Goal: Task Accomplishment & Management: Use online tool/utility

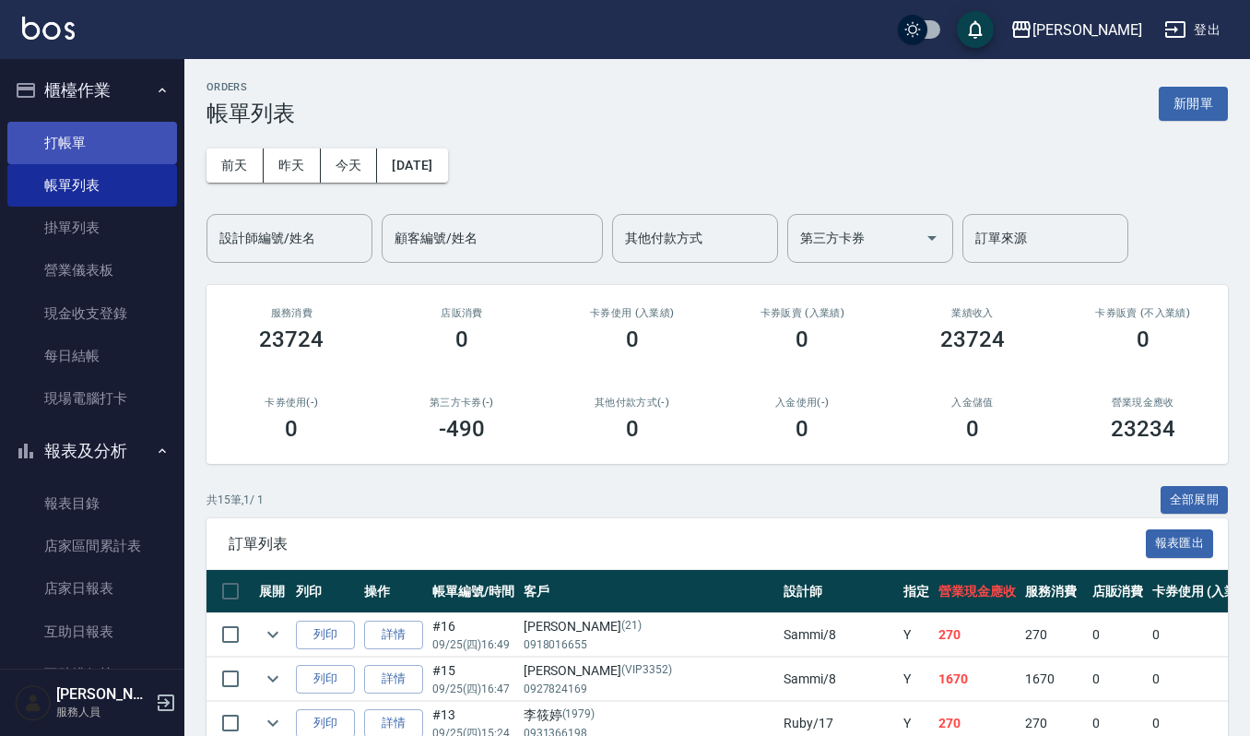
click at [72, 142] on link "打帳單" at bounding box center [92, 143] width 170 height 42
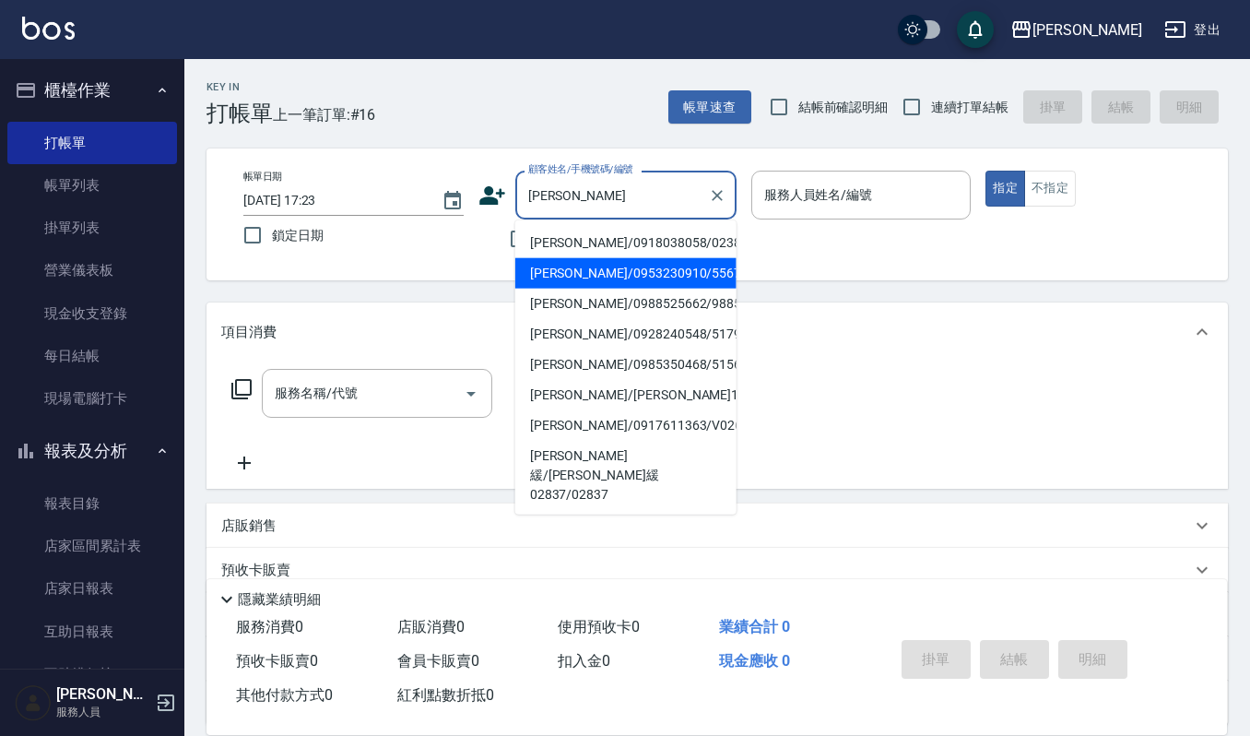
type input "[PERSON_NAME]/0953230910/55679"
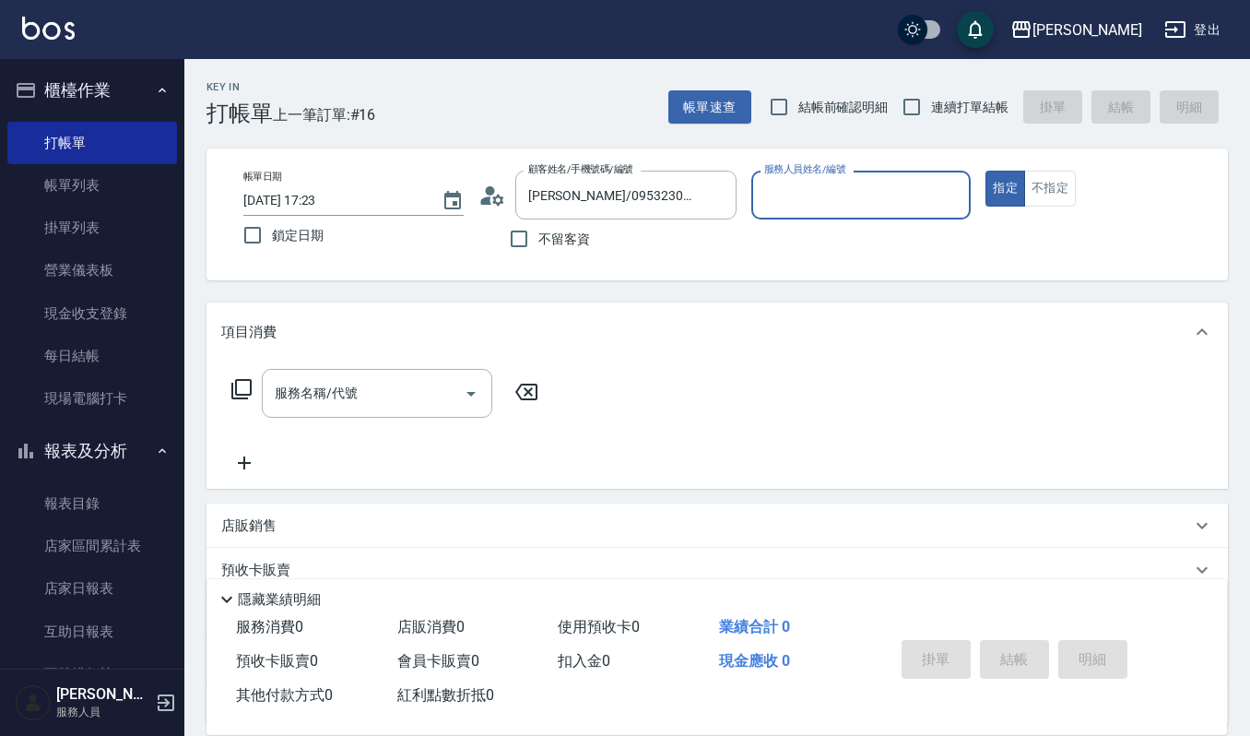
type input "[PERSON_NAME]-4"
click at [986, 171] on button "指定" at bounding box center [1006, 189] width 40 height 36
type button "true"
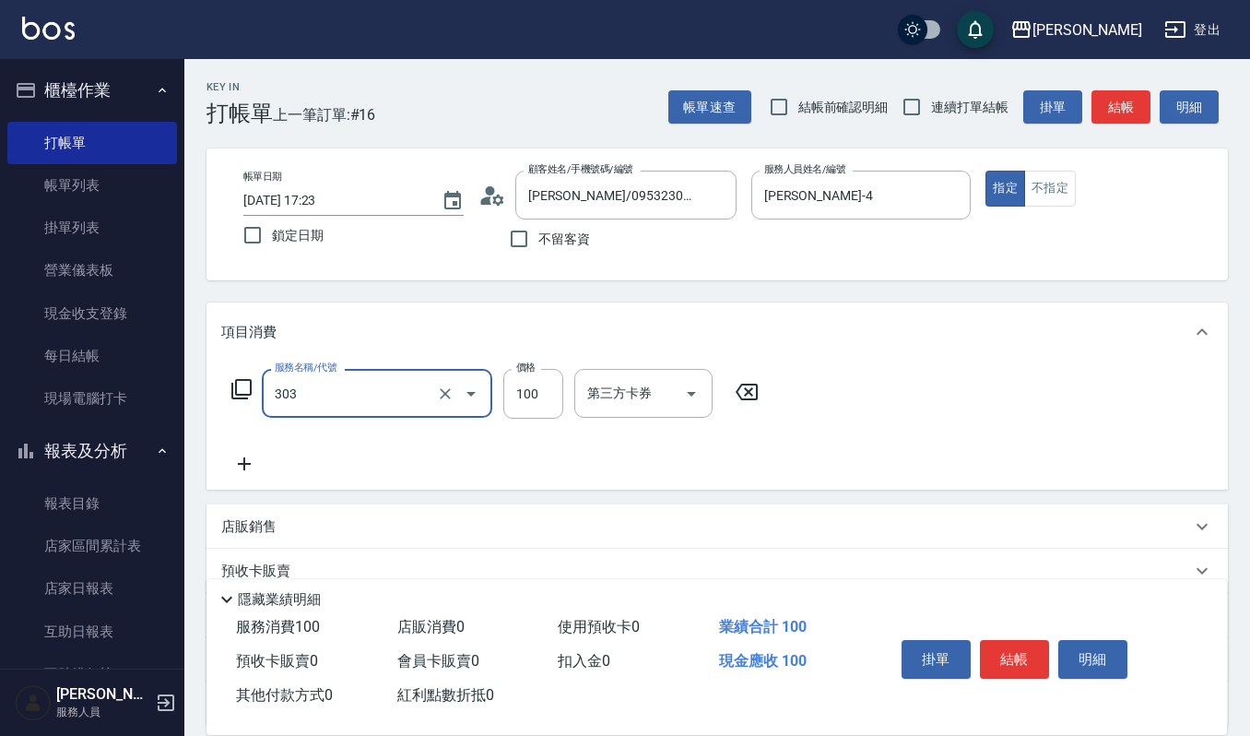
type input "修瀏海(303)"
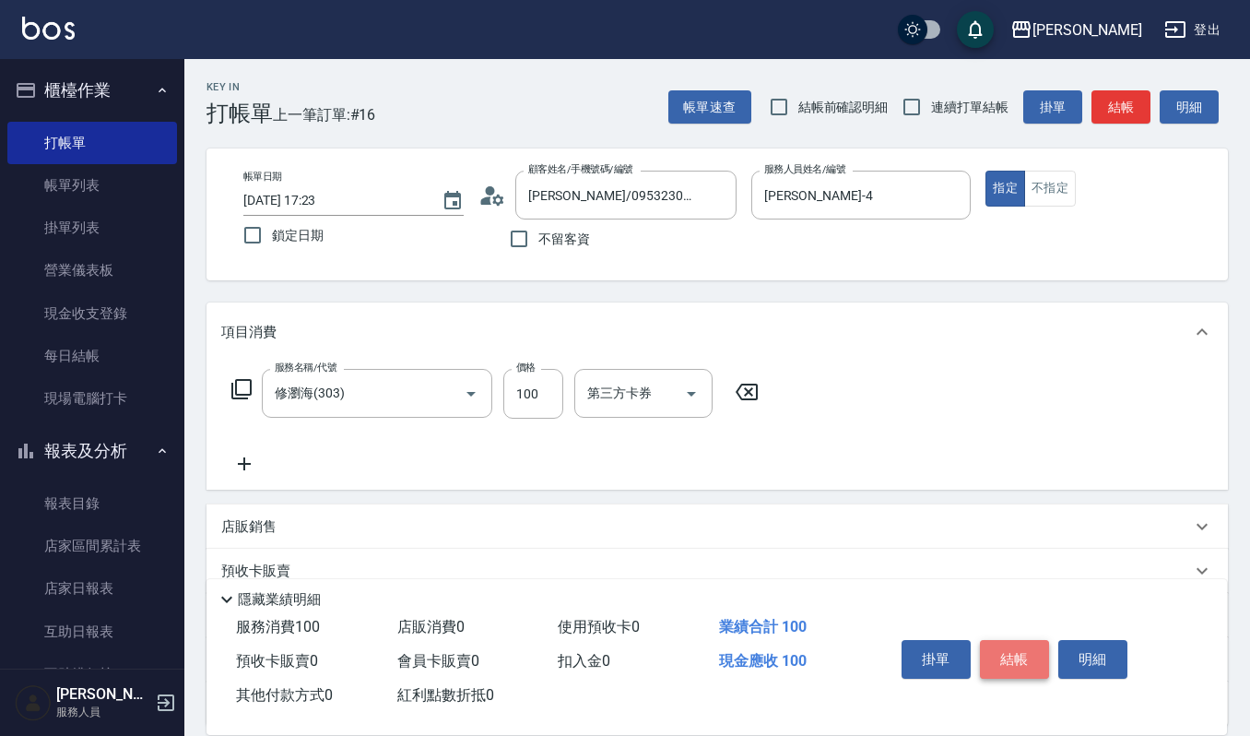
click at [1008, 651] on button "結帳" at bounding box center [1014, 659] width 69 height 39
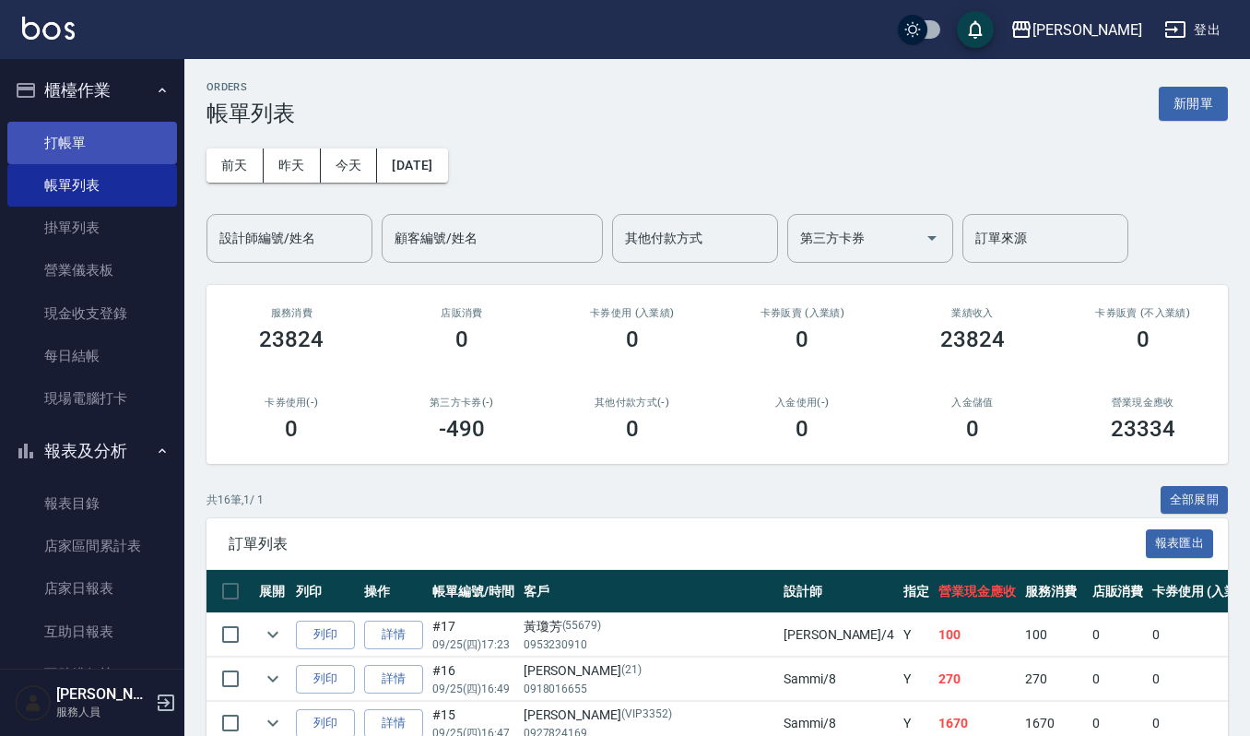
click at [124, 145] on link "打帳單" at bounding box center [92, 143] width 170 height 42
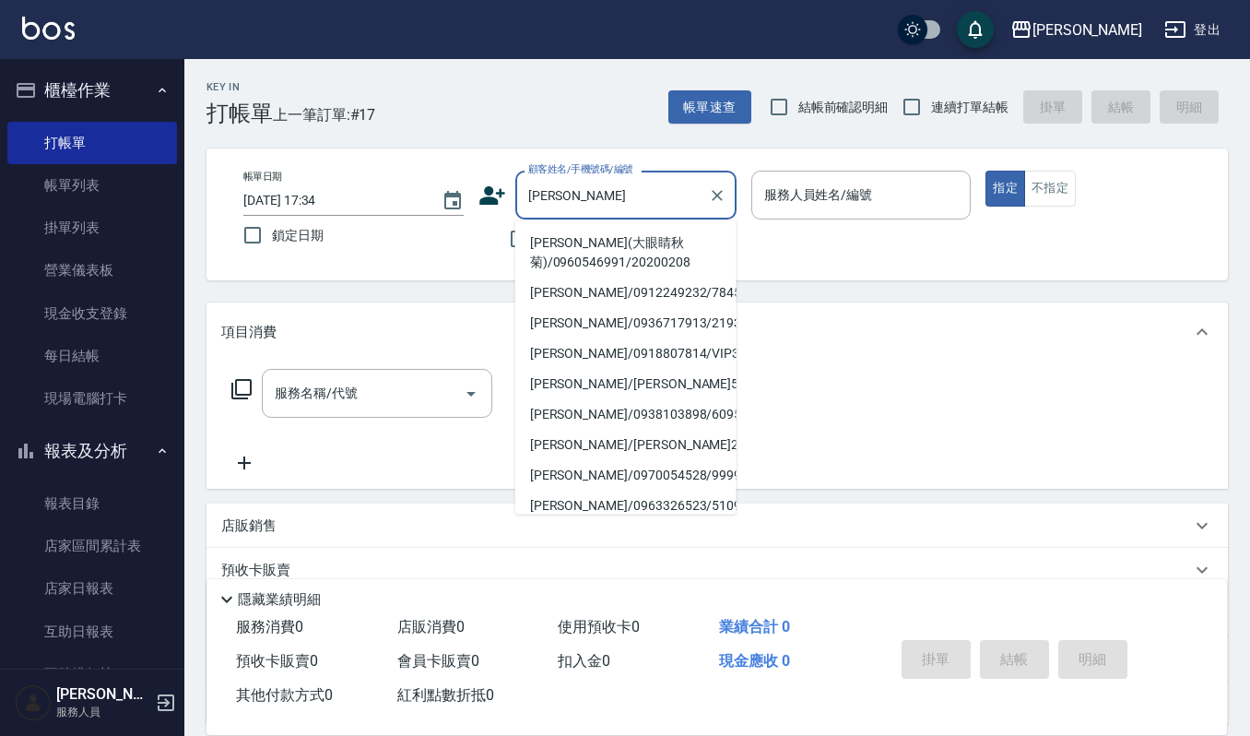
type input "[PERSON_NAME](大眼睛秋菊)/0960546991/20200208"
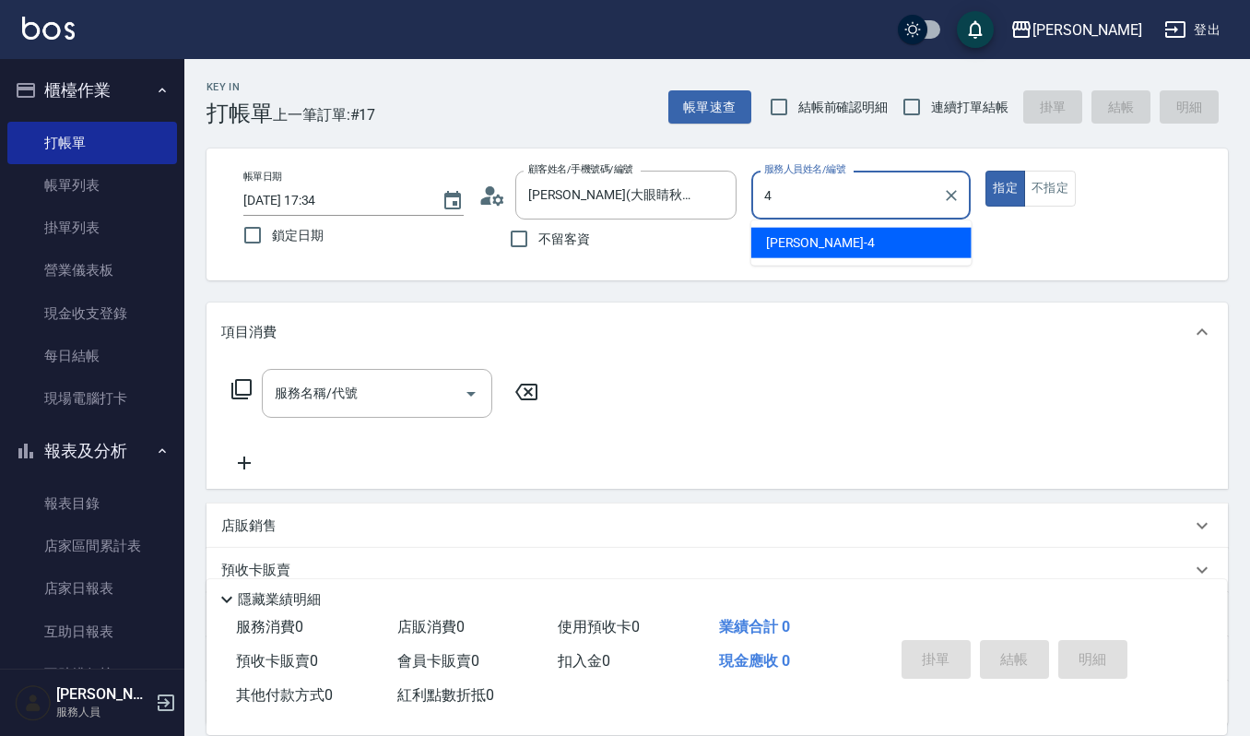
type input "[PERSON_NAME]-4"
type button "true"
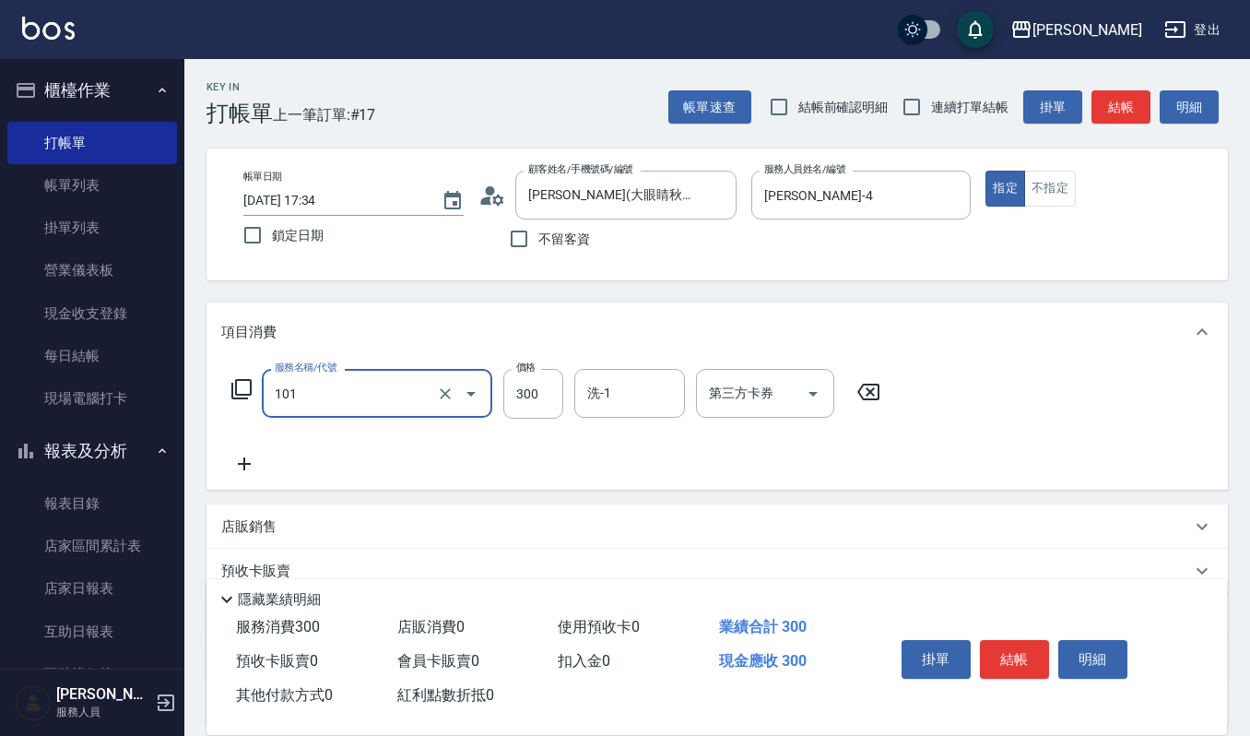
type input "一般洗髮(101)"
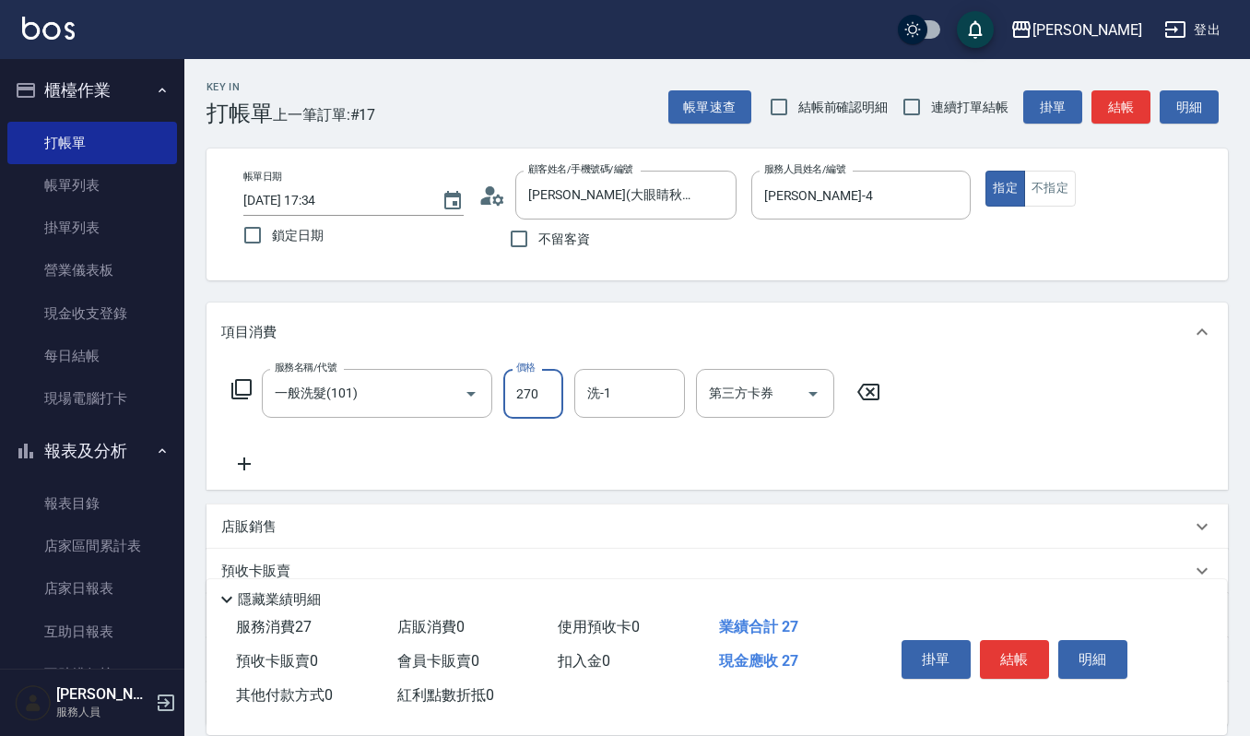
type input "270"
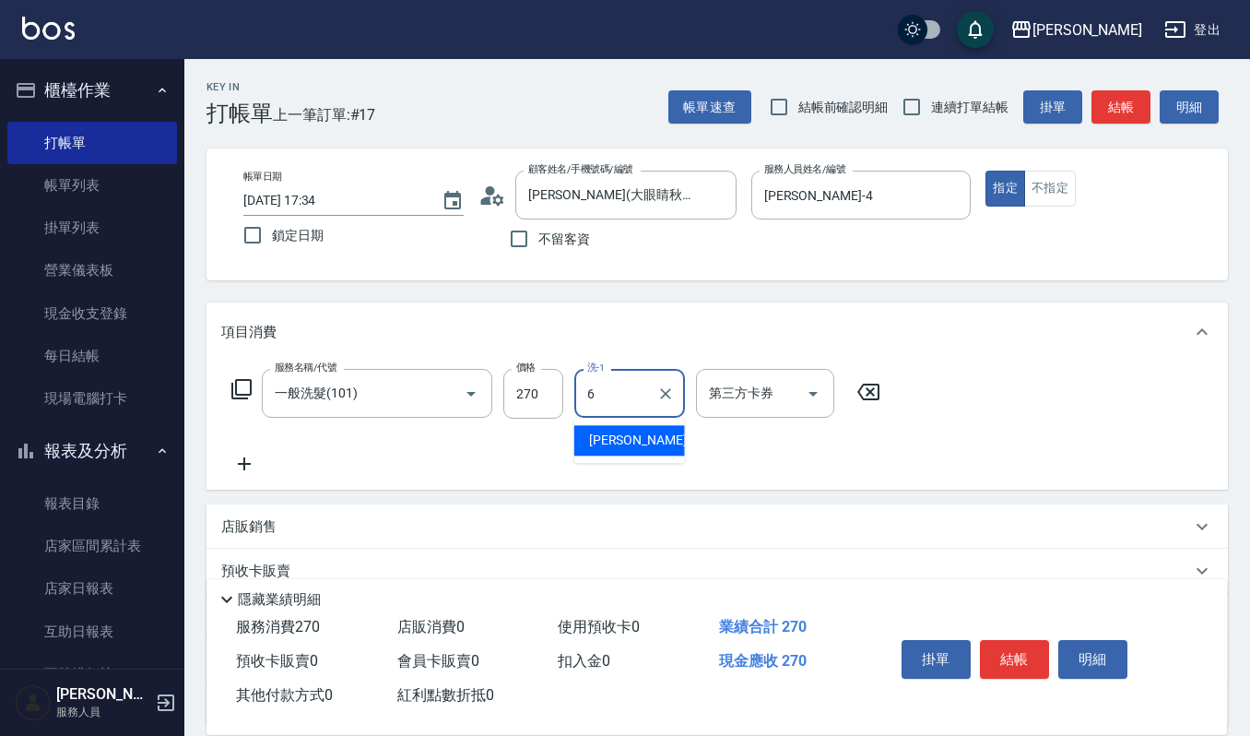
type input "Joalin-6"
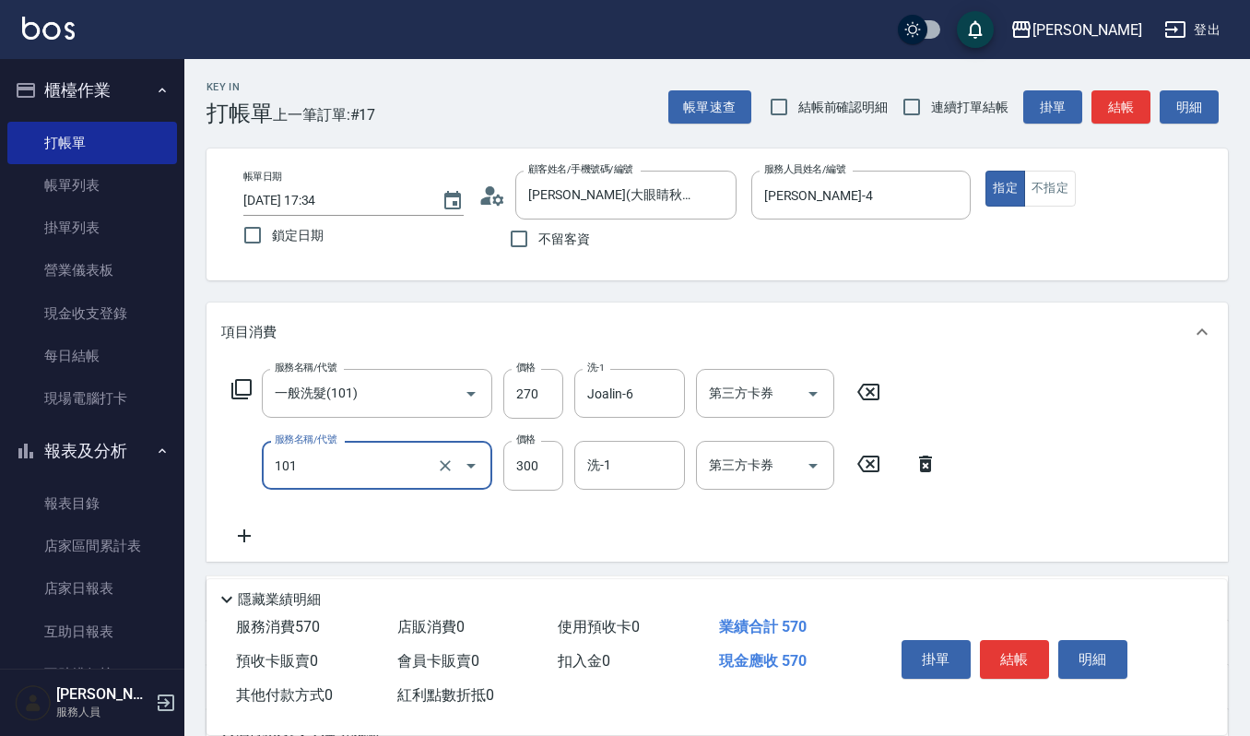
type input "一般洗髮(101)"
type input "270"
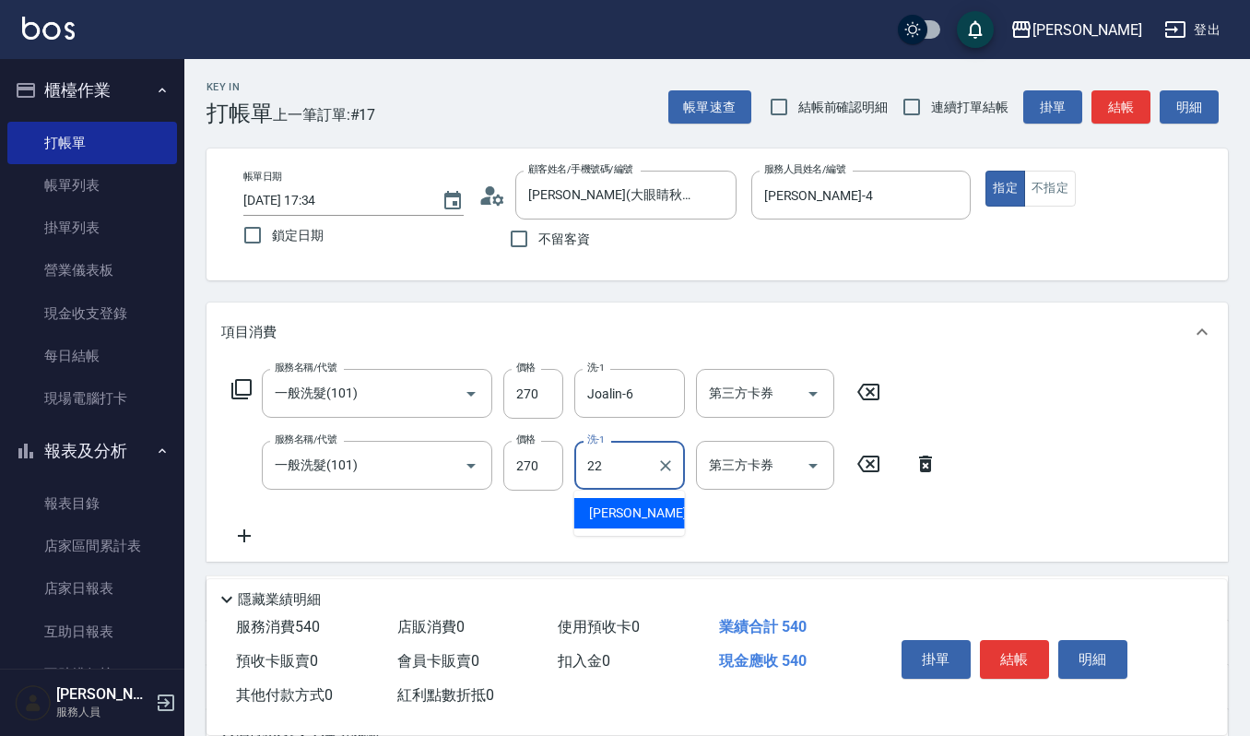
type input "[PERSON_NAME]-22"
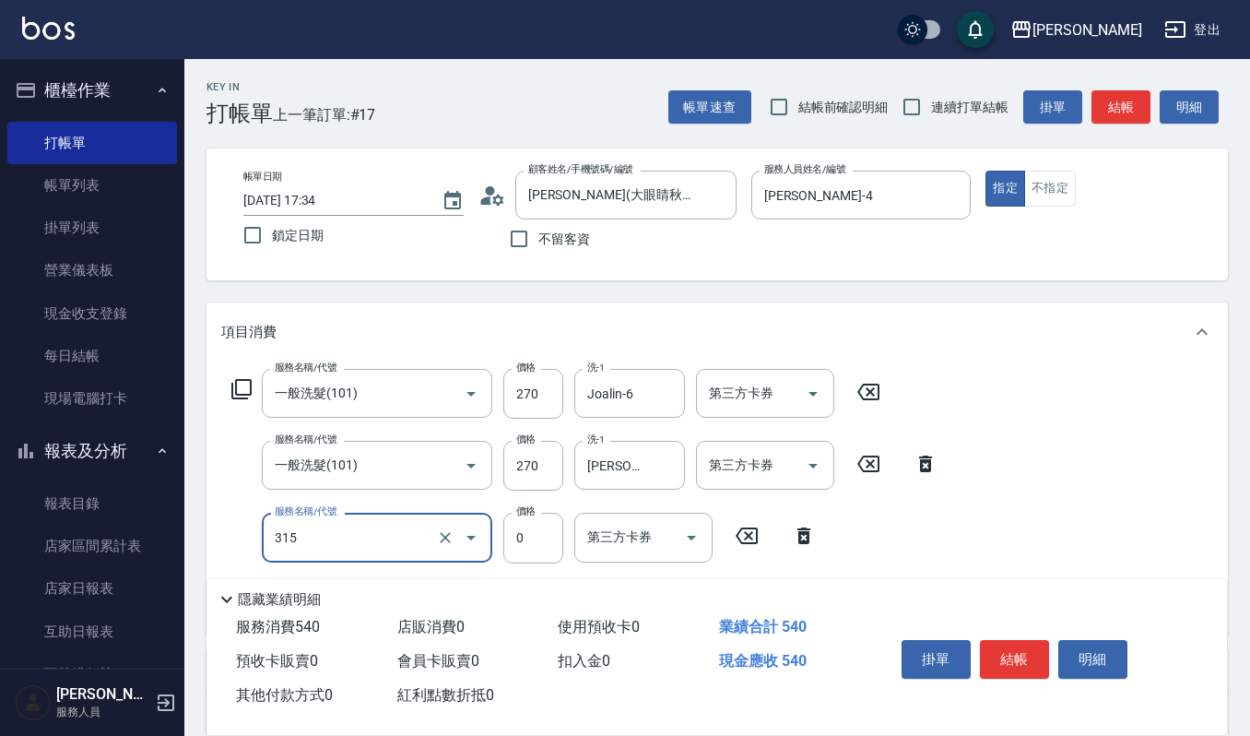
type input "2019週年慶剪卡0(315)"
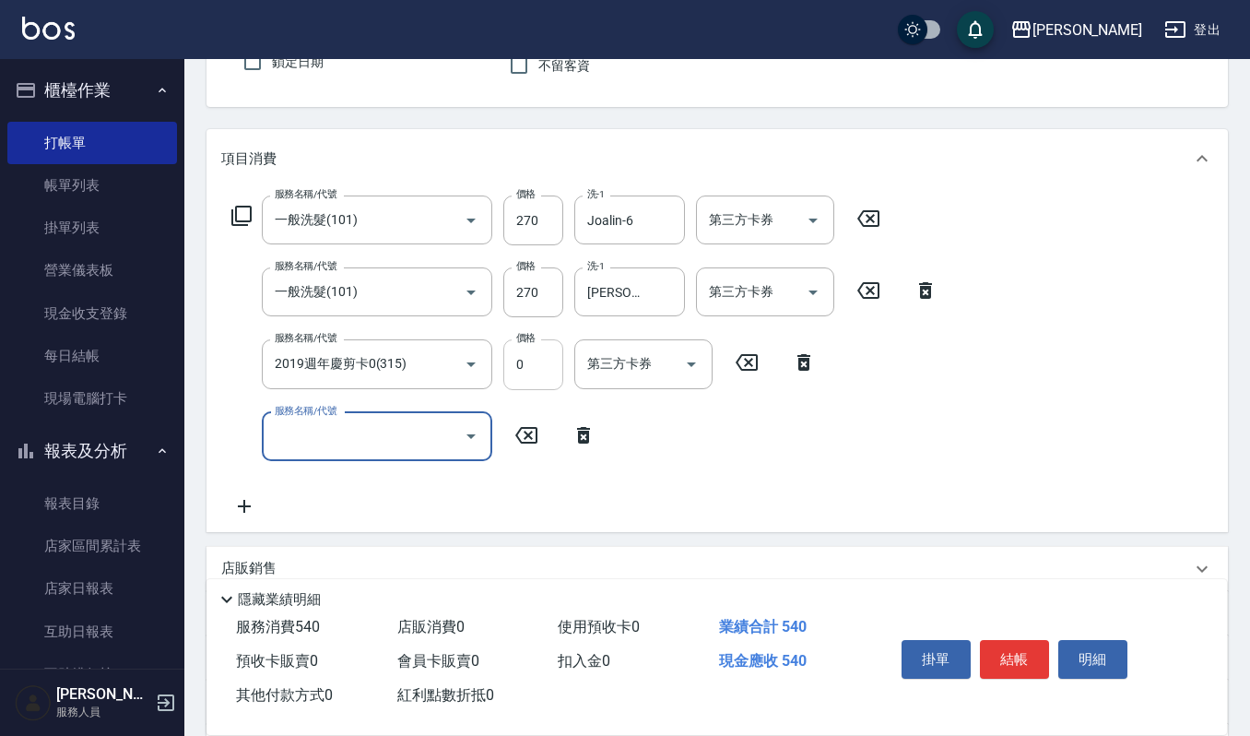
scroll to position [245, 0]
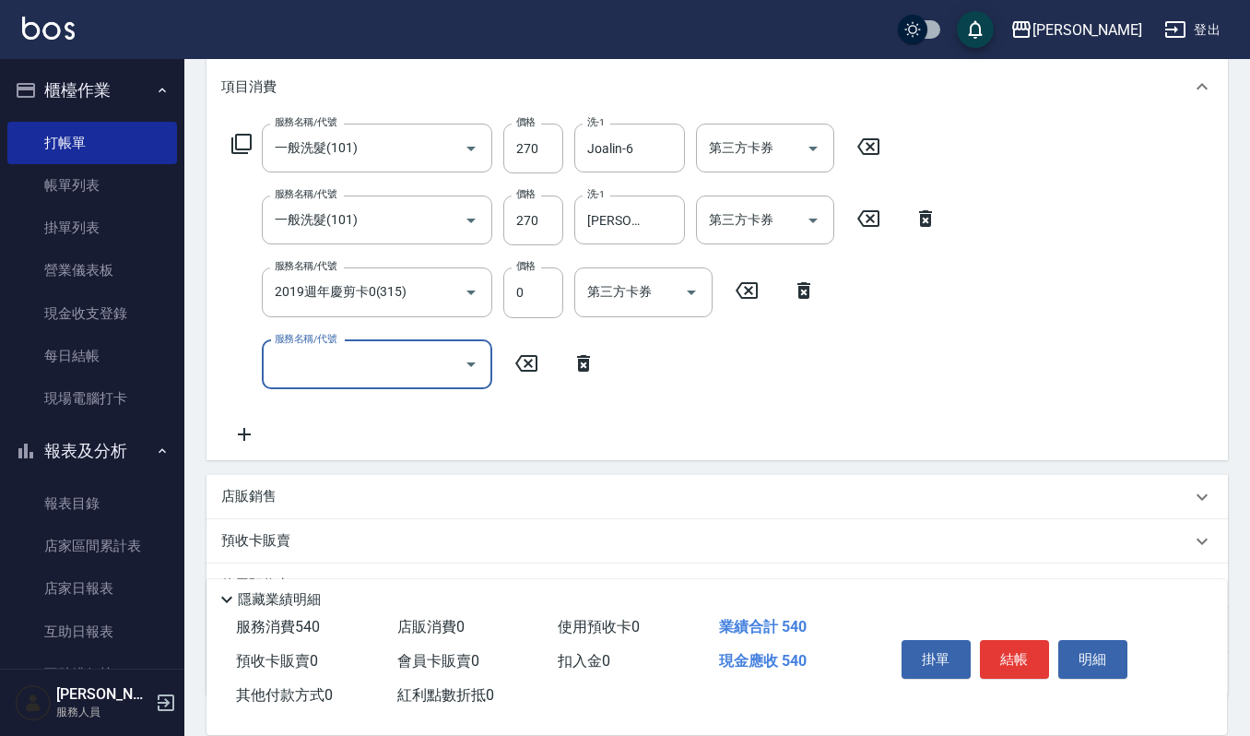
click at [273, 494] on p "店販銷售" at bounding box center [248, 496] width 55 height 19
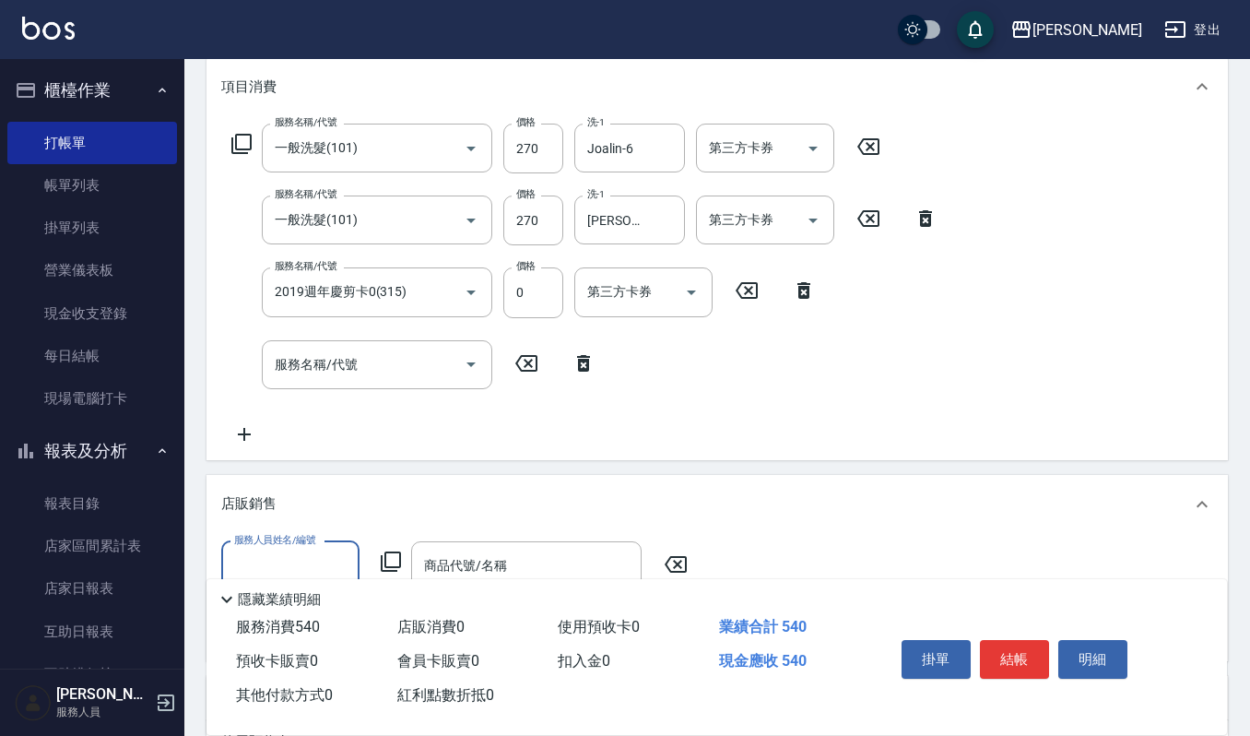
scroll to position [0, 0]
type input "[PERSON_NAME]-4"
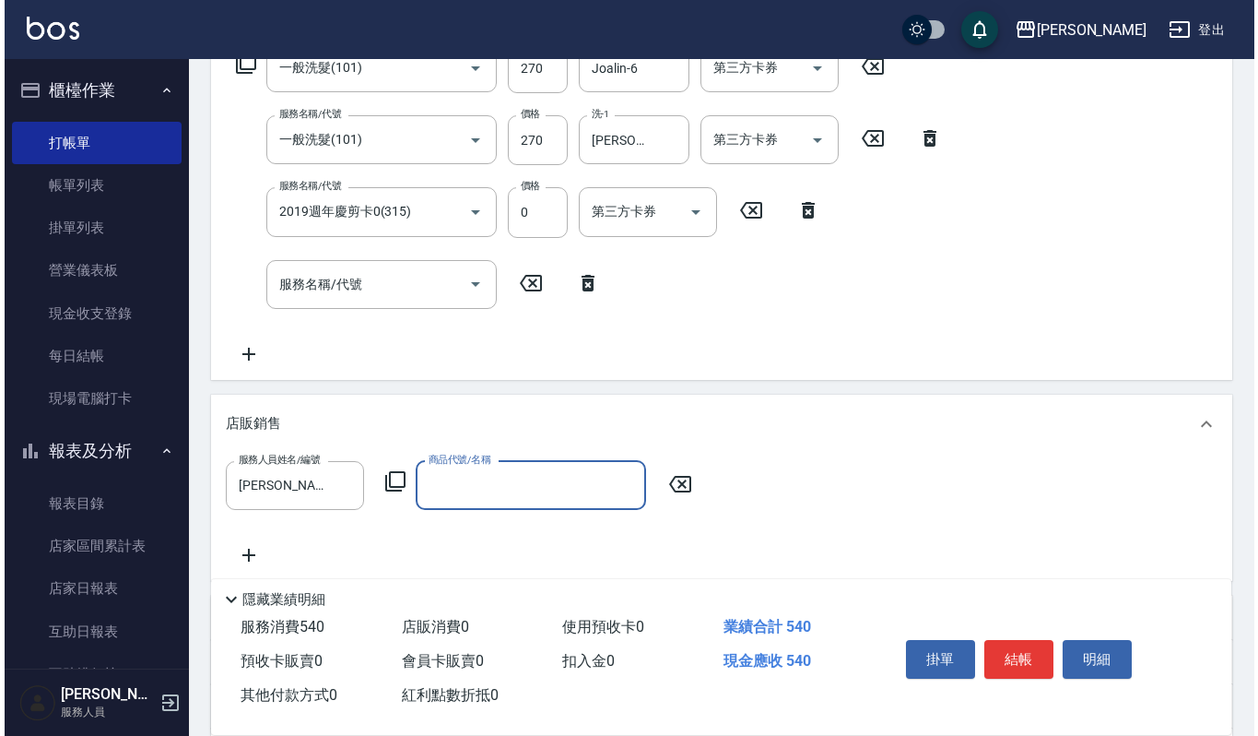
scroll to position [369, 0]
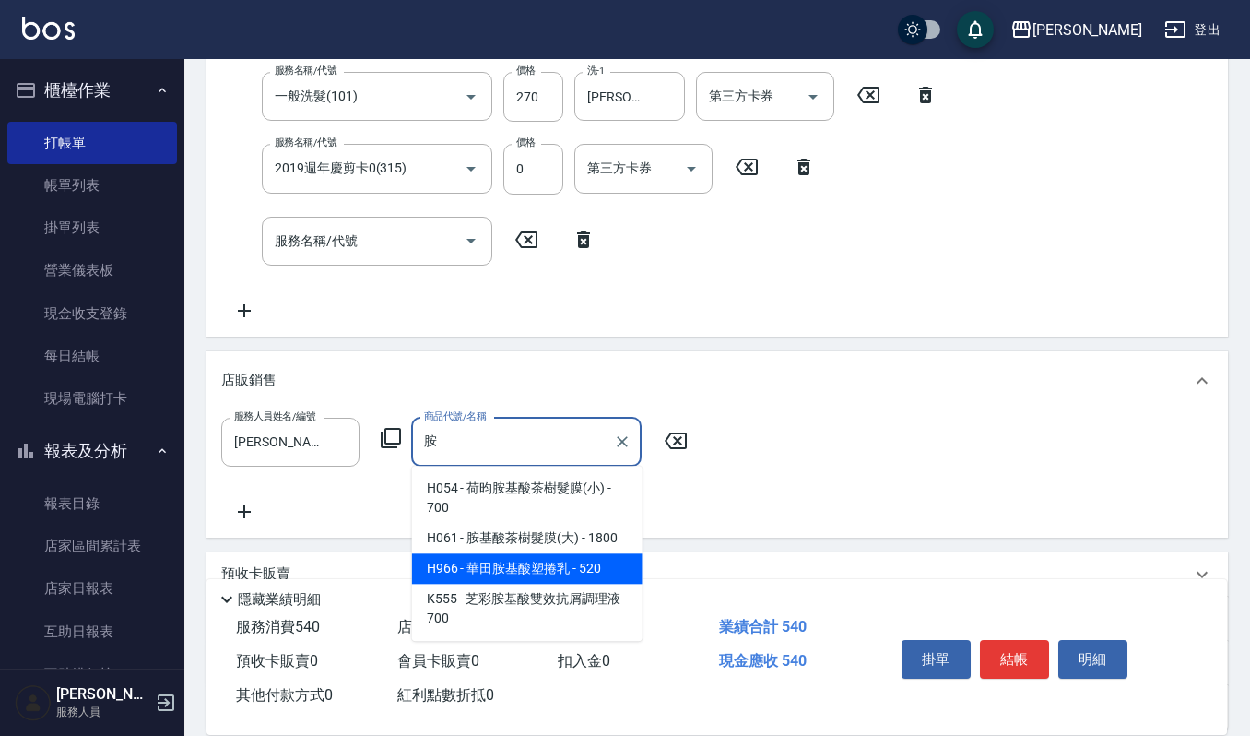
type input "華田胺基酸塑捲乳"
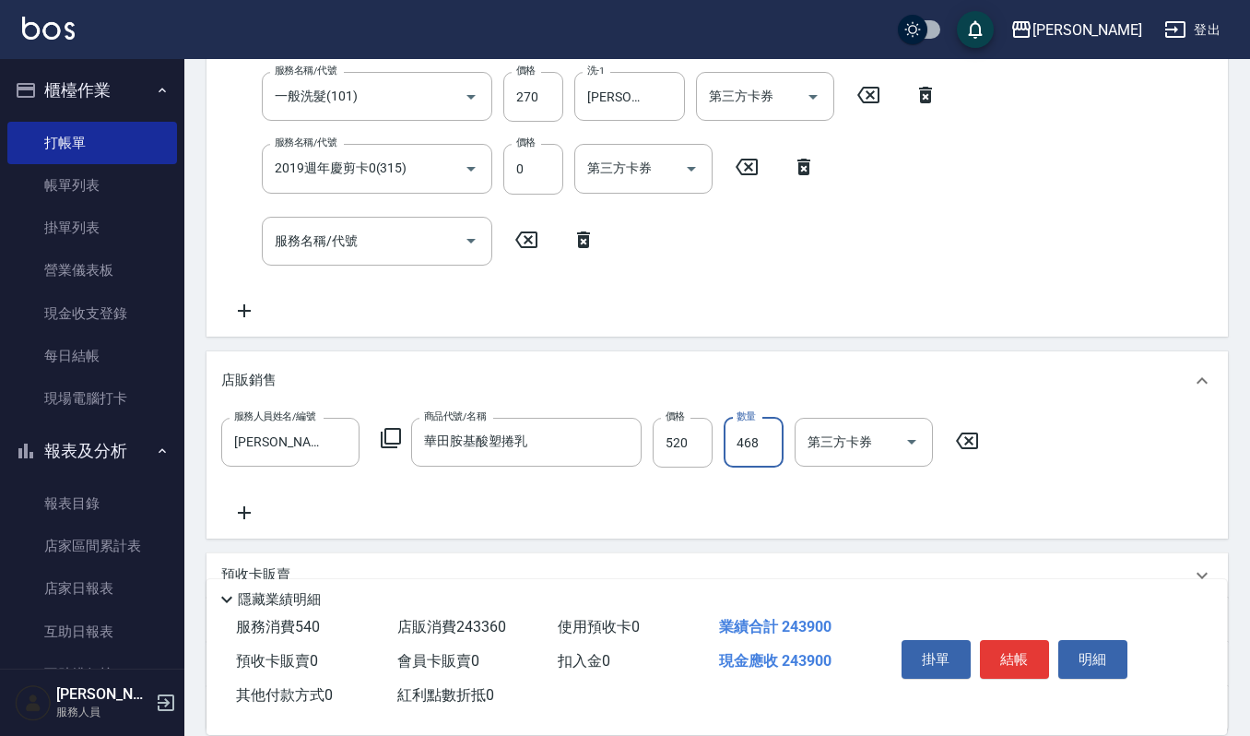
click at [769, 446] on input "468" at bounding box center [754, 443] width 60 height 50
type input "0"
click at [686, 432] on input "520" at bounding box center [683, 443] width 60 height 50
type input "468"
click at [1068, 651] on button "明細" at bounding box center [1092, 659] width 69 height 39
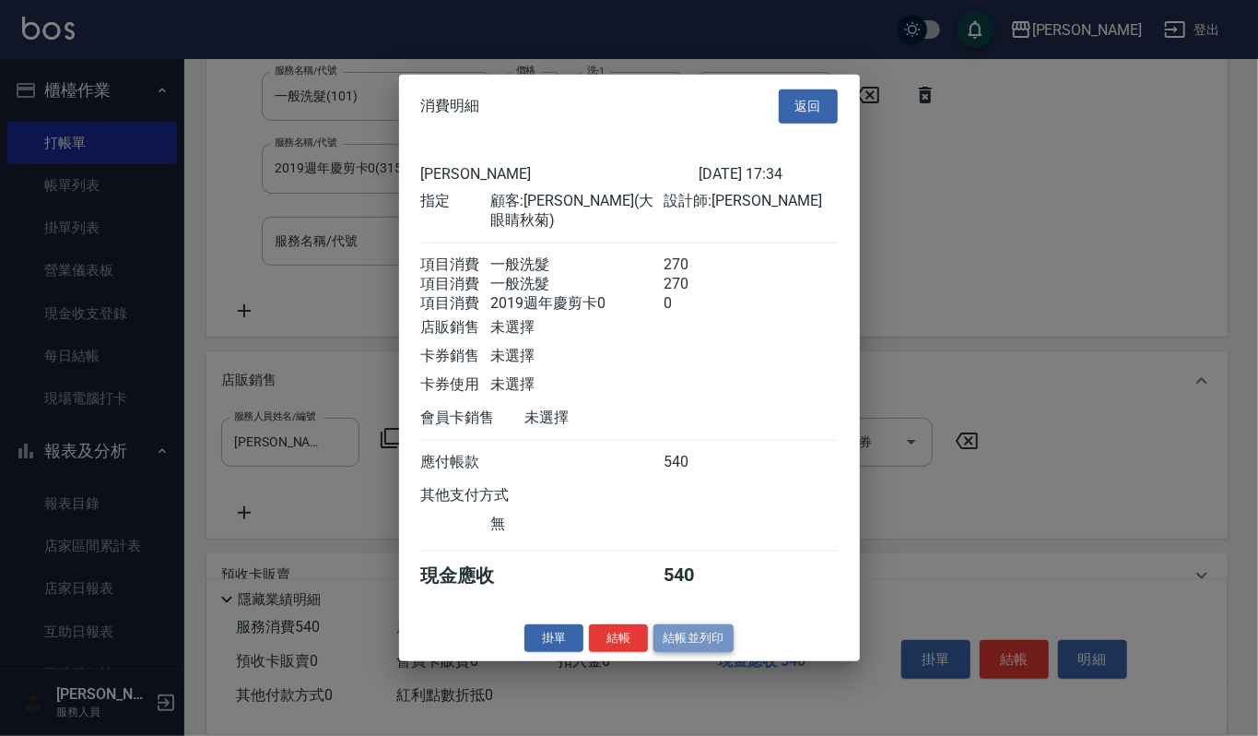
click at [667, 640] on button "結帳並列印" at bounding box center [694, 637] width 80 height 29
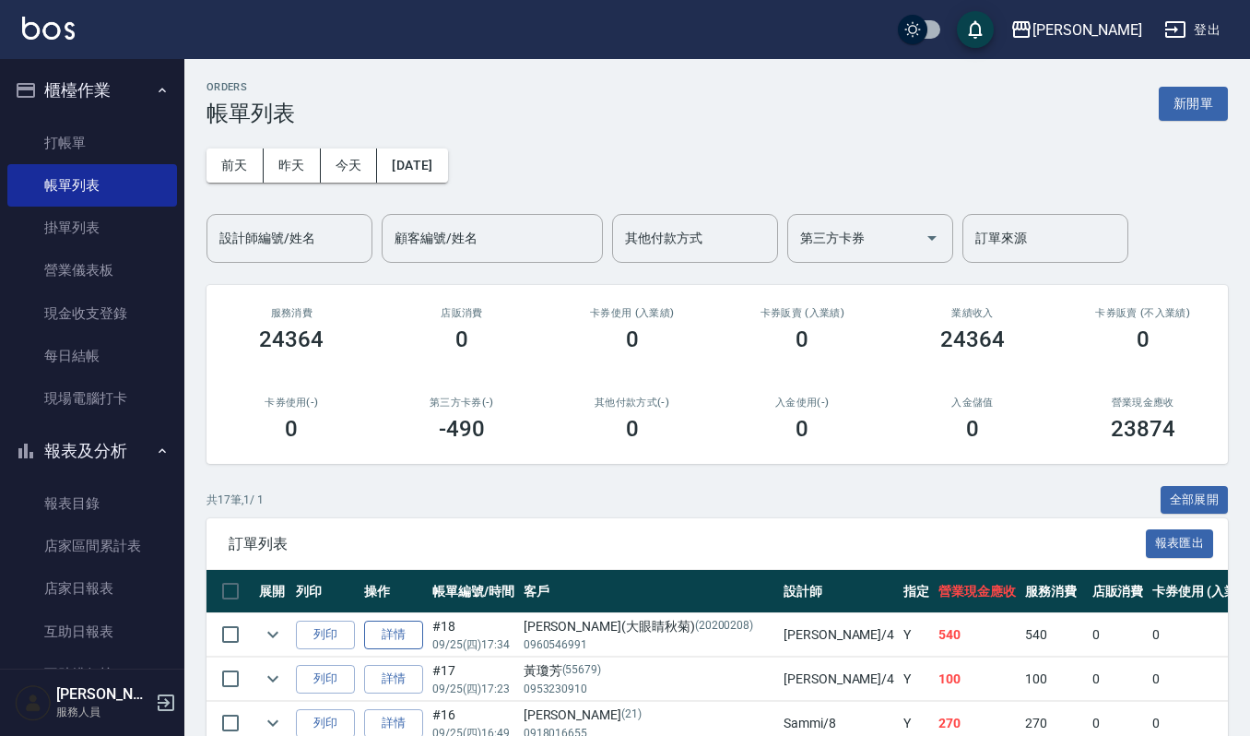
click at [378, 645] on link "詳情" at bounding box center [393, 634] width 59 height 29
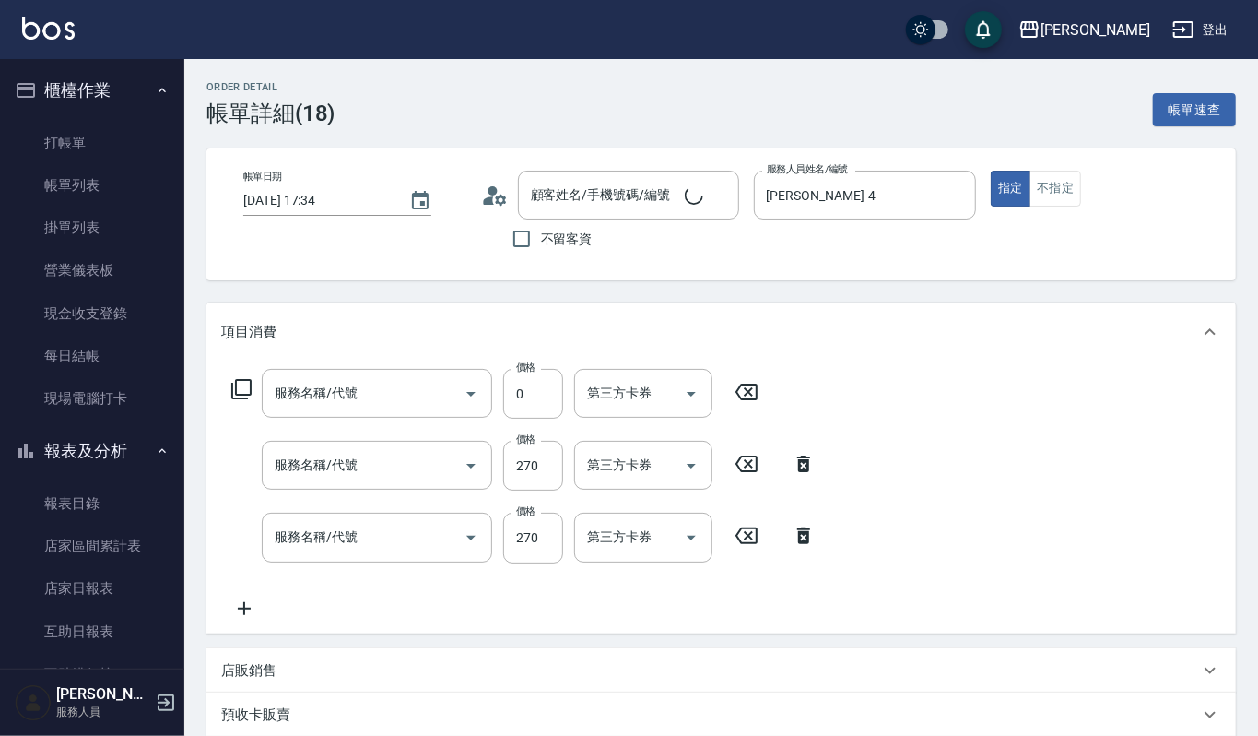
type input "[DATE] 17:34"
type input "[PERSON_NAME]-4"
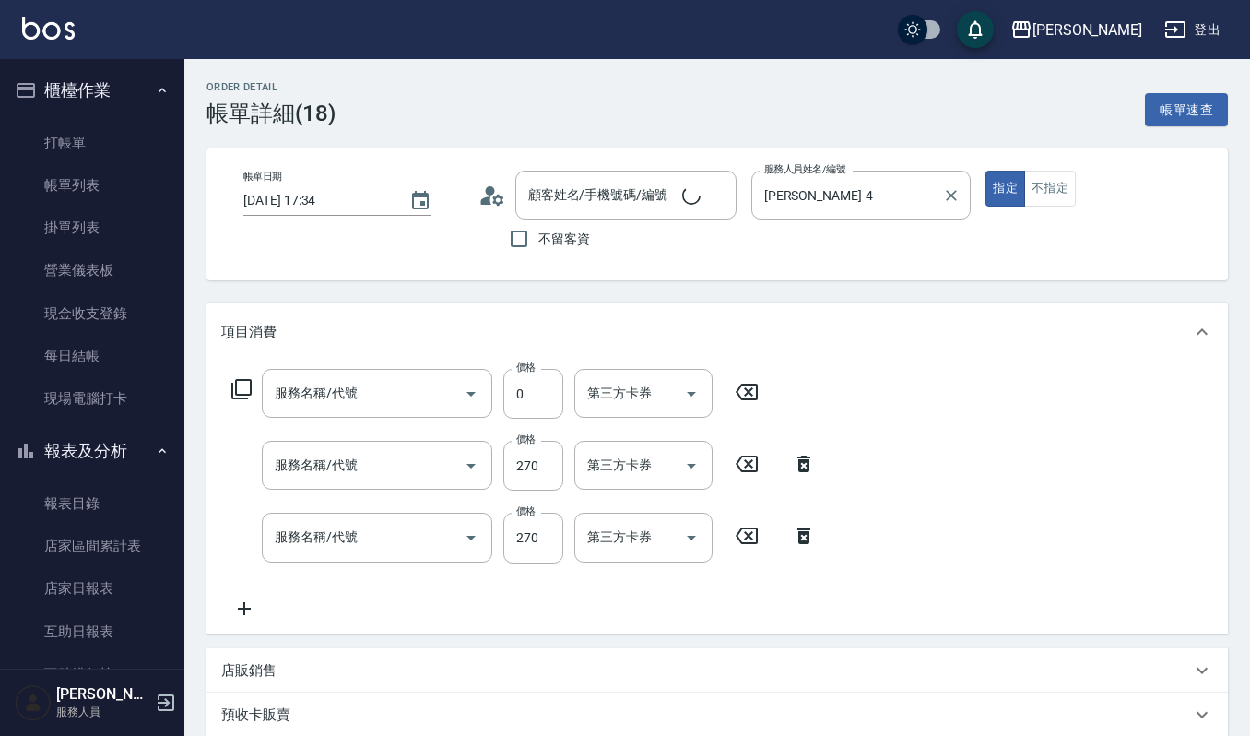
type input "2019週年慶剪卡0(315)"
type input "一般洗髮(101)"
type input "[PERSON_NAME](大眼睛秋菊)/0960546991/20200208"
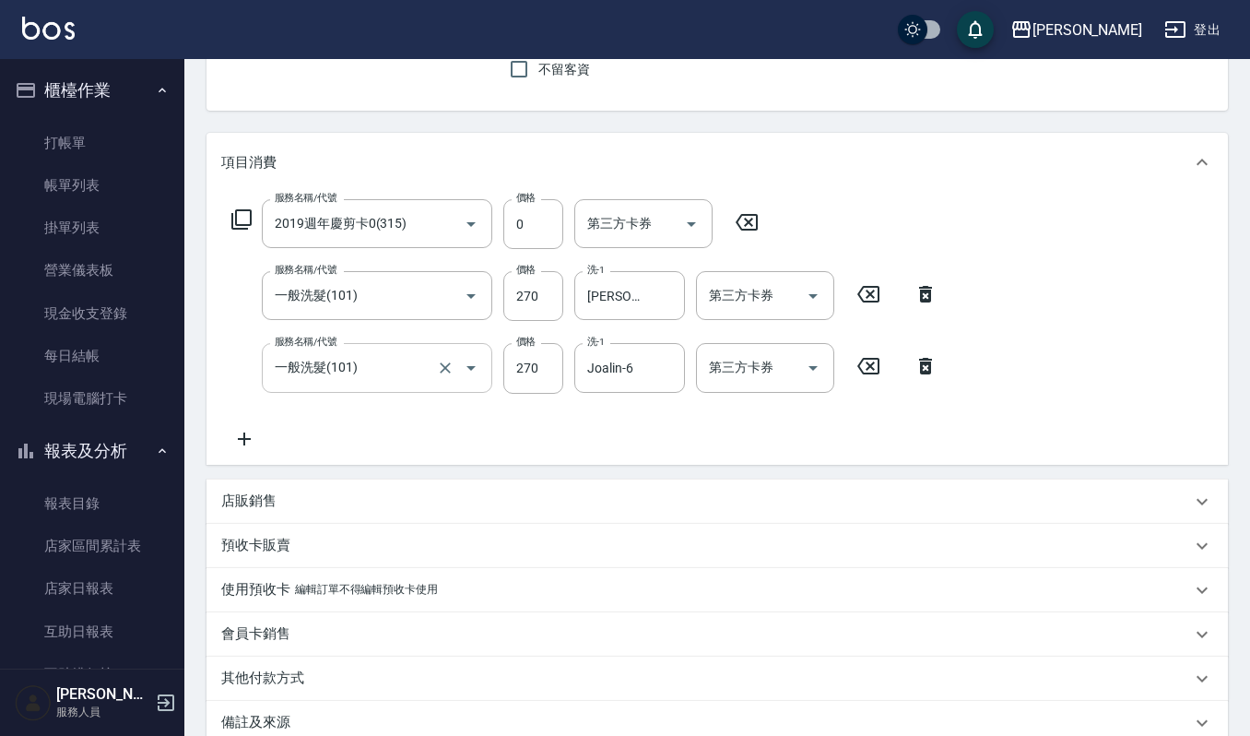
scroll to position [245, 0]
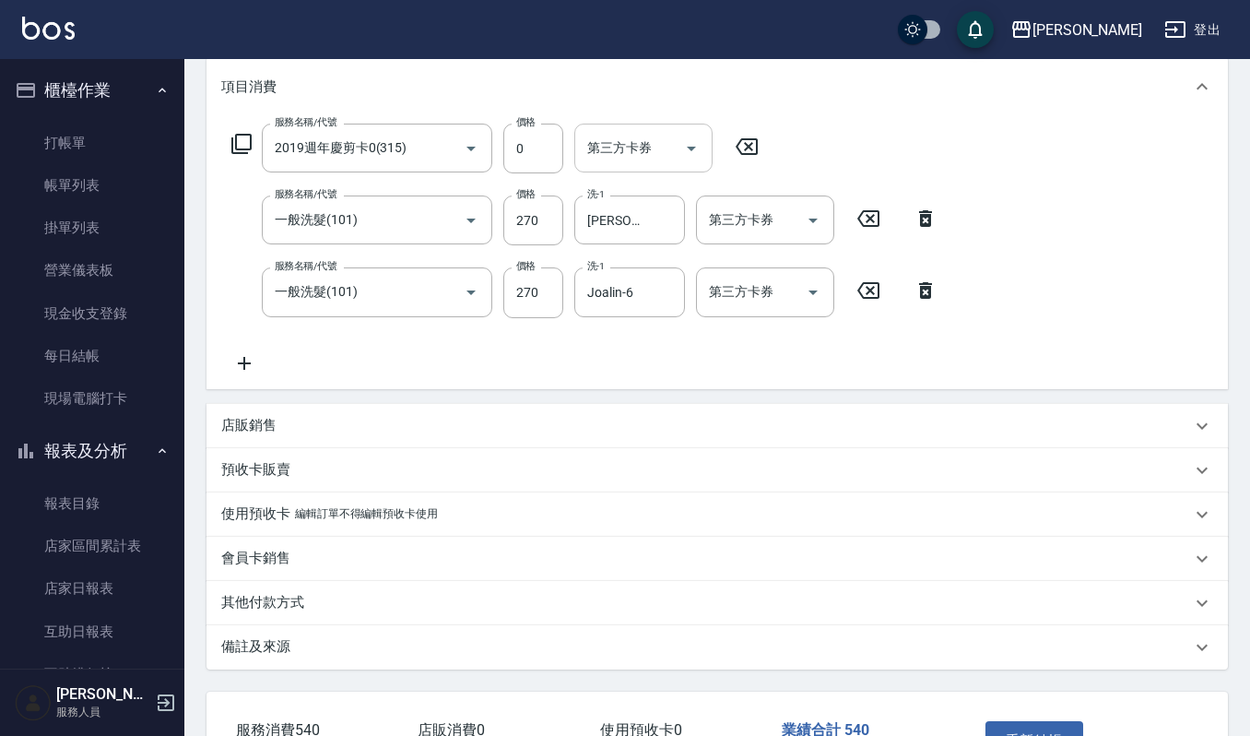
click at [618, 155] on input "第三方卡券" at bounding box center [630, 148] width 94 height 32
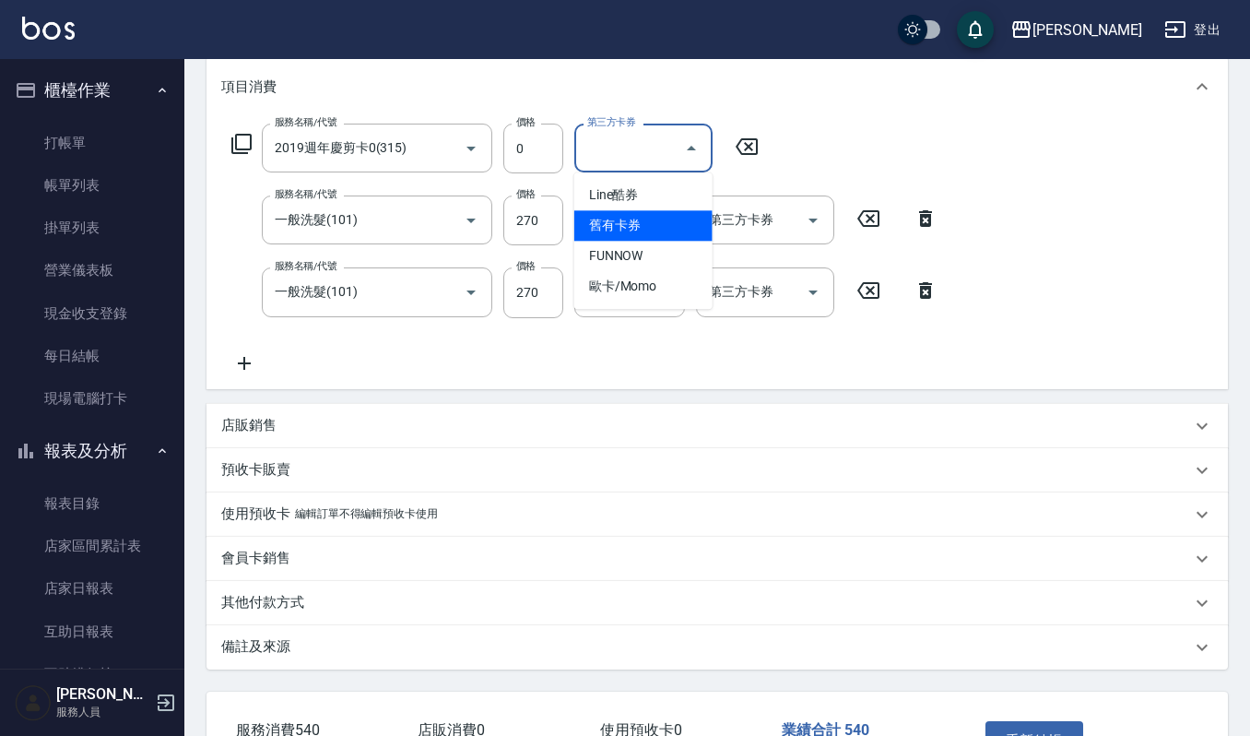
click at [620, 210] on span "舊有卡券" at bounding box center [643, 225] width 138 height 30
type input "舊有卡券"
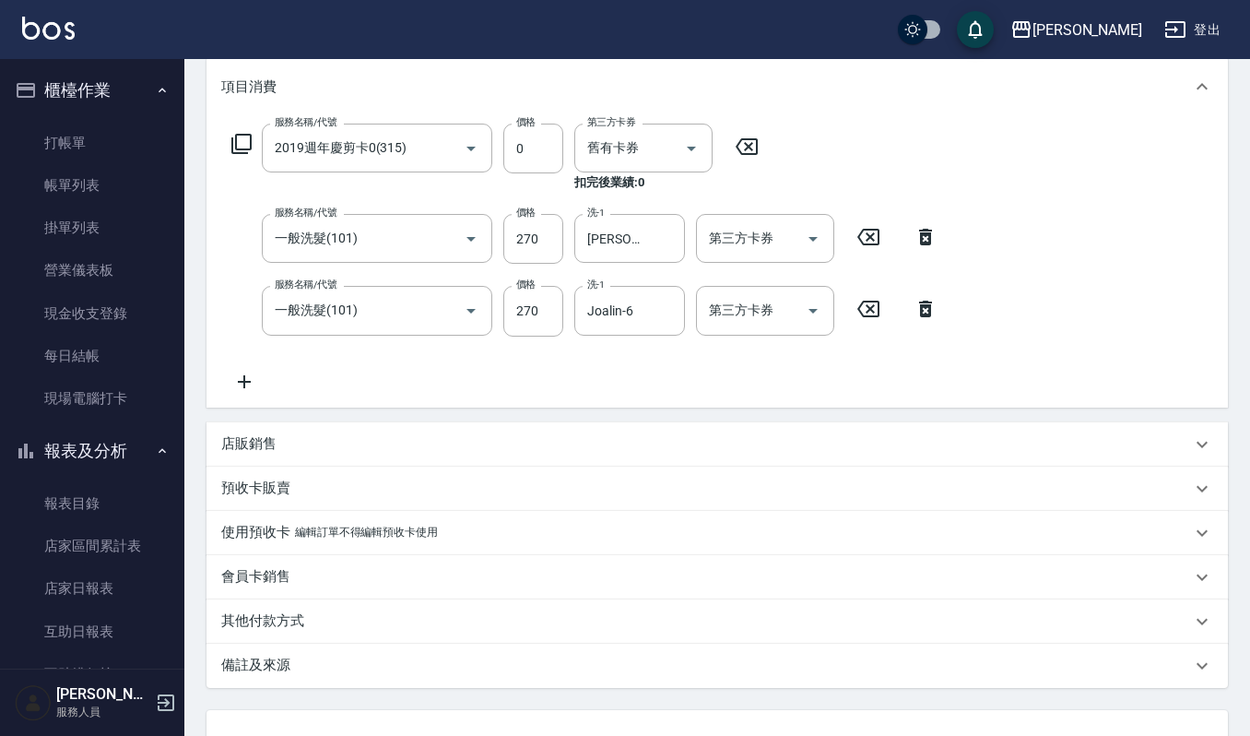
click at [415, 437] on div "店販銷售" at bounding box center [706, 443] width 970 height 19
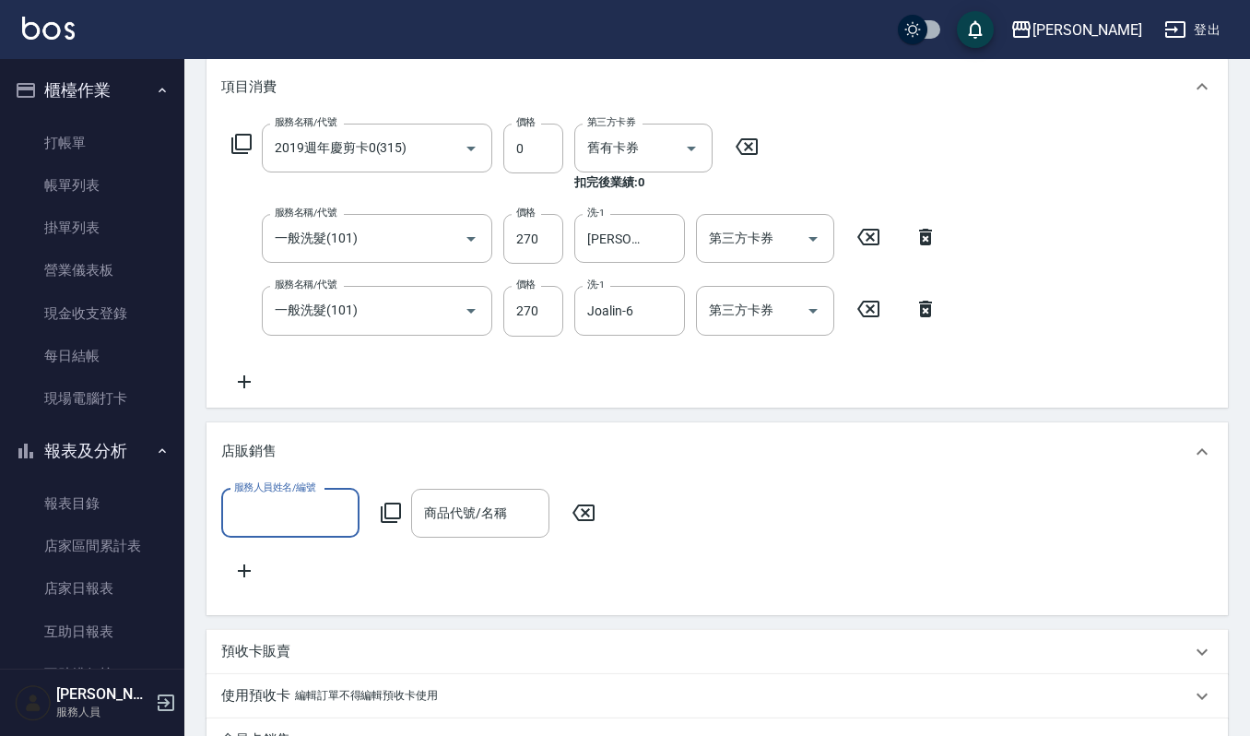
scroll to position [0, 0]
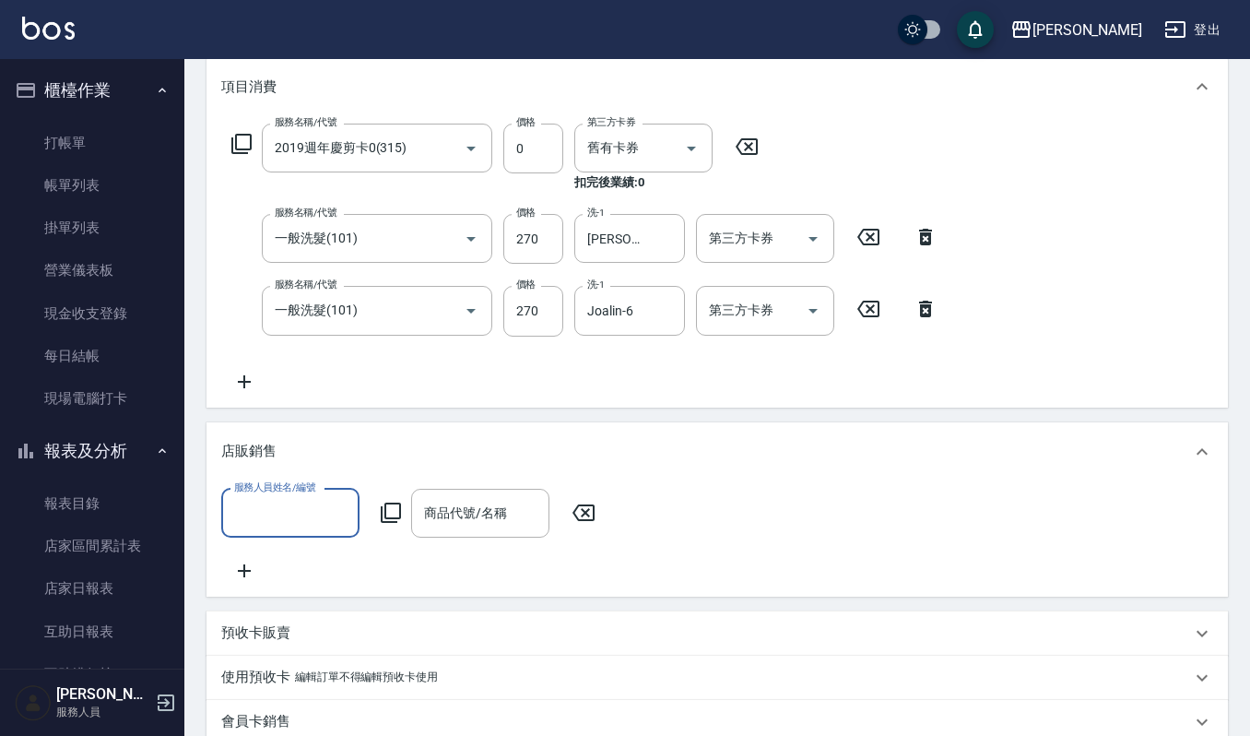
click at [308, 514] on input "服務人員姓名/編號" at bounding box center [291, 513] width 122 height 32
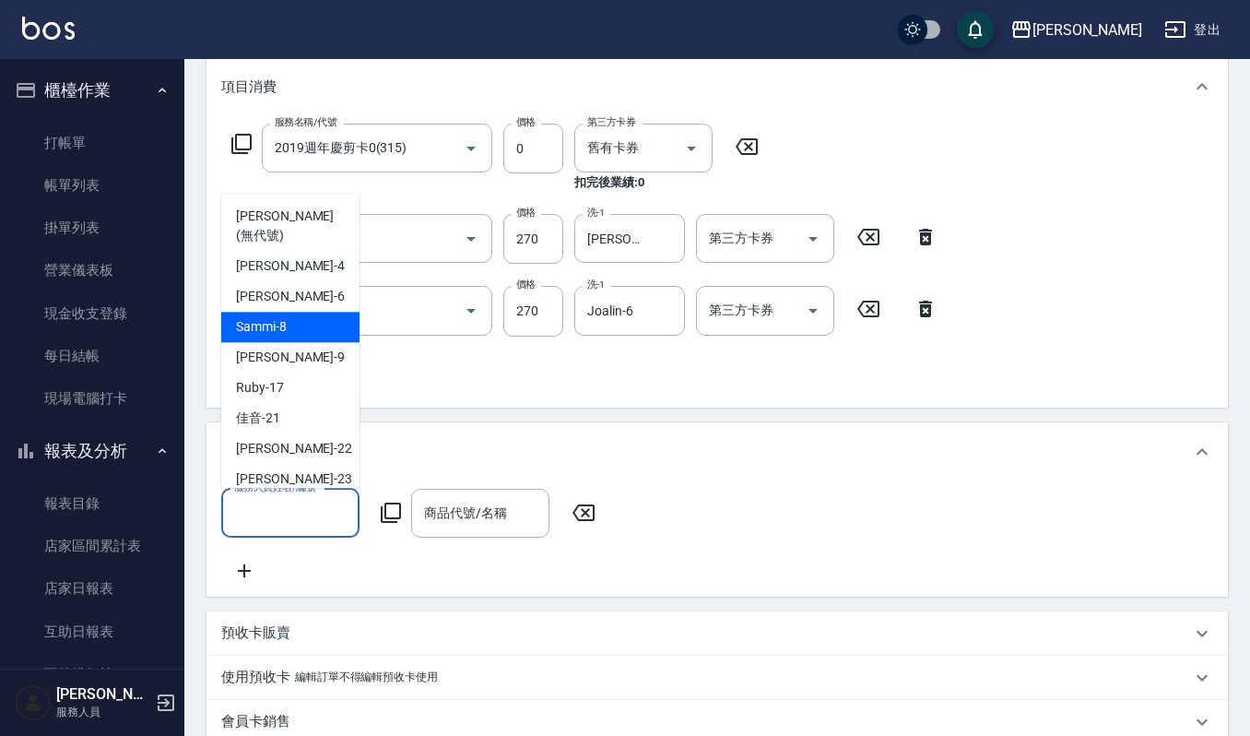
click at [301, 251] on div "[PERSON_NAME] -4" at bounding box center [290, 266] width 138 height 30
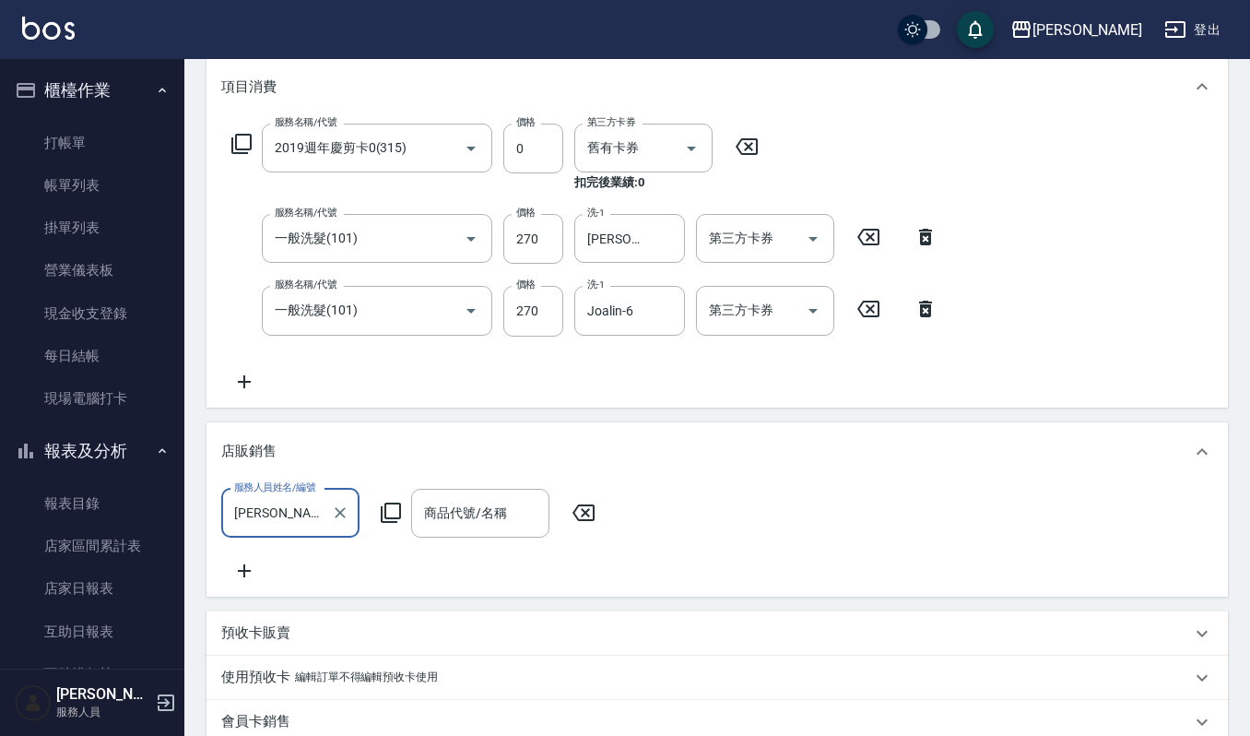
type input "[PERSON_NAME]-4"
click at [492, 539] on div "服務人員姓名/編號 [PERSON_NAME]-4 服務人員姓名/編號 商品代號/名稱 商品代號/名稱" at bounding box center [717, 535] width 992 height 93
click at [495, 514] on div "商品代號/名稱 商品代號/名稱" at bounding box center [480, 513] width 138 height 49
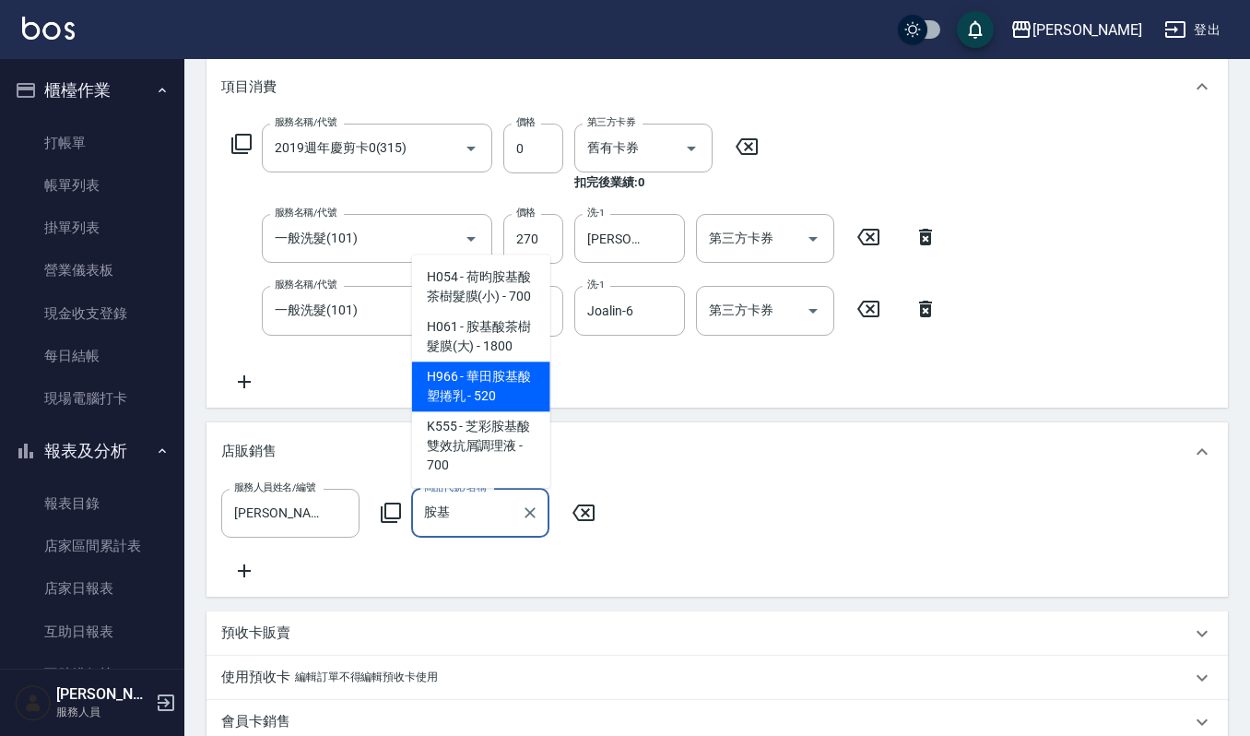
click at [517, 391] on span "H966 - 華田胺基酸塑捲乳 - 520" at bounding box center [481, 386] width 138 height 50
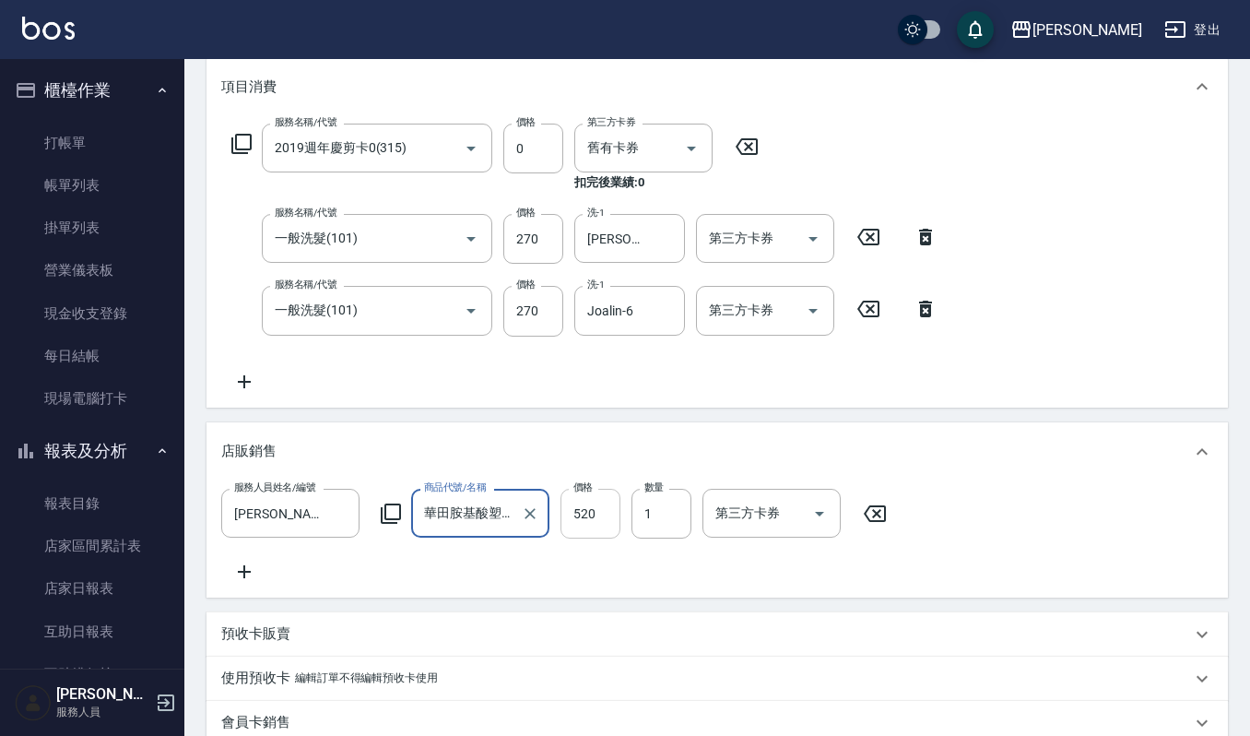
type input "華田胺基酸塑捲乳"
click at [603, 513] on input "520" at bounding box center [591, 514] width 60 height 50
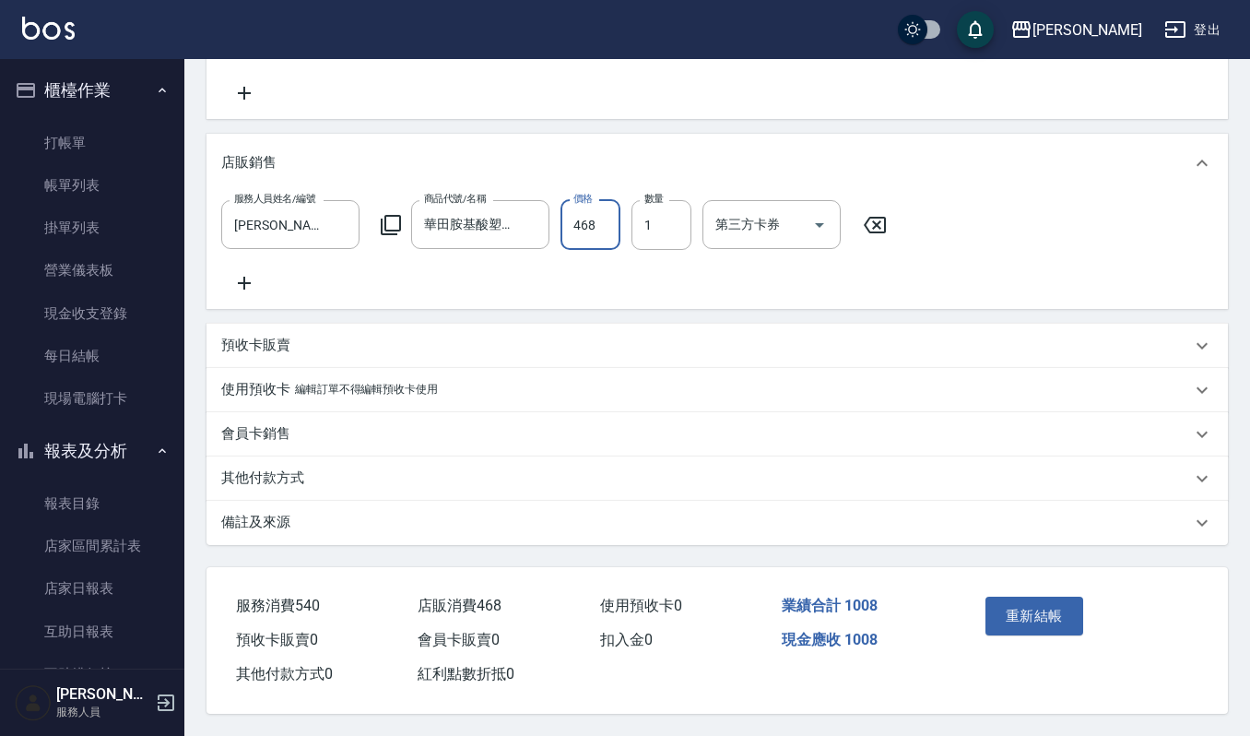
scroll to position [555, 0]
type input "468"
click at [1037, 625] on button "重新結帳" at bounding box center [1035, 616] width 98 height 39
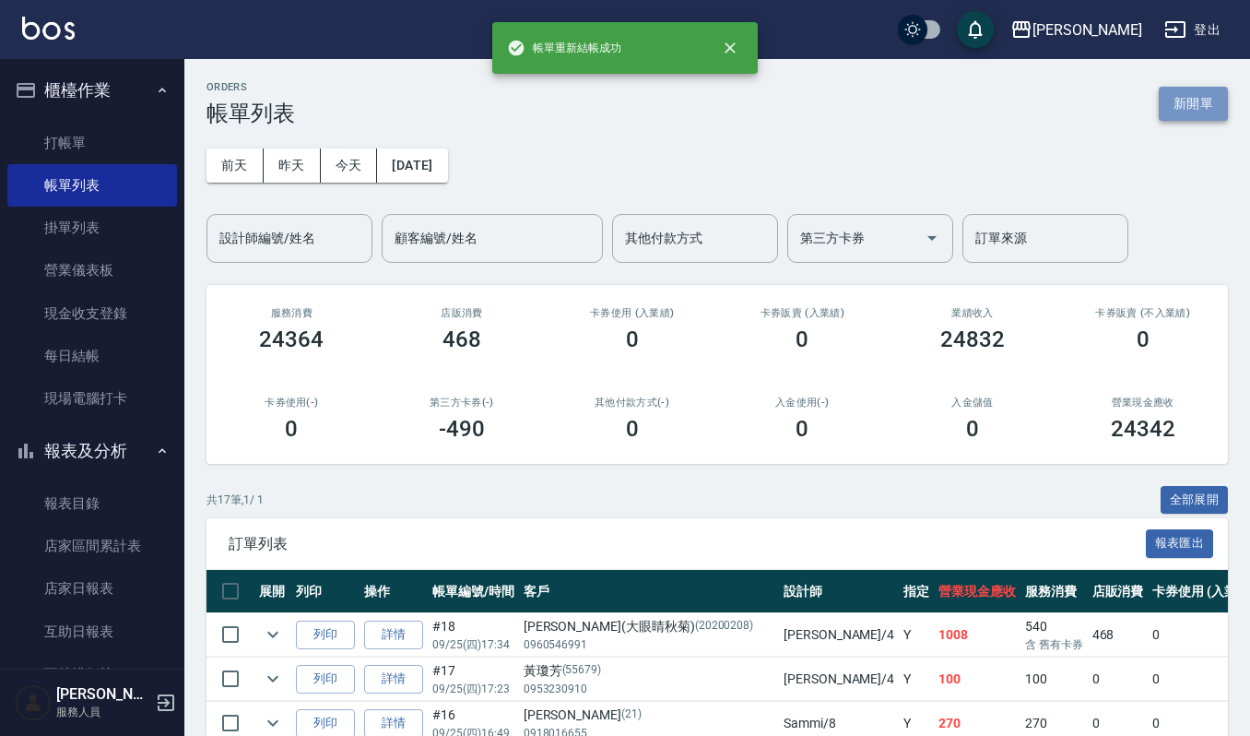
click at [1199, 120] on button "新開單" at bounding box center [1193, 104] width 69 height 34
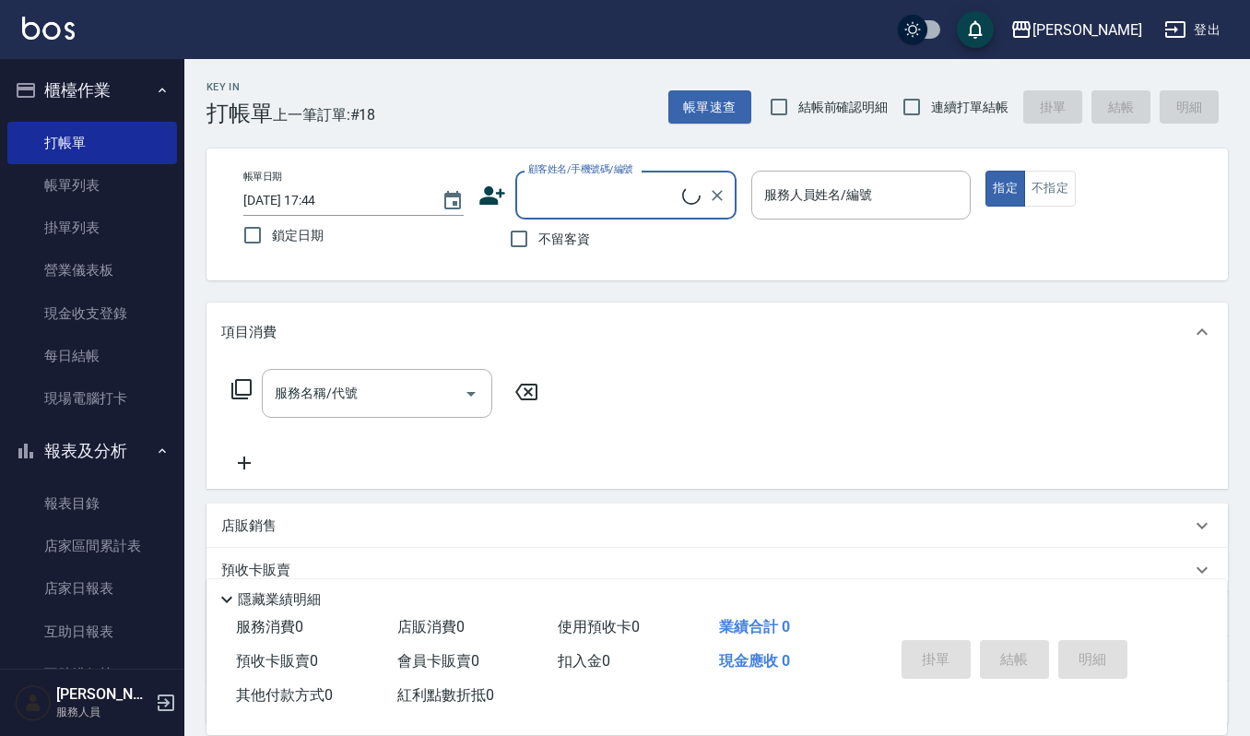
click at [587, 210] on input "顧客姓名/手機號碼/編號" at bounding box center [603, 195] width 159 height 32
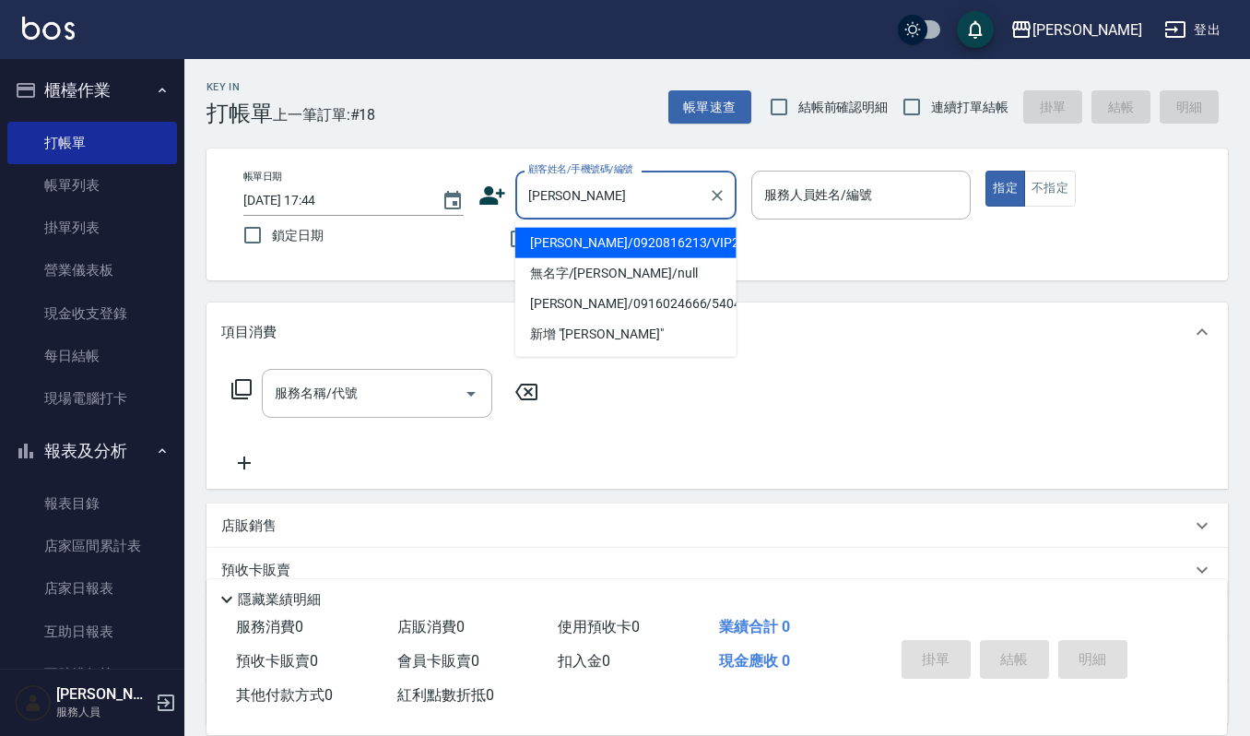
click at [562, 247] on li "[PERSON_NAME]/0920816213/VIP2026" at bounding box center [625, 243] width 221 height 30
type input "[PERSON_NAME]/0920816213/VIP2026"
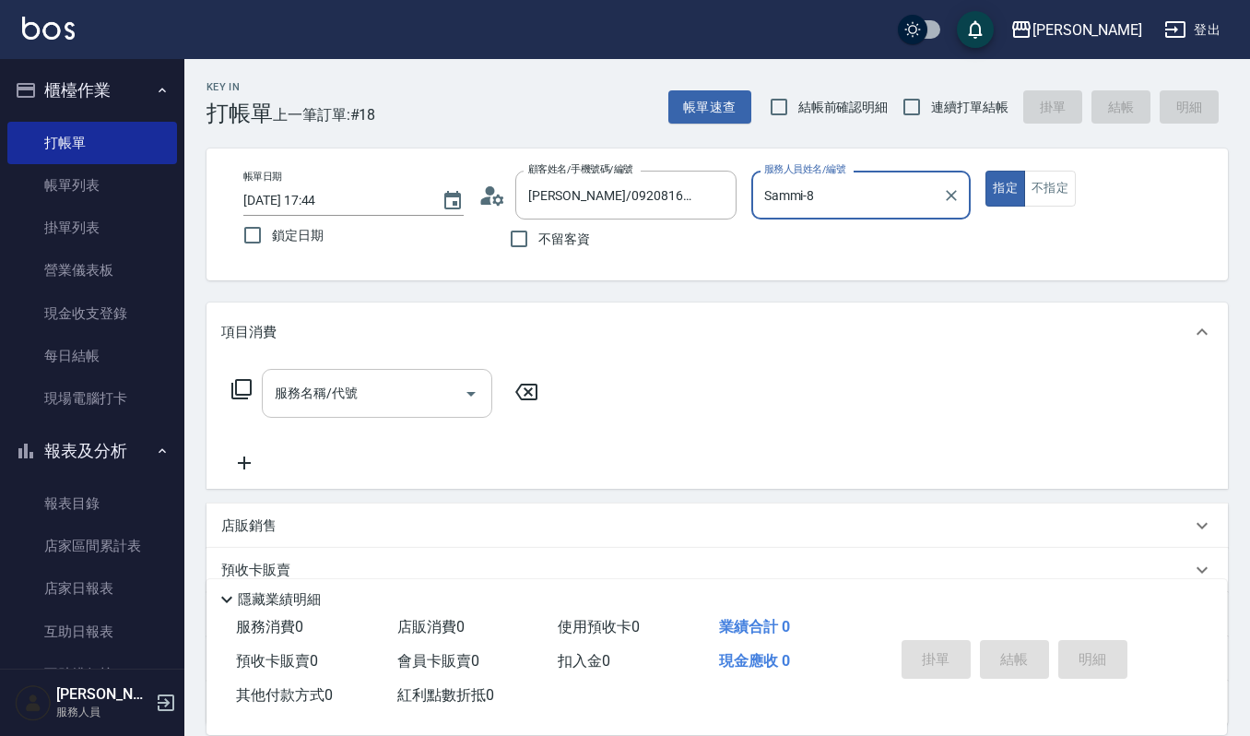
click at [395, 402] on input "服務名稱/代號" at bounding box center [363, 393] width 186 height 32
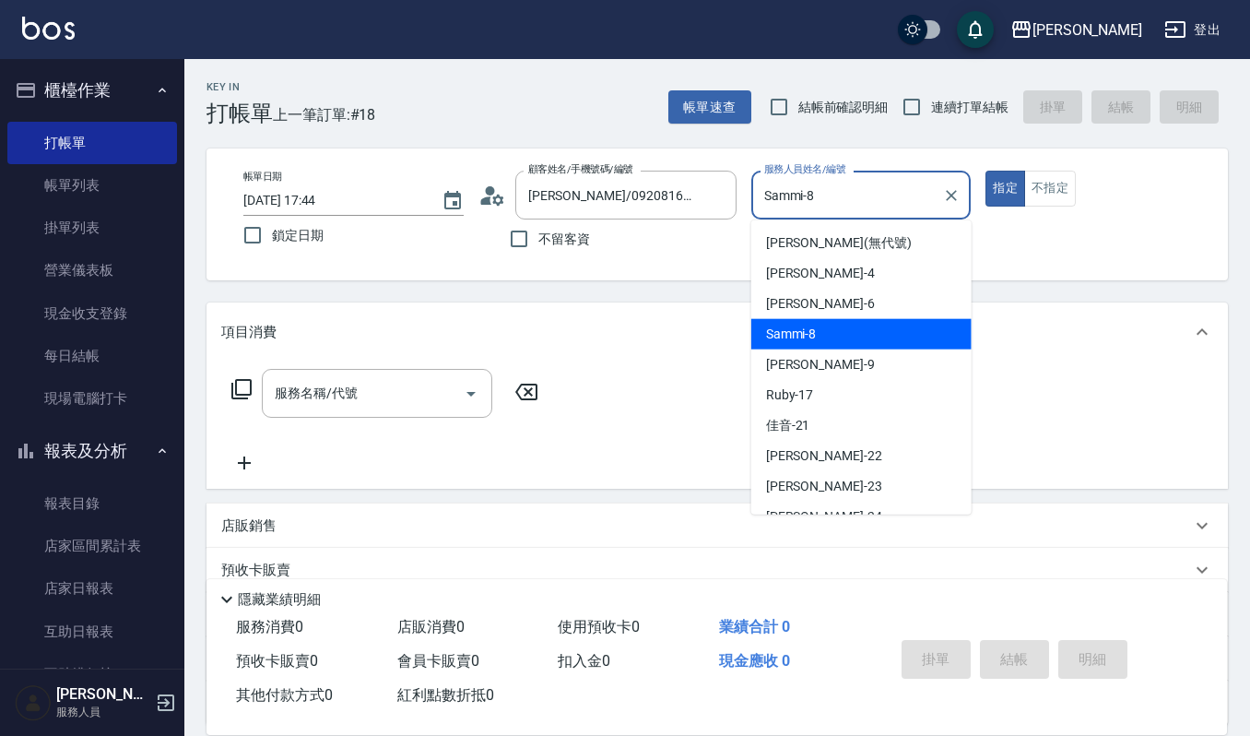
click at [831, 210] on input "Sammi-8" at bounding box center [848, 195] width 176 height 32
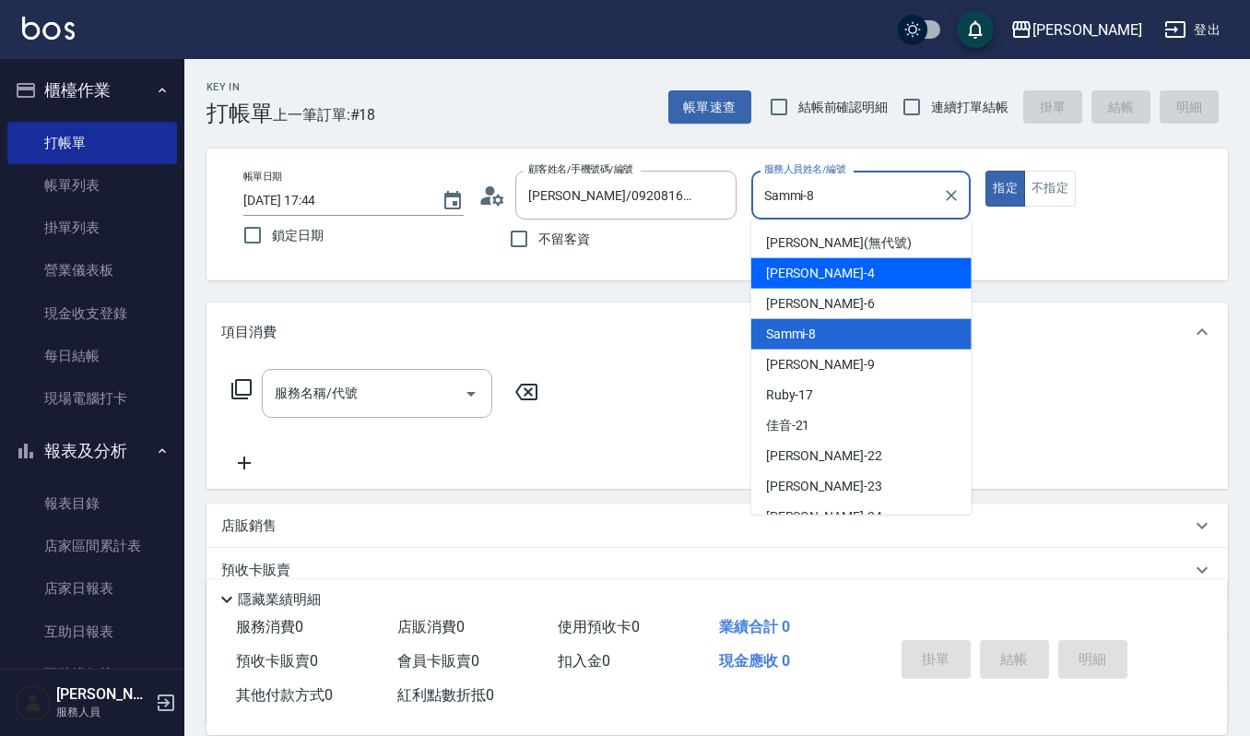
click at [839, 271] on div "[PERSON_NAME] -4" at bounding box center [861, 273] width 220 height 30
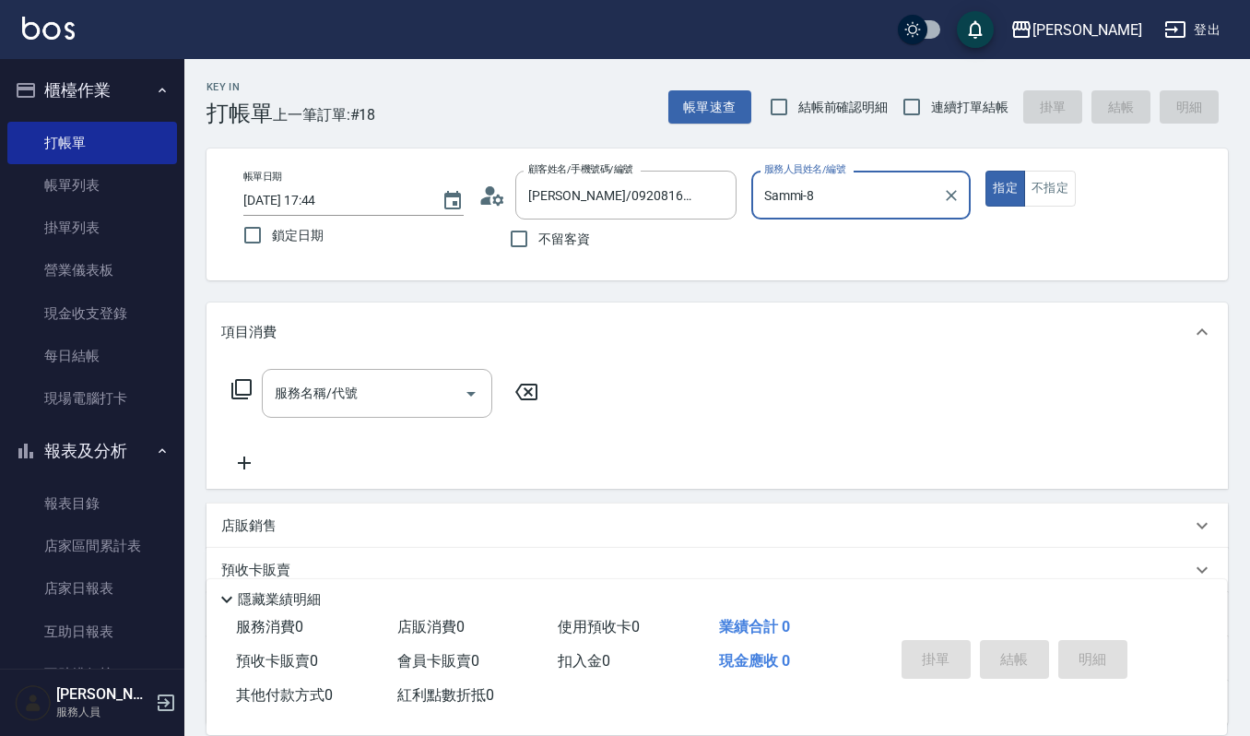
type input "[PERSON_NAME]-4"
click at [396, 372] on div "服務名稱/代號" at bounding box center [377, 393] width 230 height 49
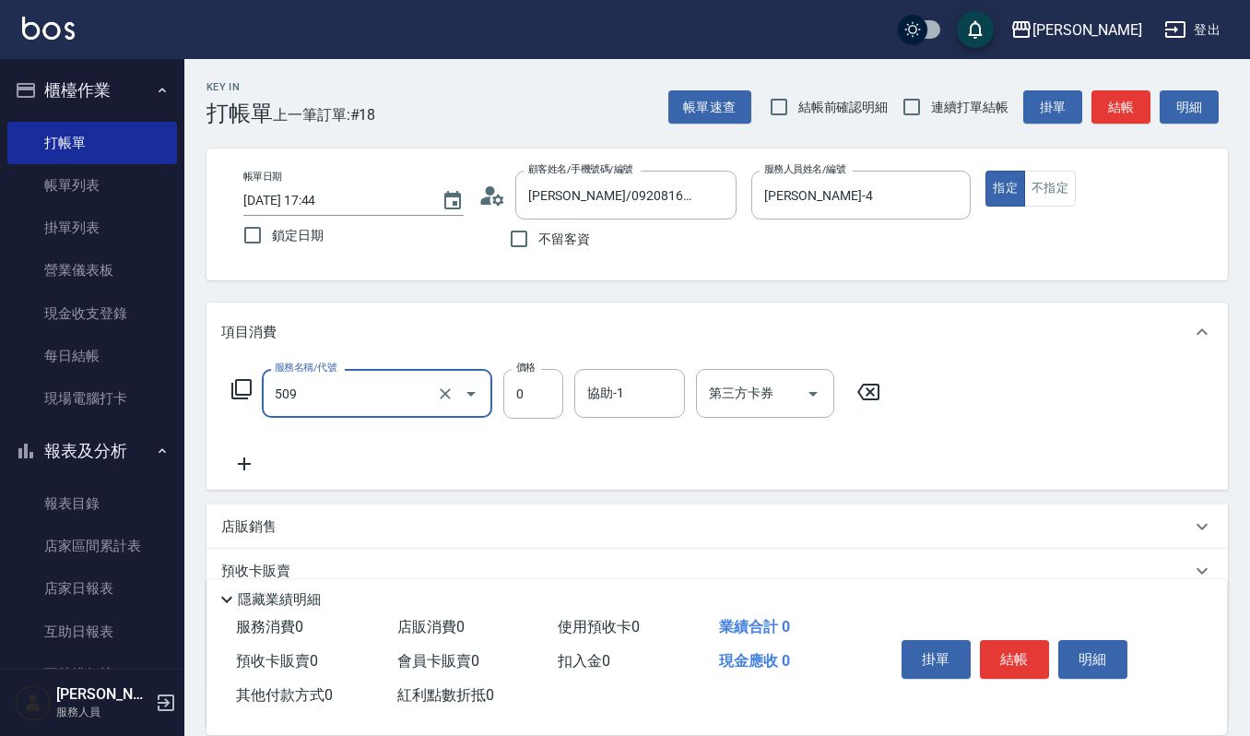
type input "頭皮頭髮大掃除券(509)"
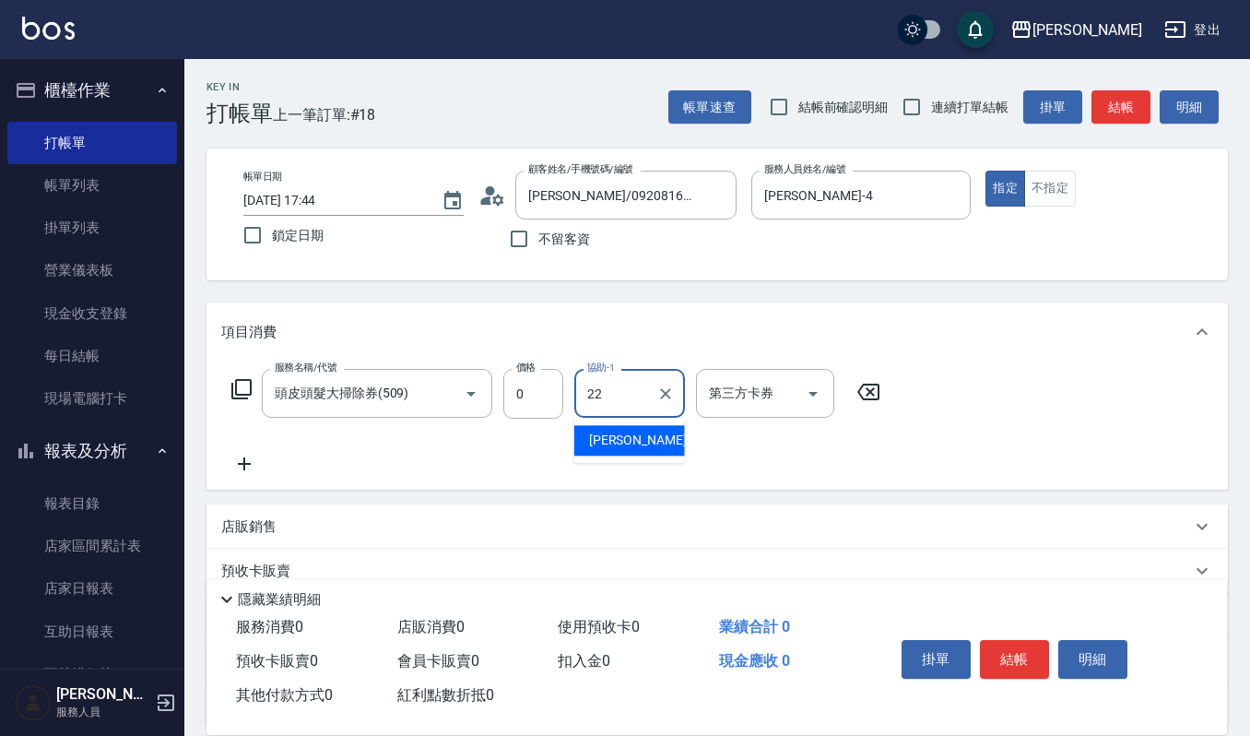
type input "[PERSON_NAME]-22"
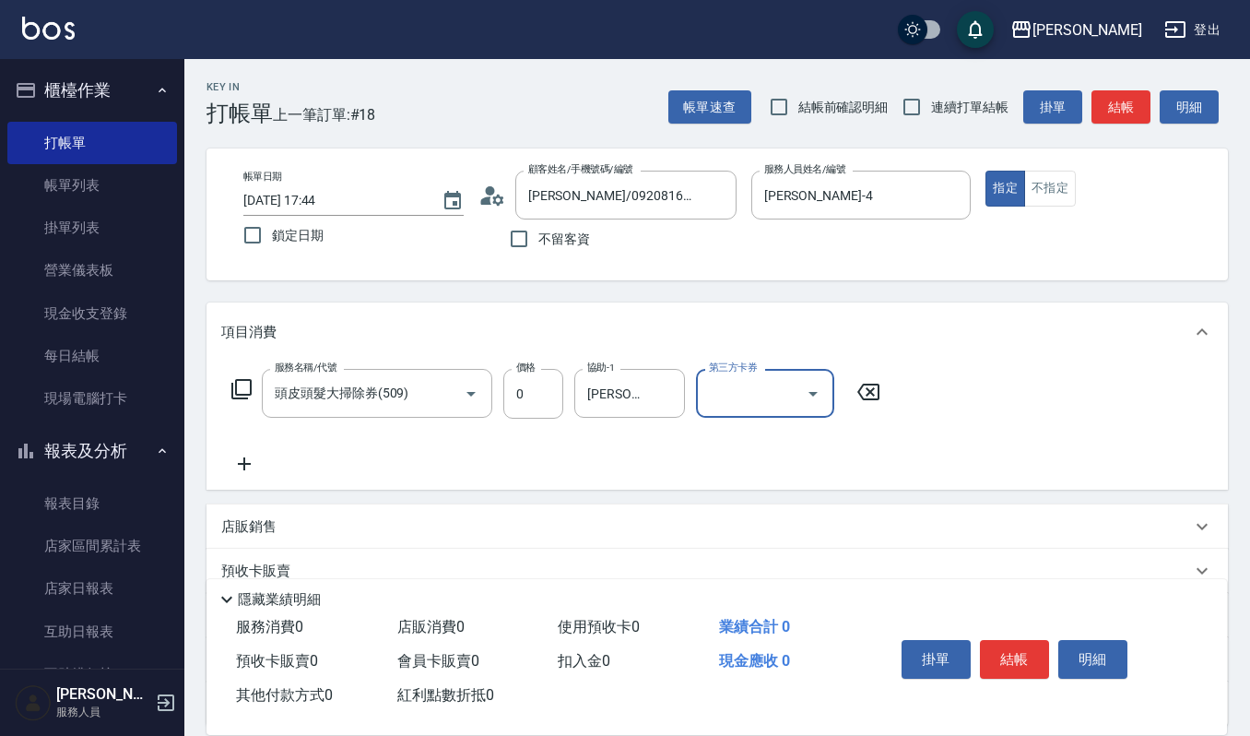
click at [757, 382] on input "第三方卡券" at bounding box center [751, 393] width 94 height 32
click at [757, 454] on span "Line酷券" at bounding box center [765, 440] width 138 height 30
type input "Line酷券"
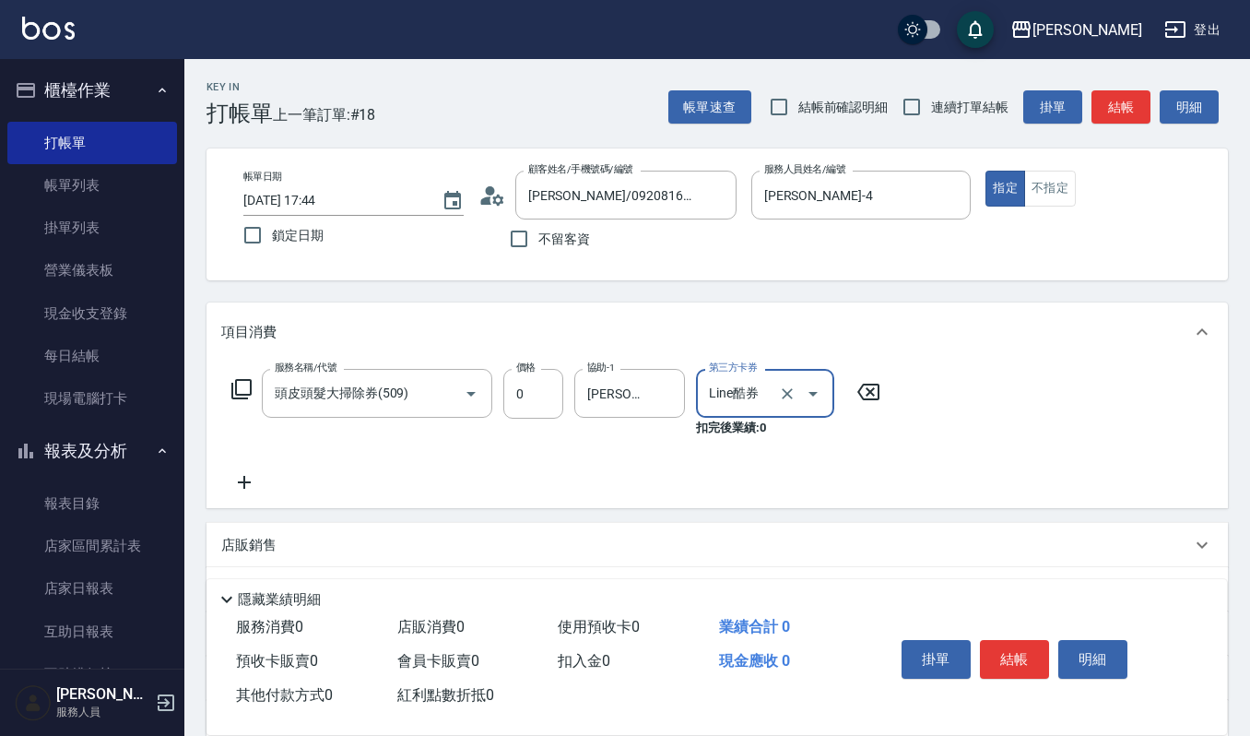
click at [780, 408] on div at bounding box center [800, 393] width 52 height 49
drag, startPoint x: 791, startPoint y: 373, endPoint x: 787, endPoint y: 395, distance: 21.5
click at [791, 380] on div at bounding box center [800, 393] width 52 height 49
click at [787, 395] on icon "Clear" at bounding box center [787, 393] width 11 height 11
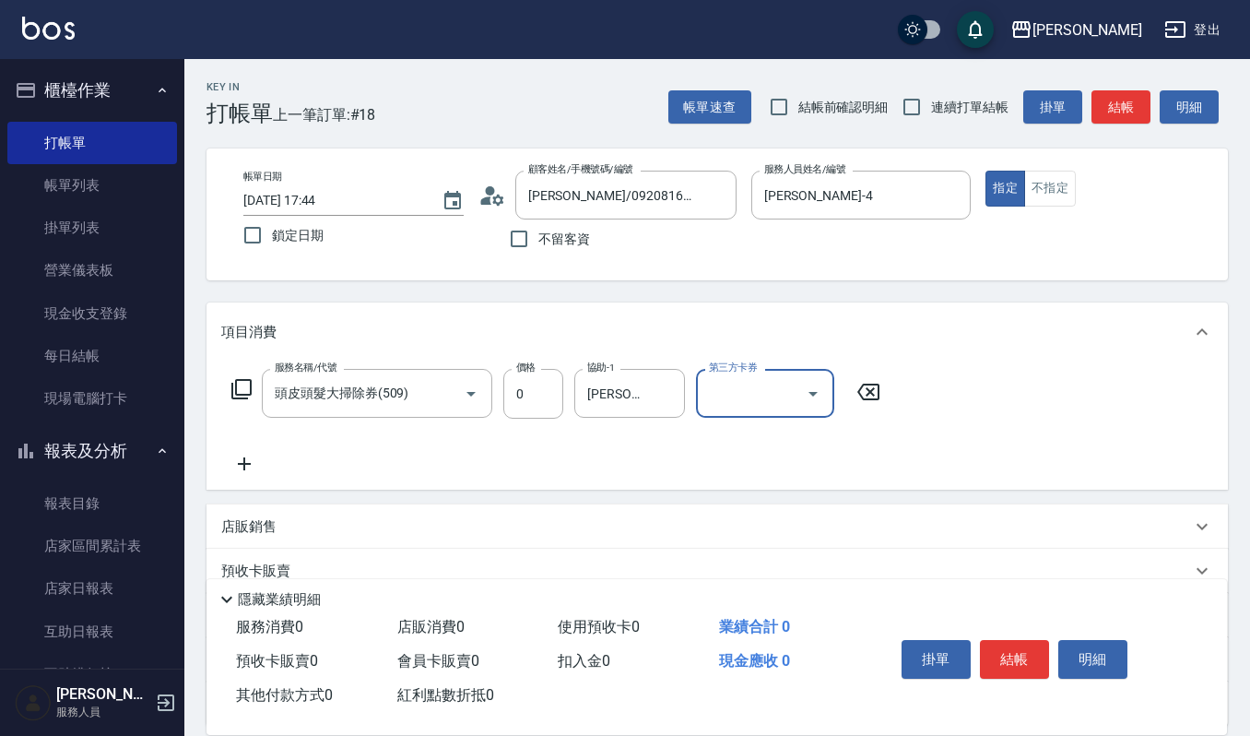
click at [758, 399] on input "第三方卡券" at bounding box center [751, 393] width 94 height 32
click at [750, 468] on span "舊有卡券" at bounding box center [765, 470] width 138 height 30
type input "舊有卡券"
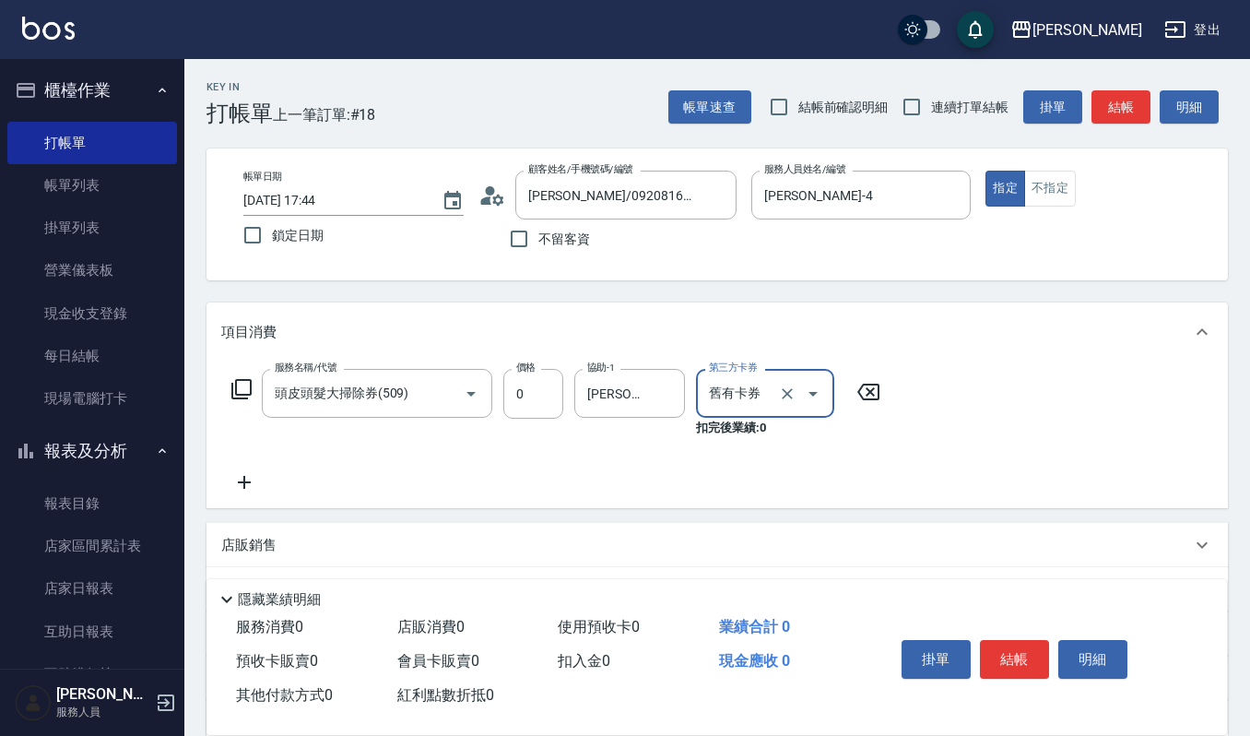
click at [241, 498] on div "服務名稱/代號 頭皮頭髮大掃除券(509) 服務名稱/代號 價格 0 價格 協助-1 宜芳-22 協助-1 第三方卡券 舊有卡券 第三方卡券 扣完後業績: 0" at bounding box center [718, 434] width 1022 height 147
click at [240, 489] on icon at bounding box center [244, 482] width 46 height 22
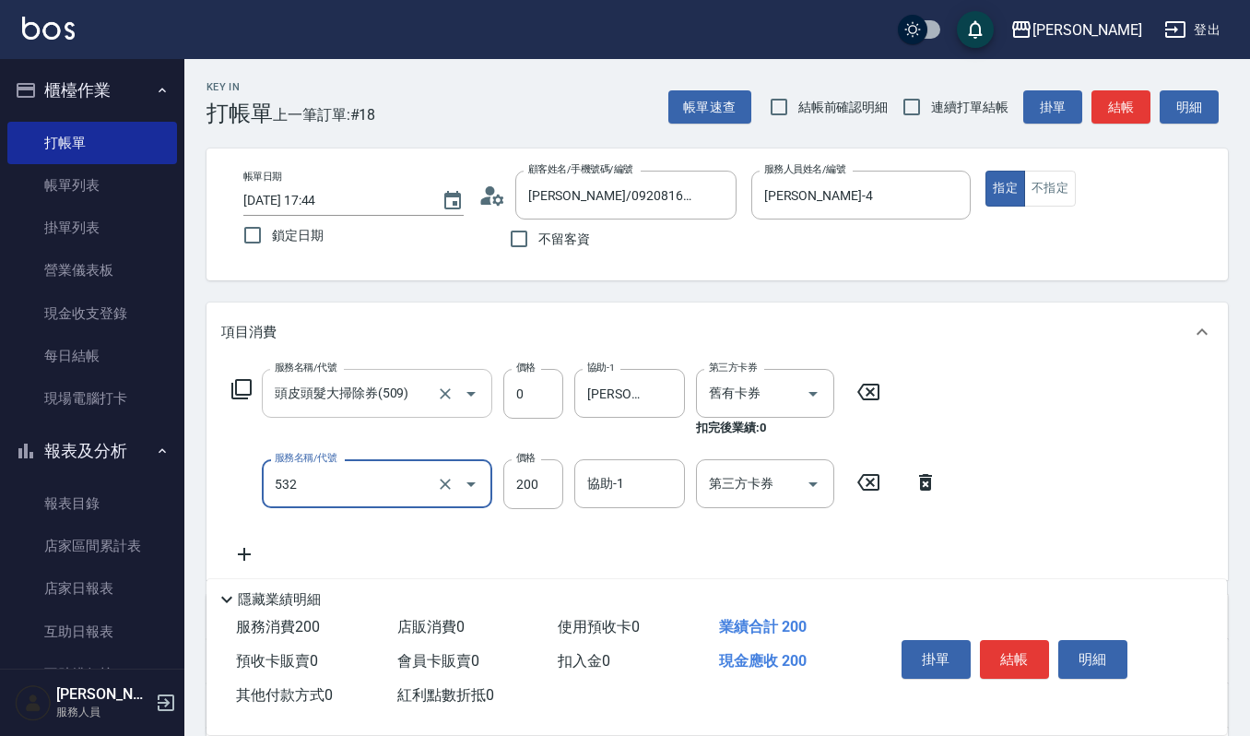
type input "自備複方.亞士(532)"
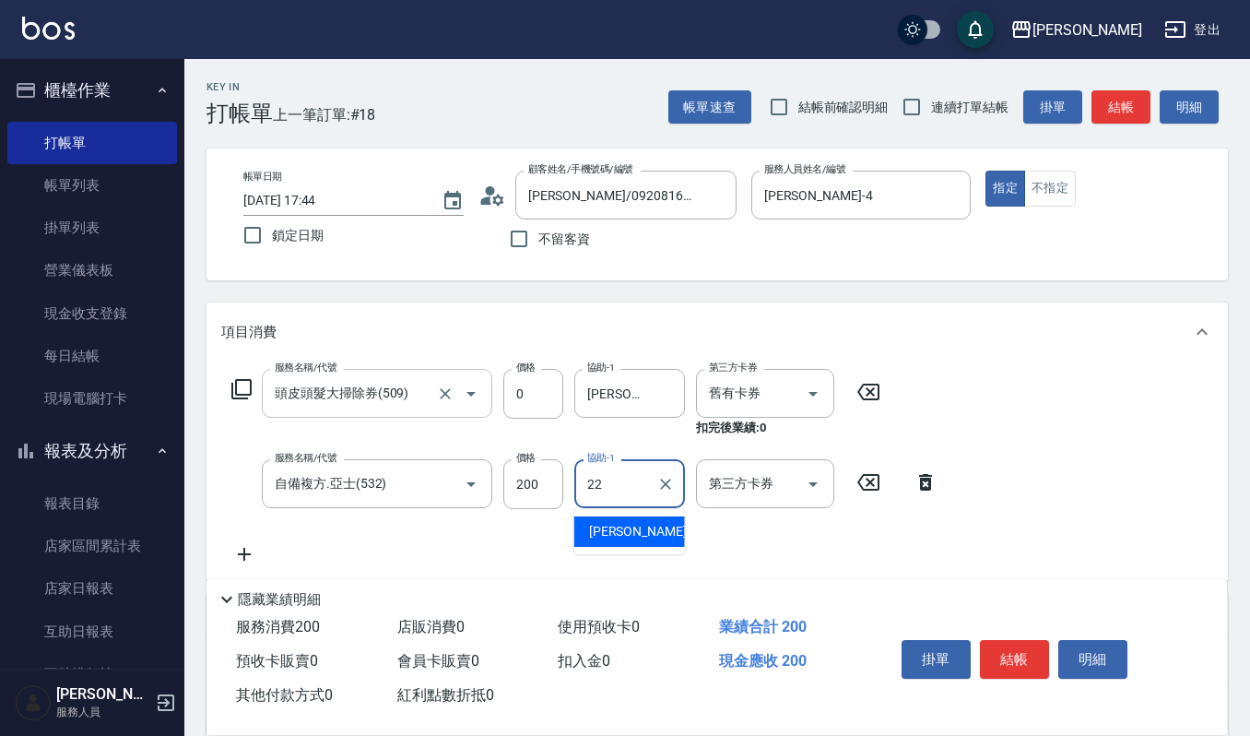
type input "[PERSON_NAME]-22"
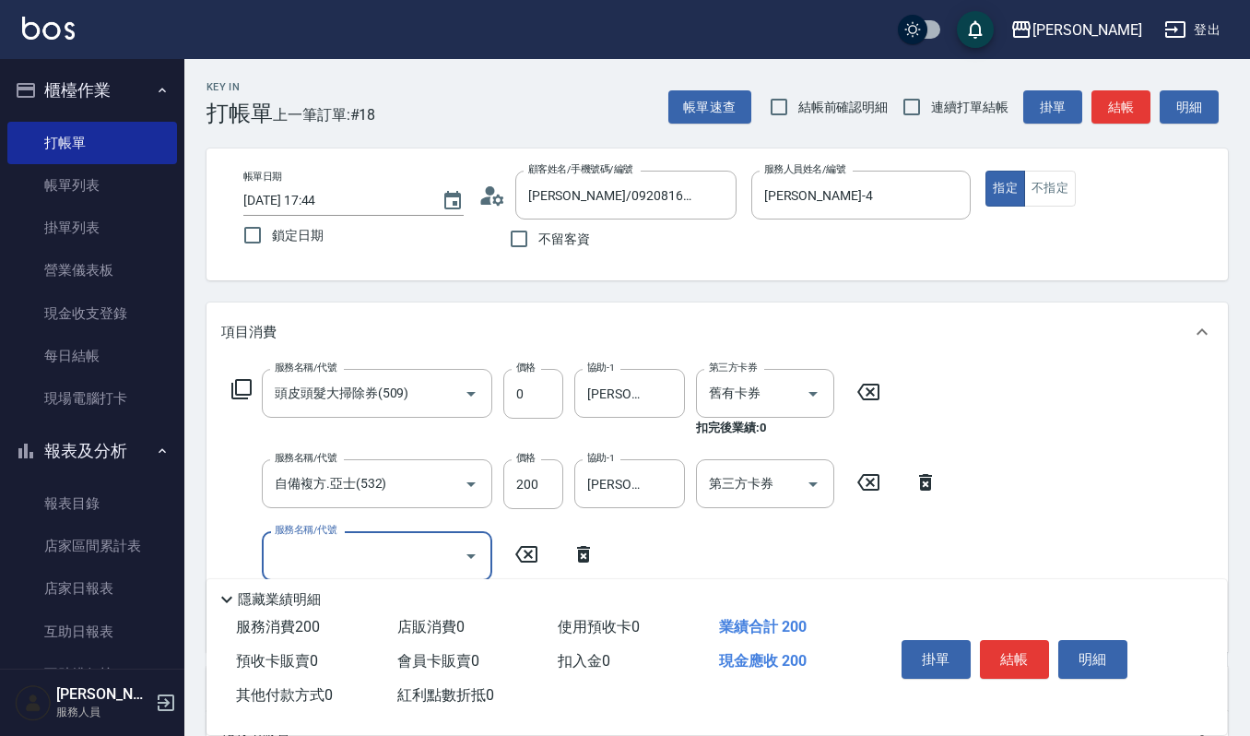
scroll to position [123, 0]
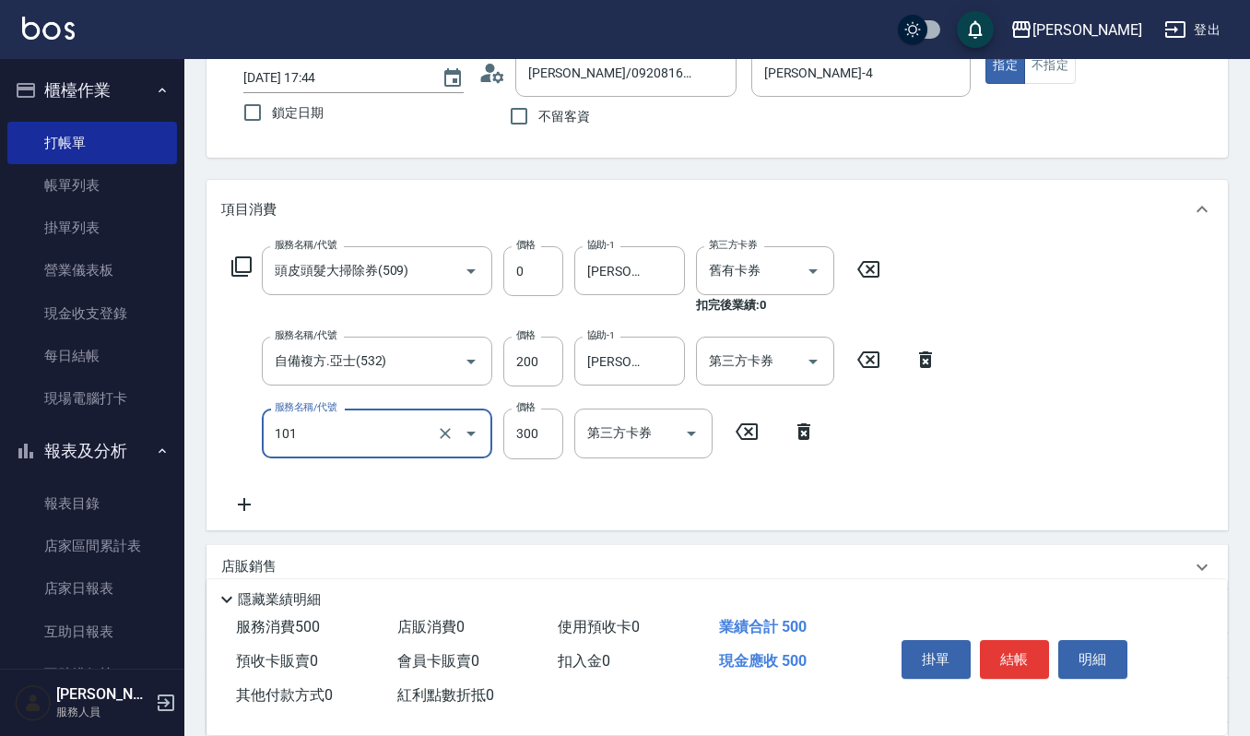
type input "一般洗髮(101)"
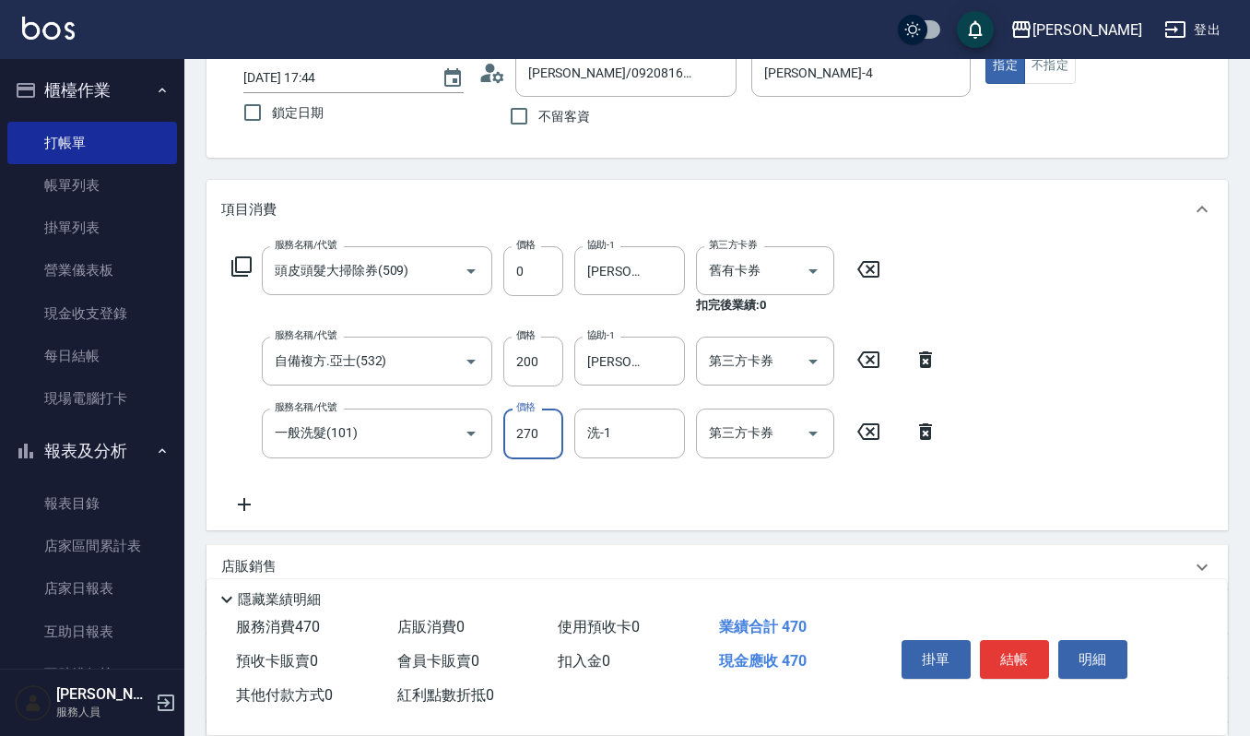
type input "270"
type input "[PERSON_NAME]-22"
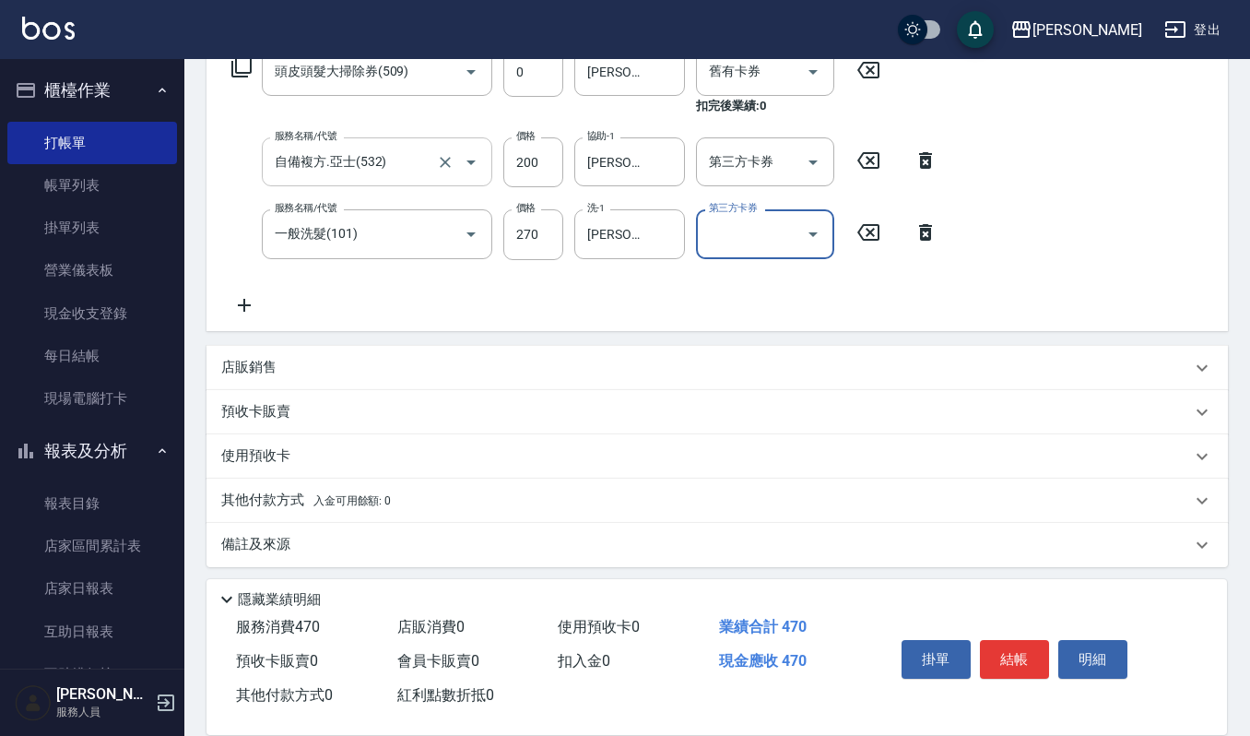
scroll to position [325, 0]
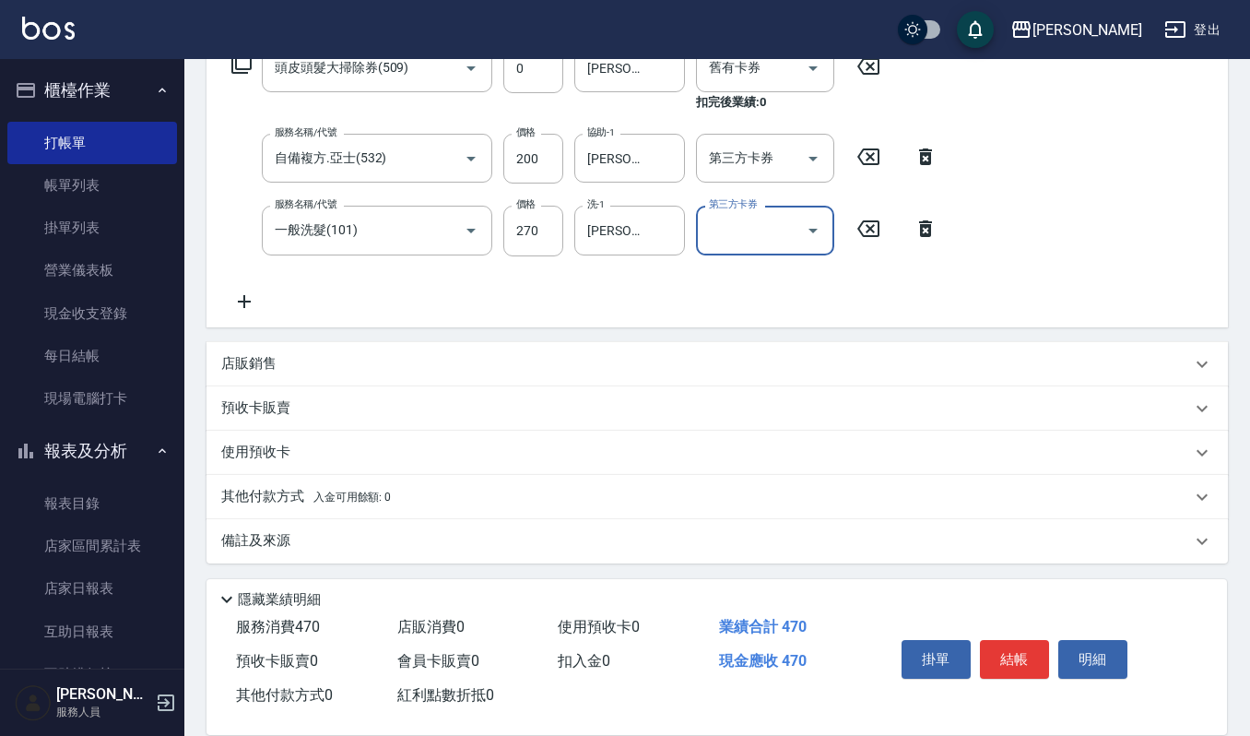
click at [378, 362] on div "店販銷售" at bounding box center [706, 363] width 970 height 19
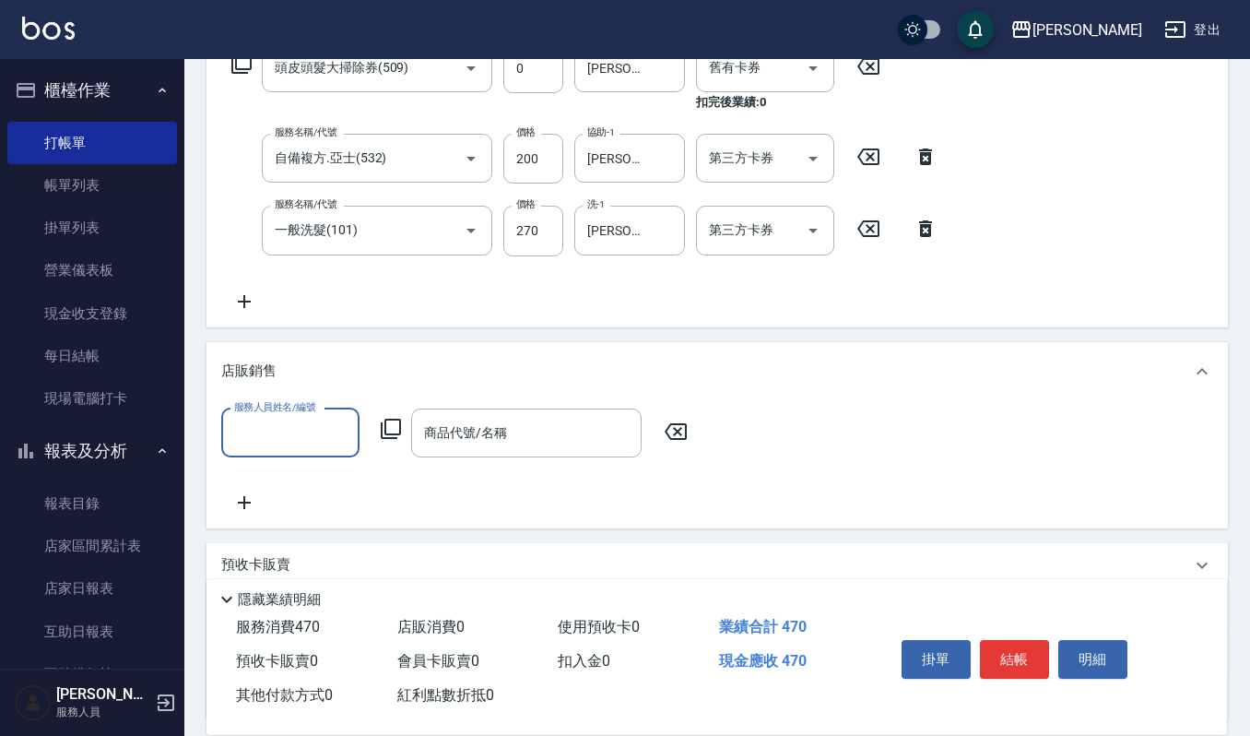
scroll to position [1, 0]
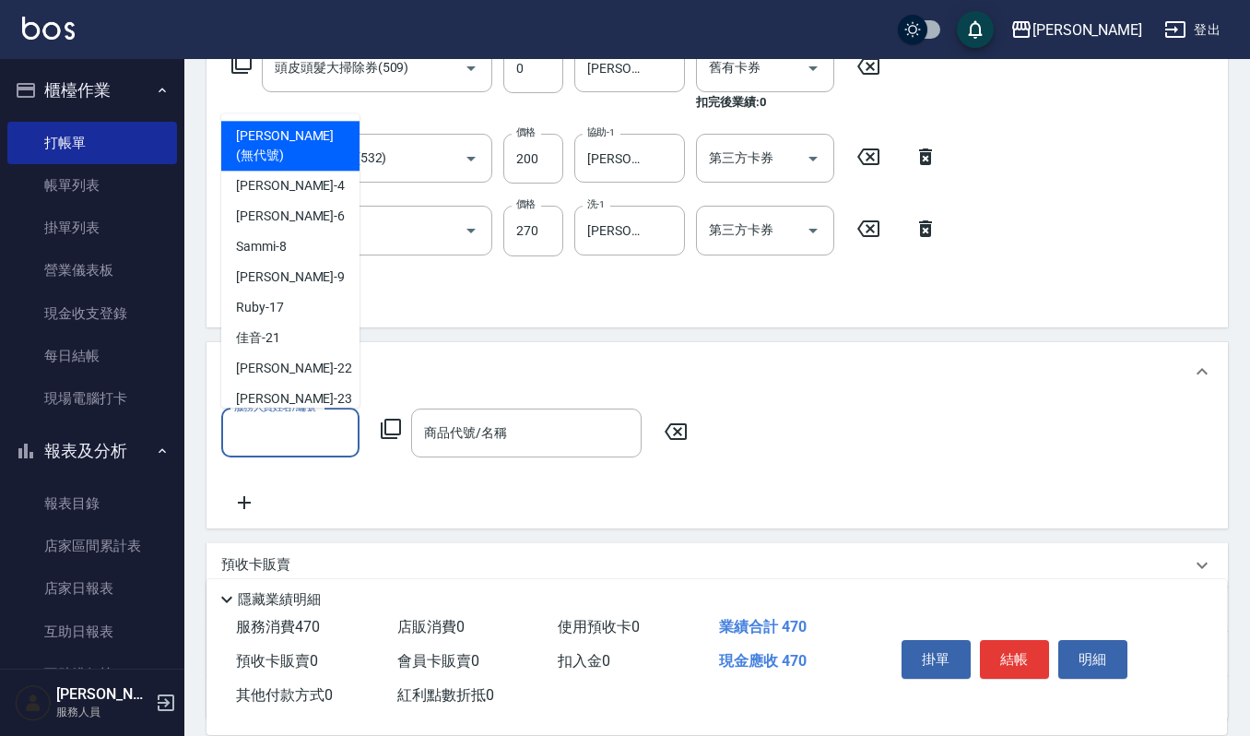
click at [280, 436] on input "服務人員姓名/編號" at bounding box center [291, 433] width 122 height 32
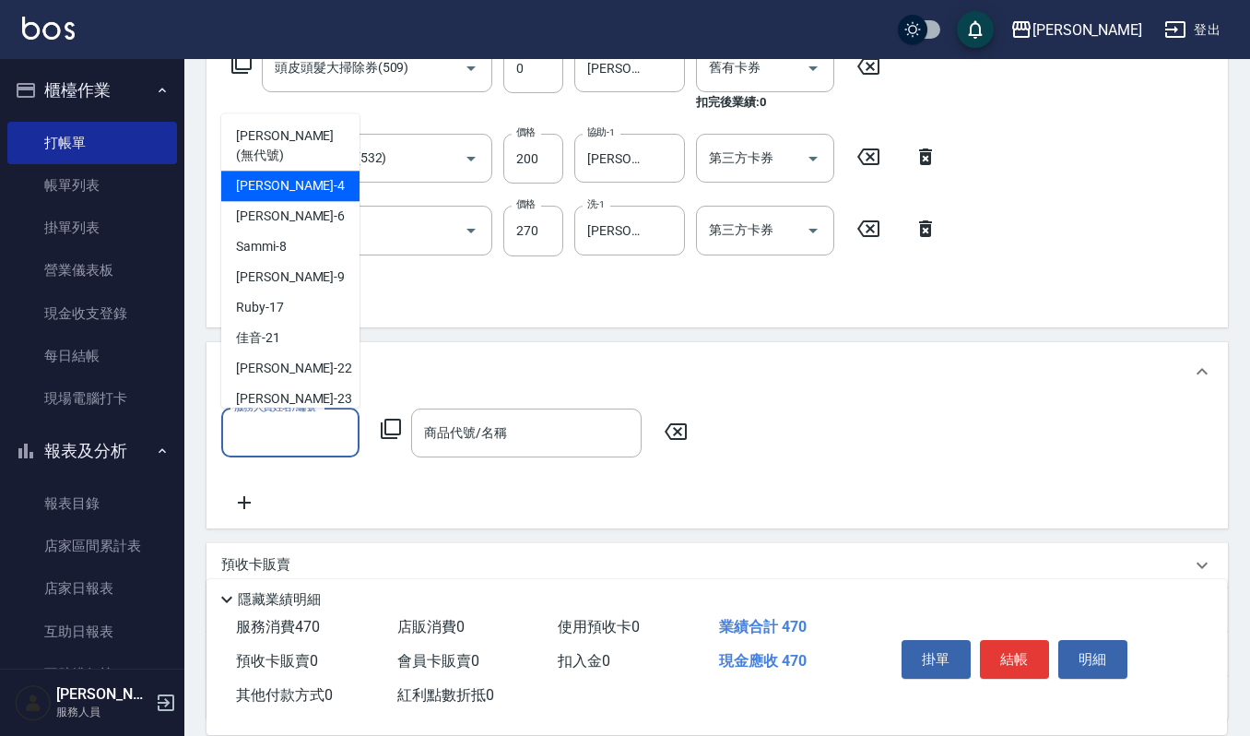
click at [260, 176] on span "[PERSON_NAME] -4" at bounding box center [290, 185] width 109 height 19
type input "[PERSON_NAME]-4"
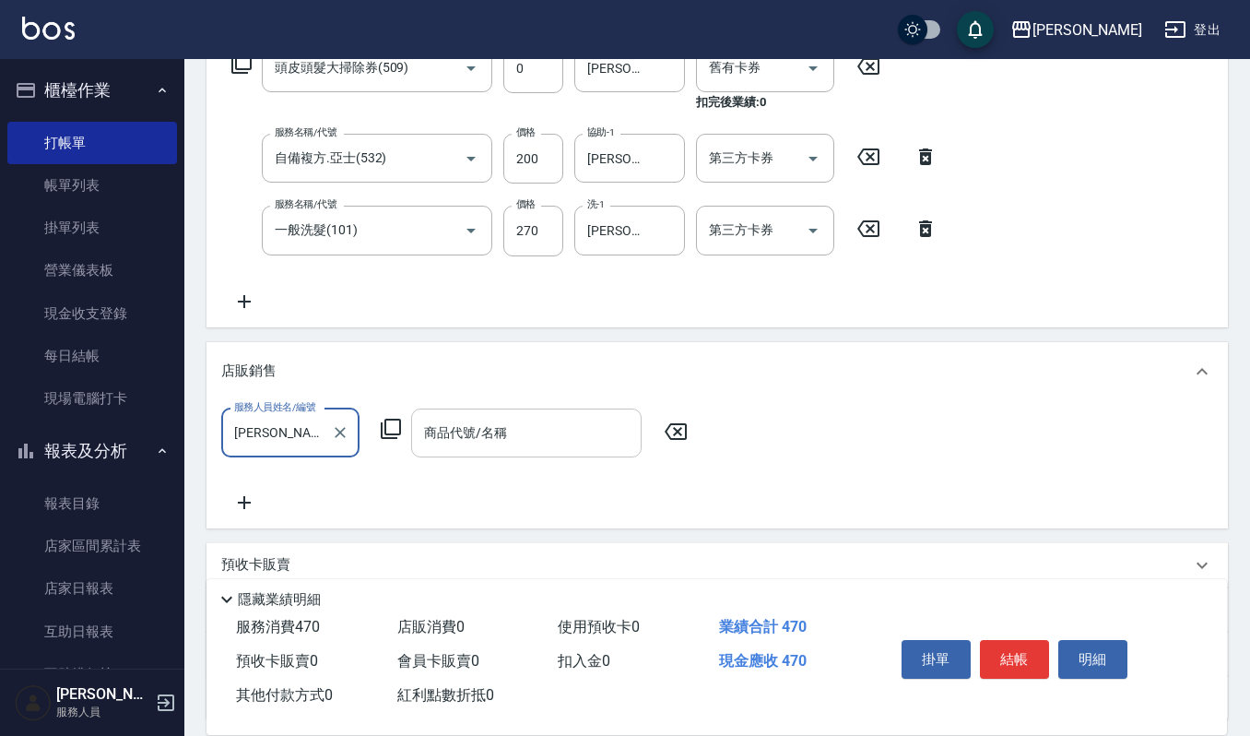
click at [466, 440] on input "商品代號/名稱" at bounding box center [526, 433] width 214 height 32
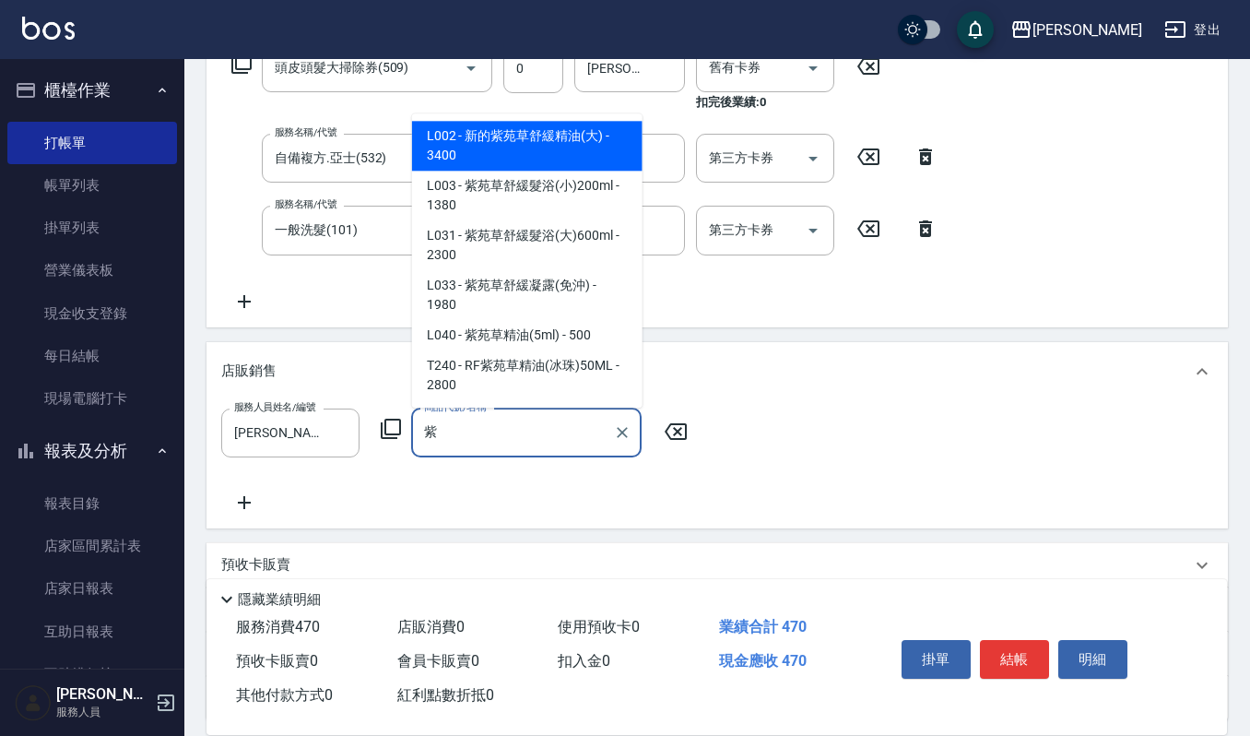
click at [522, 134] on span "L002 - 新的紫苑草舒緩精油(大) - 3400" at bounding box center [527, 146] width 230 height 50
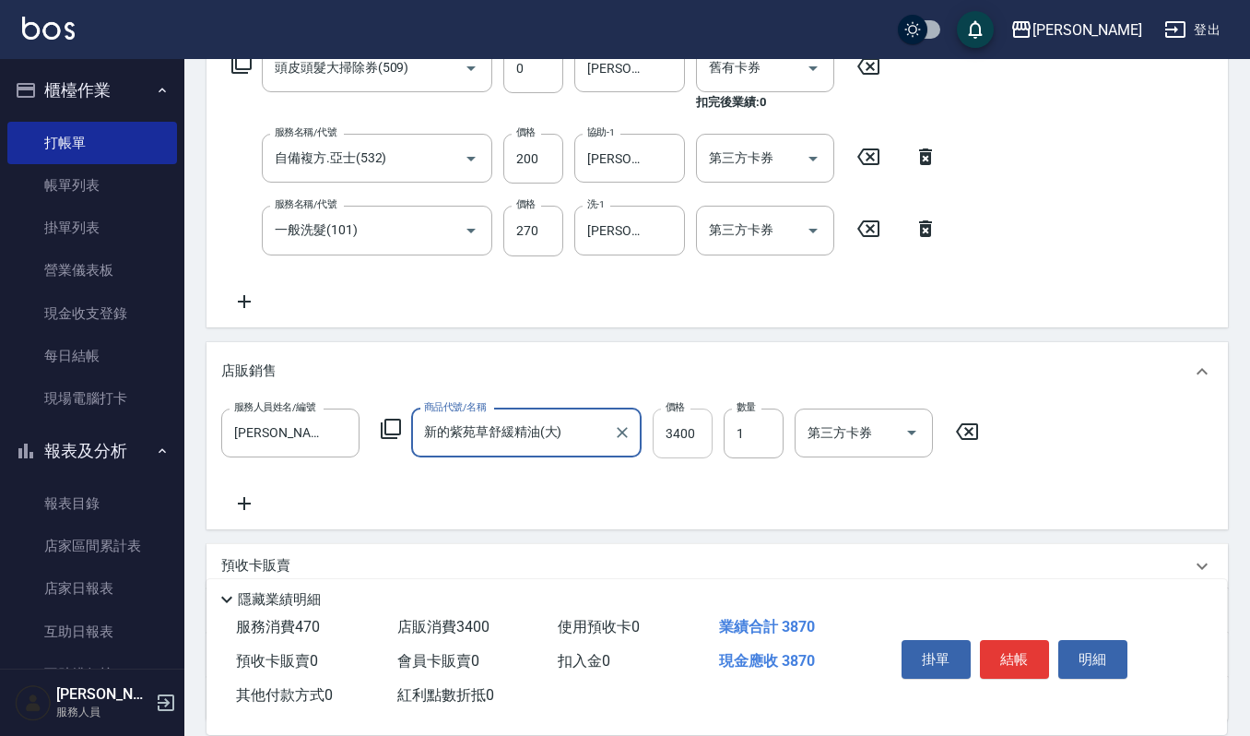
type input "新的紫苑草舒緩精油(大)"
click at [698, 429] on input "3400" at bounding box center [683, 433] width 60 height 50
type input "3060"
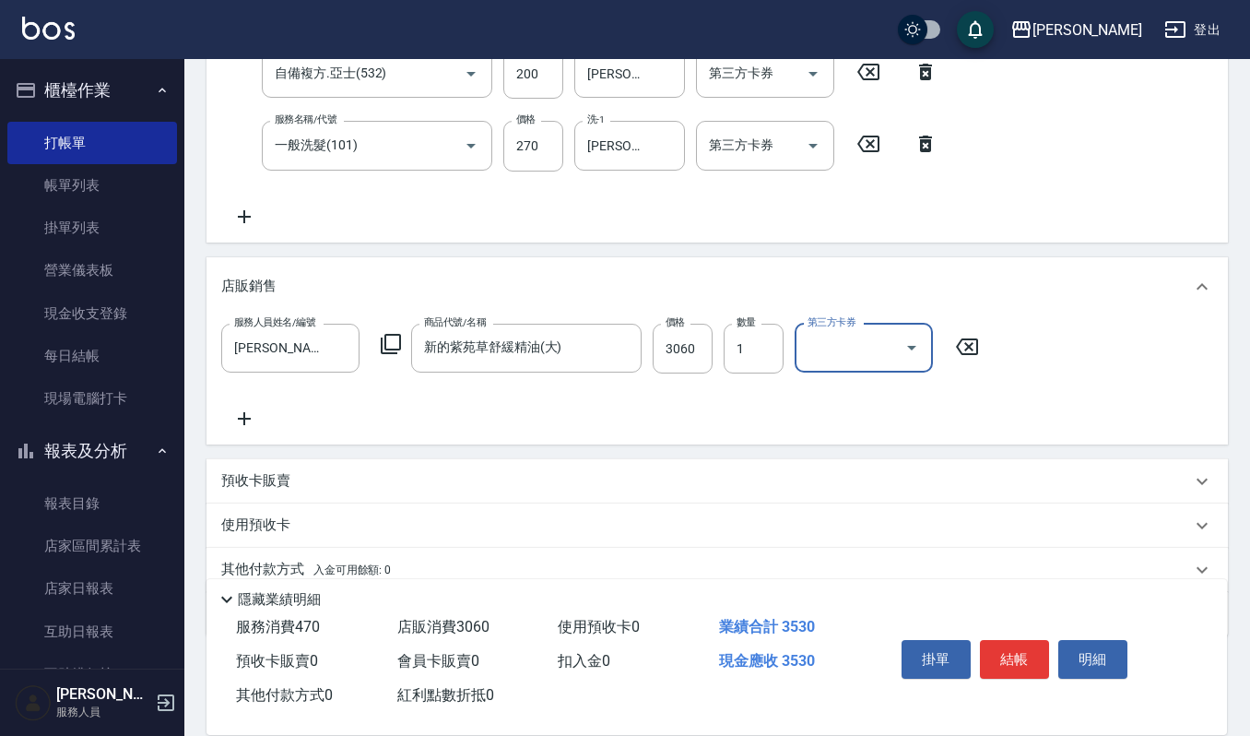
scroll to position [483, 0]
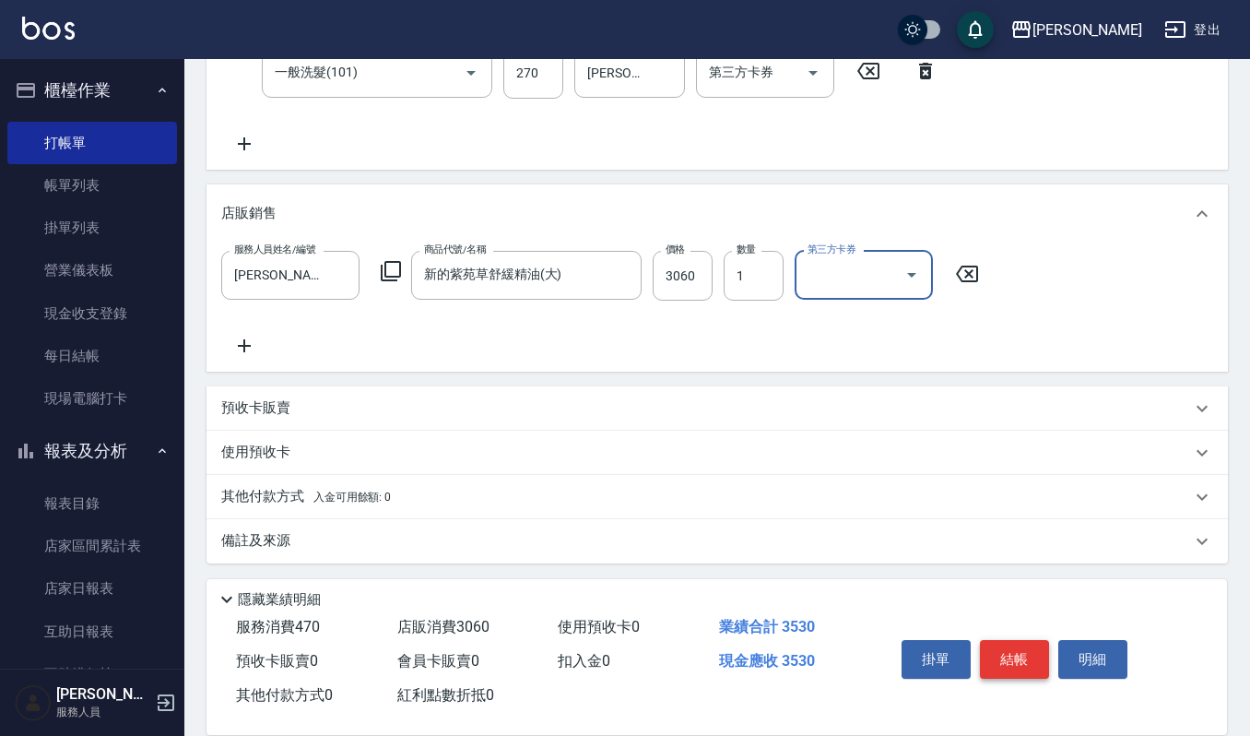
click at [1007, 661] on button "結帳" at bounding box center [1014, 659] width 69 height 39
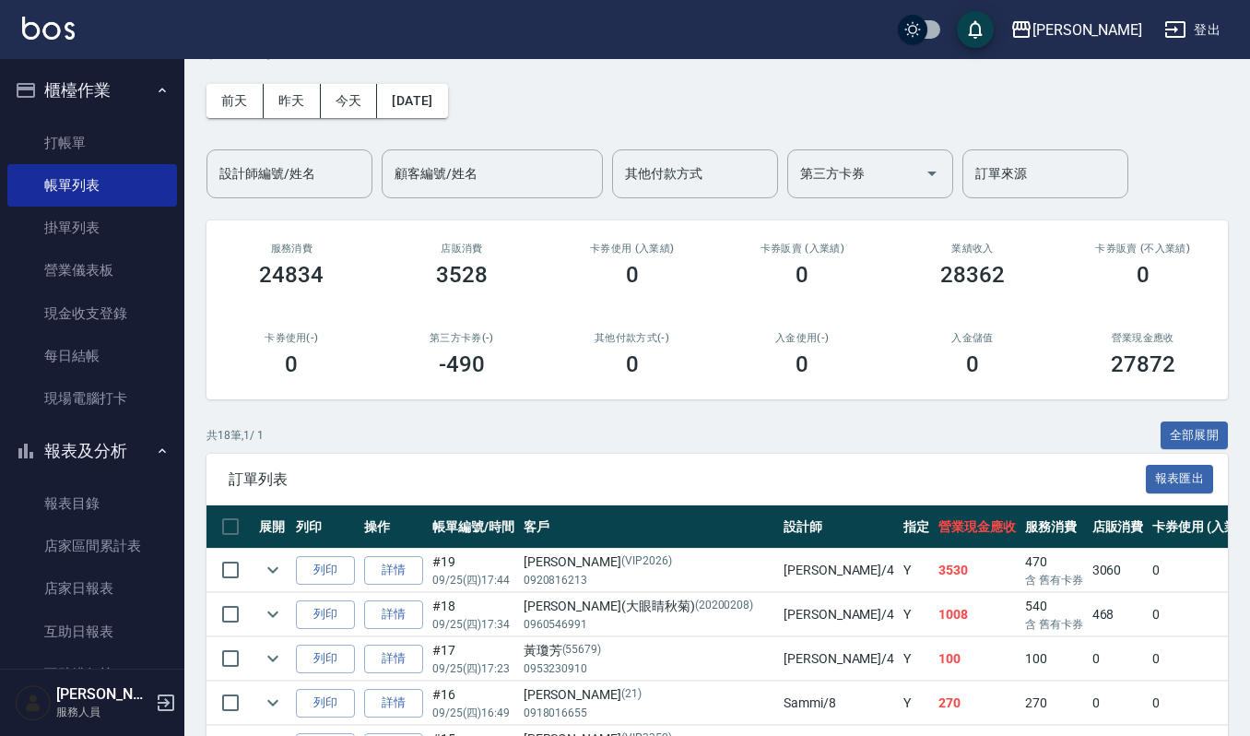
scroll to position [123, 0]
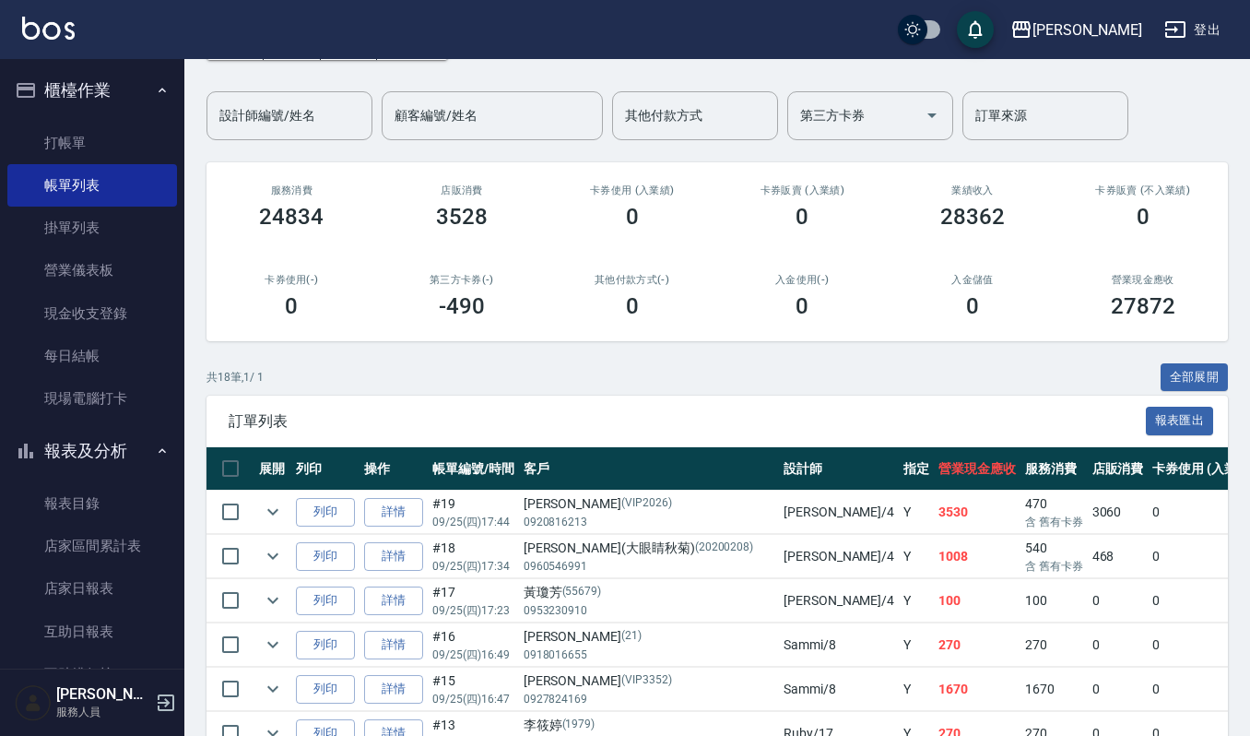
click at [565, 412] on span "訂單列表" at bounding box center [687, 421] width 917 height 18
click at [44, 134] on link "打帳單" at bounding box center [92, 143] width 170 height 42
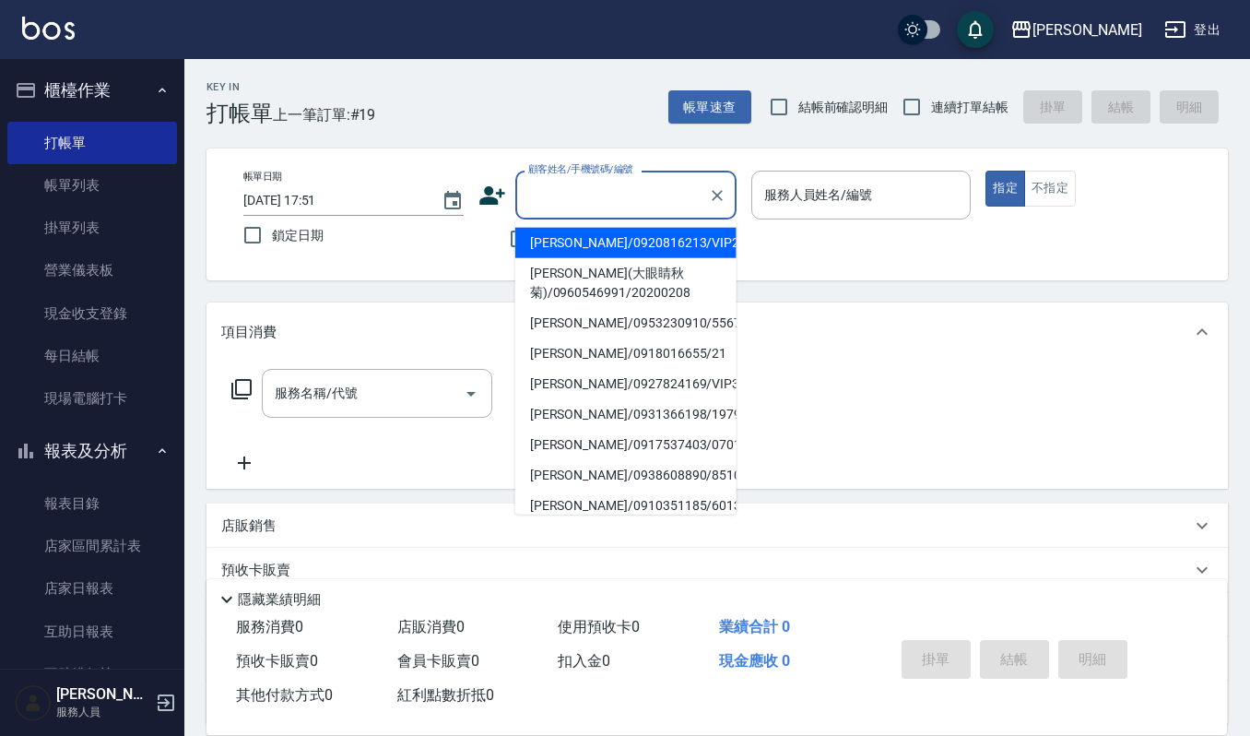
click at [576, 196] on input "顧客姓名/手機號碼/編號" at bounding box center [612, 195] width 177 height 32
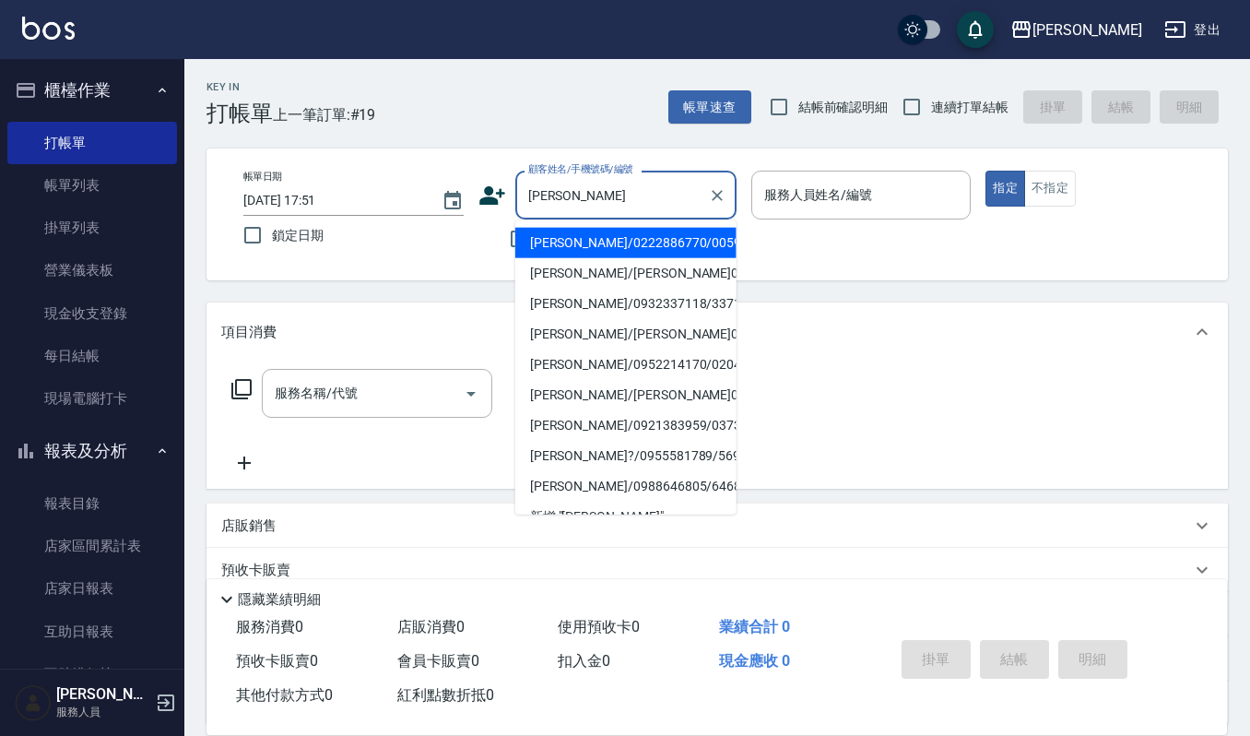
click at [592, 244] on li "[PERSON_NAME]/0222886770/00597" at bounding box center [625, 243] width 221 height 30
type input "[PERSON_NAME]/0222886770/00597"
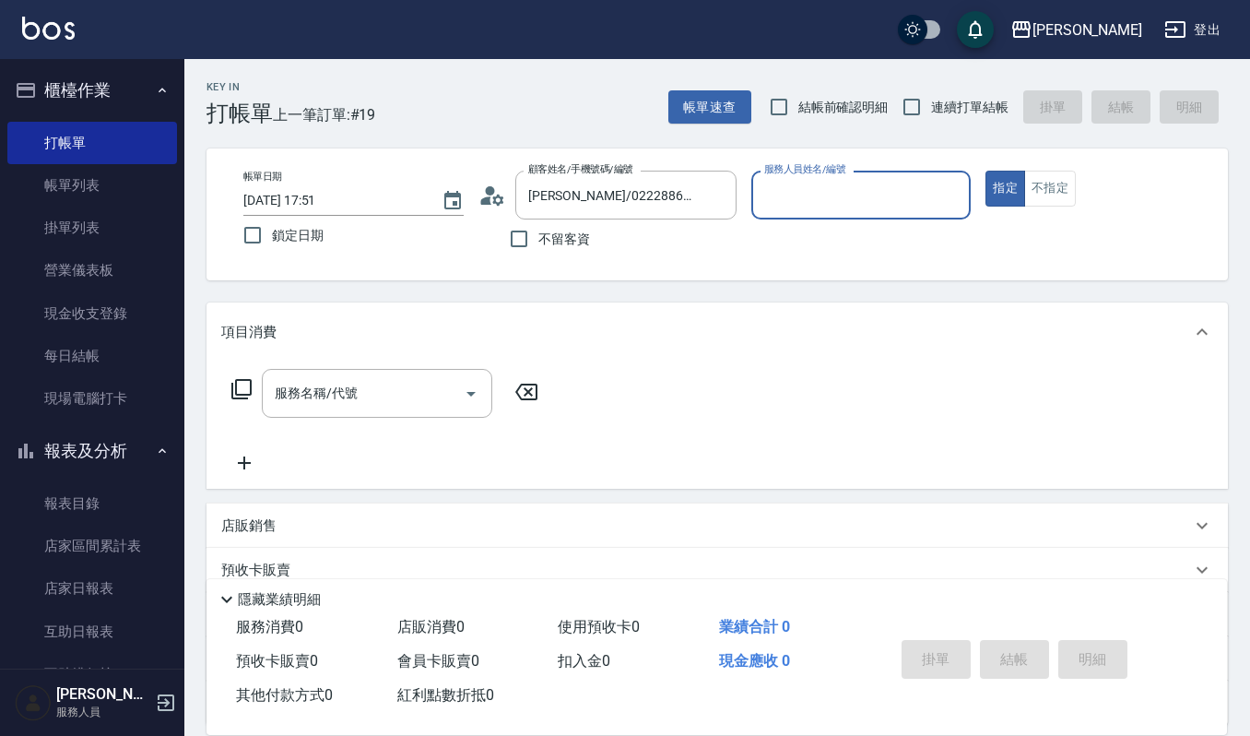
type input "[PERSON_NAME]-4"
click at [407, 393] on input "服務名稱/代號" at bounding box center [363, 393] width 186 height 32
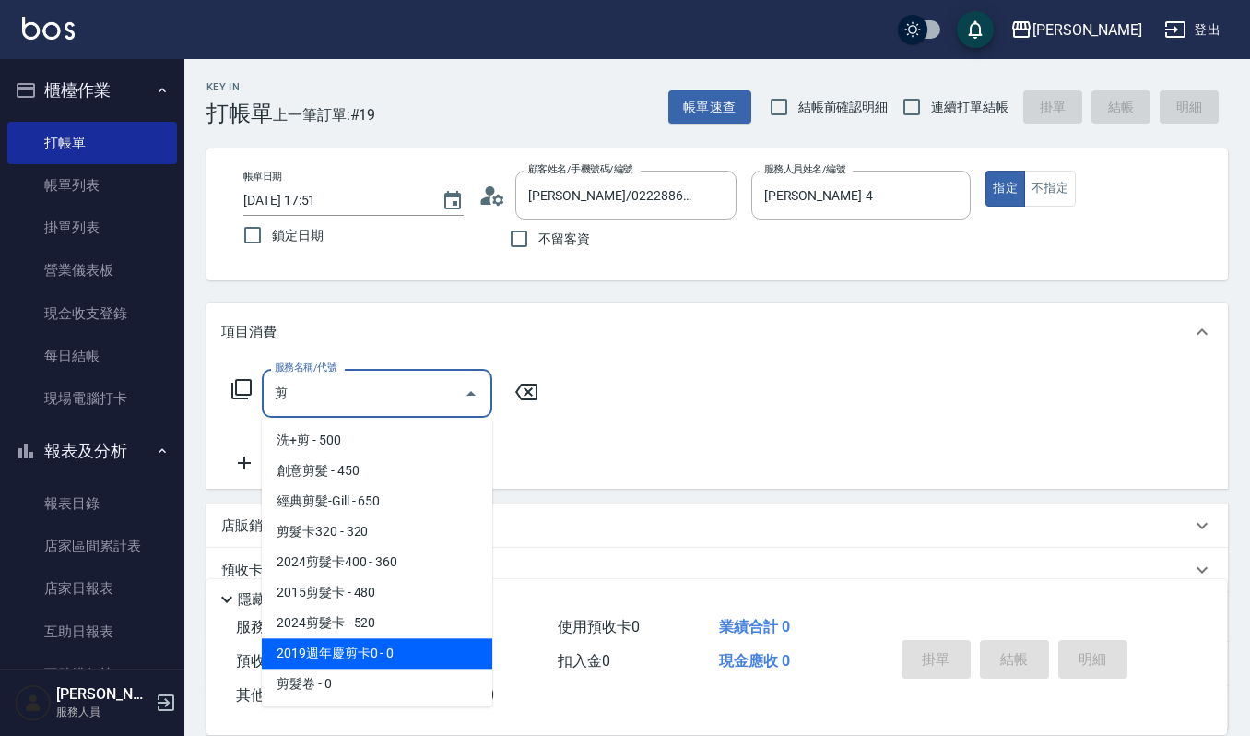
click at [388, 657] on span "2019週年慶剪卡0 - 0" at bounding box center [377, 653] width 230 height 30
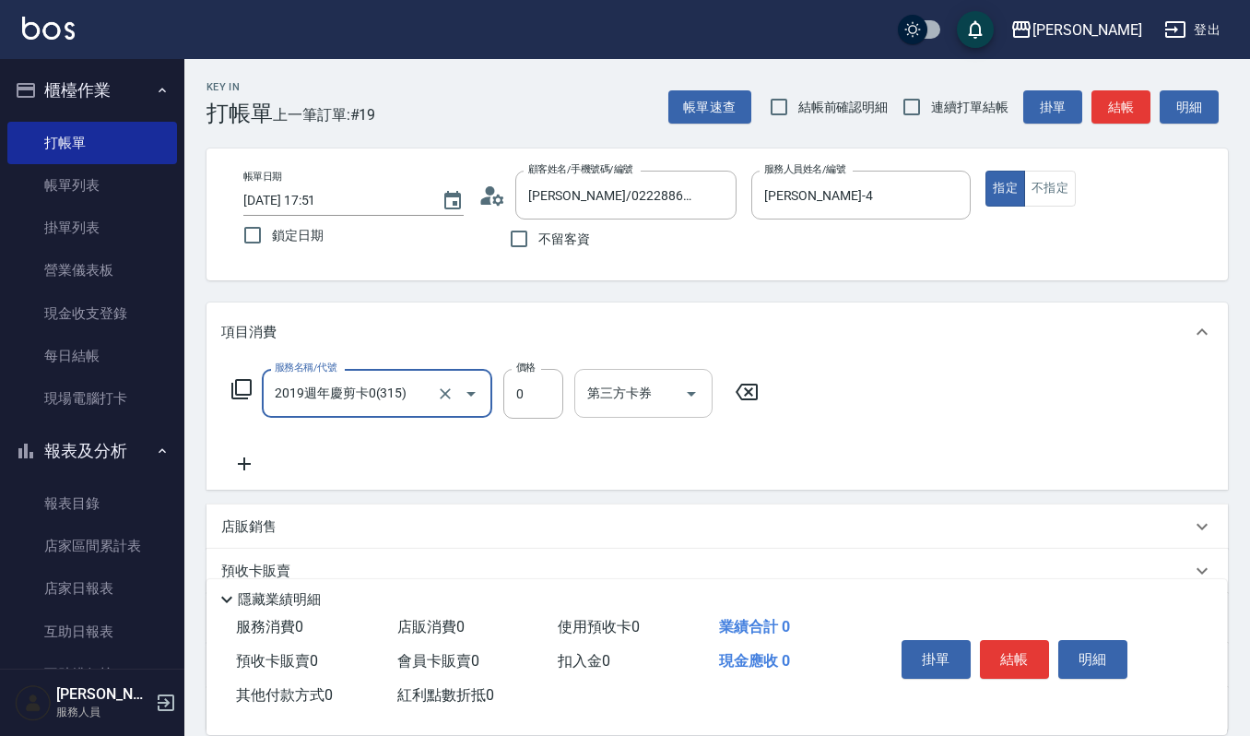
type input "2019週年慶剪卡0(315)"
click at [587, 377] on div "第三方卡券 第三方卡券" at bounding box center [643, 393] width 138 height 49
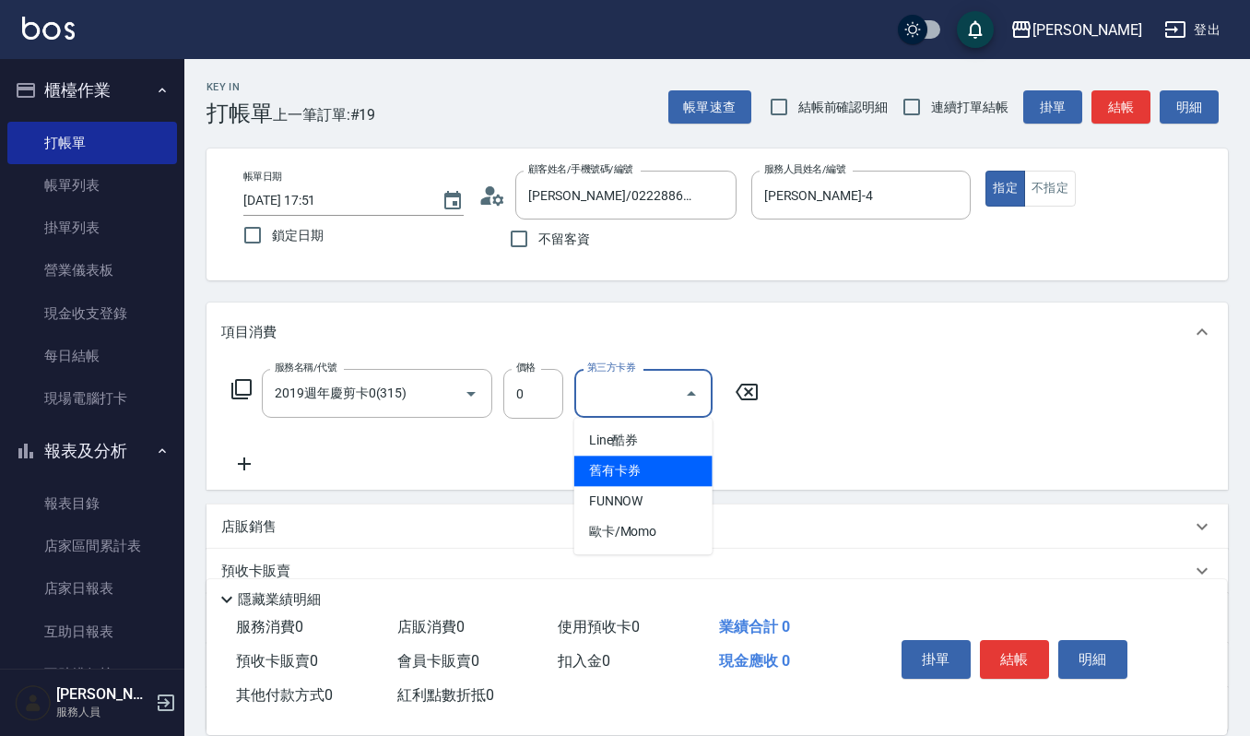
click at [632, 469] on span "舊有卡券" at bounding box center [643, 470] width 138 height 30
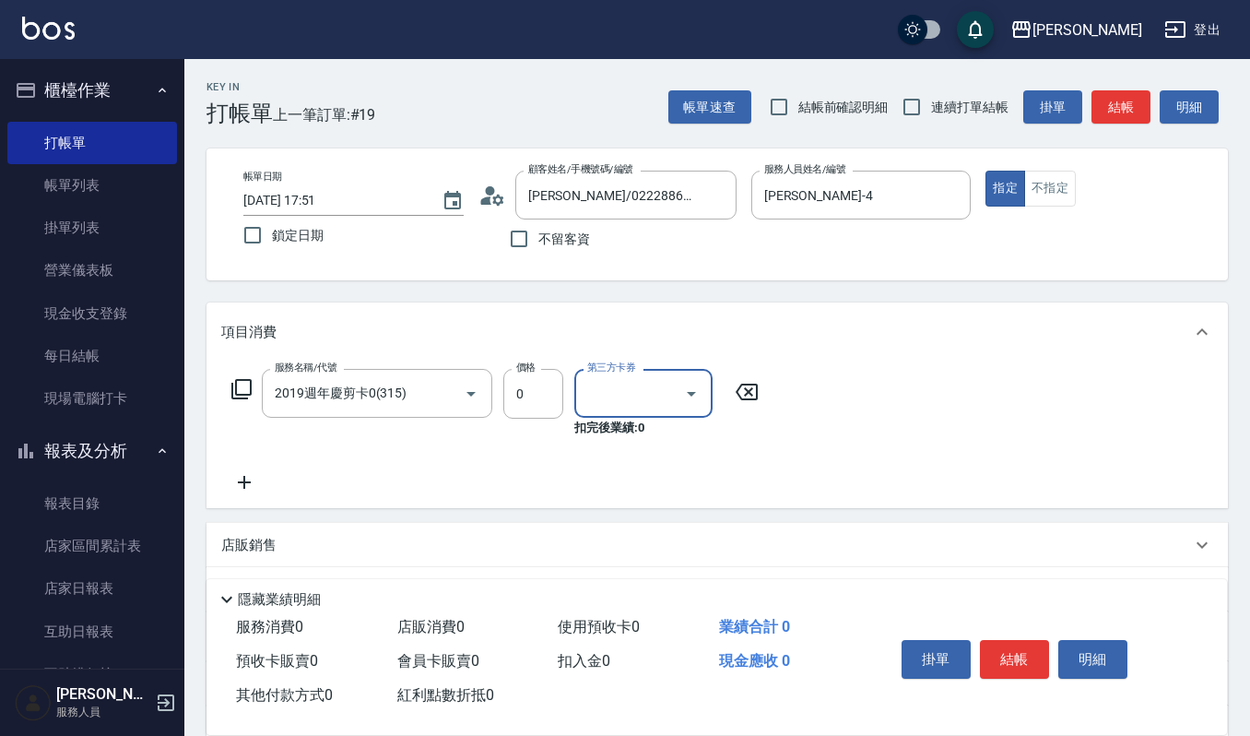
type input "舊有卡券"
click at [1038, 654] on button "結帳" at bounding box center [1014, 659] width 69 height 39
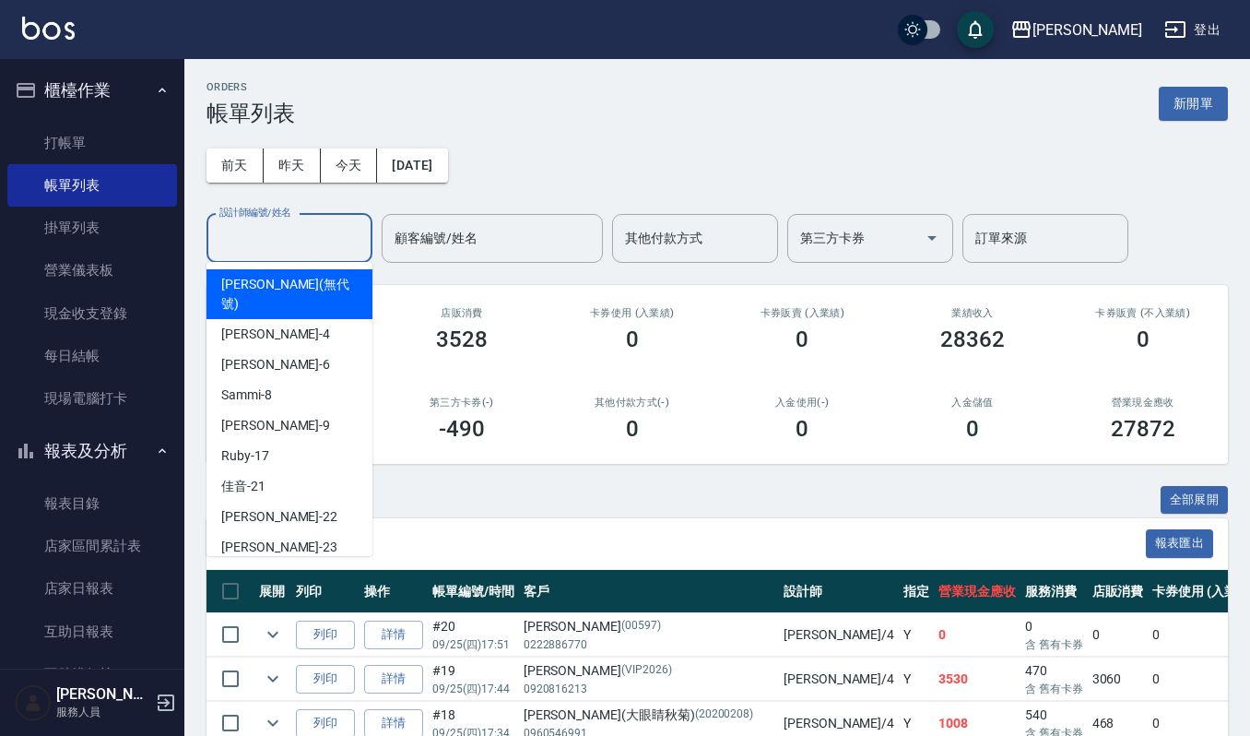
click at [238, 227] on input "設計師編號/姓名" at bounding box center [289, 238] width 149 height 32
click at [241, 297] on div "[PERSON_NAME] (無代號)" at bounding box center [290, 294] width 166 height 50
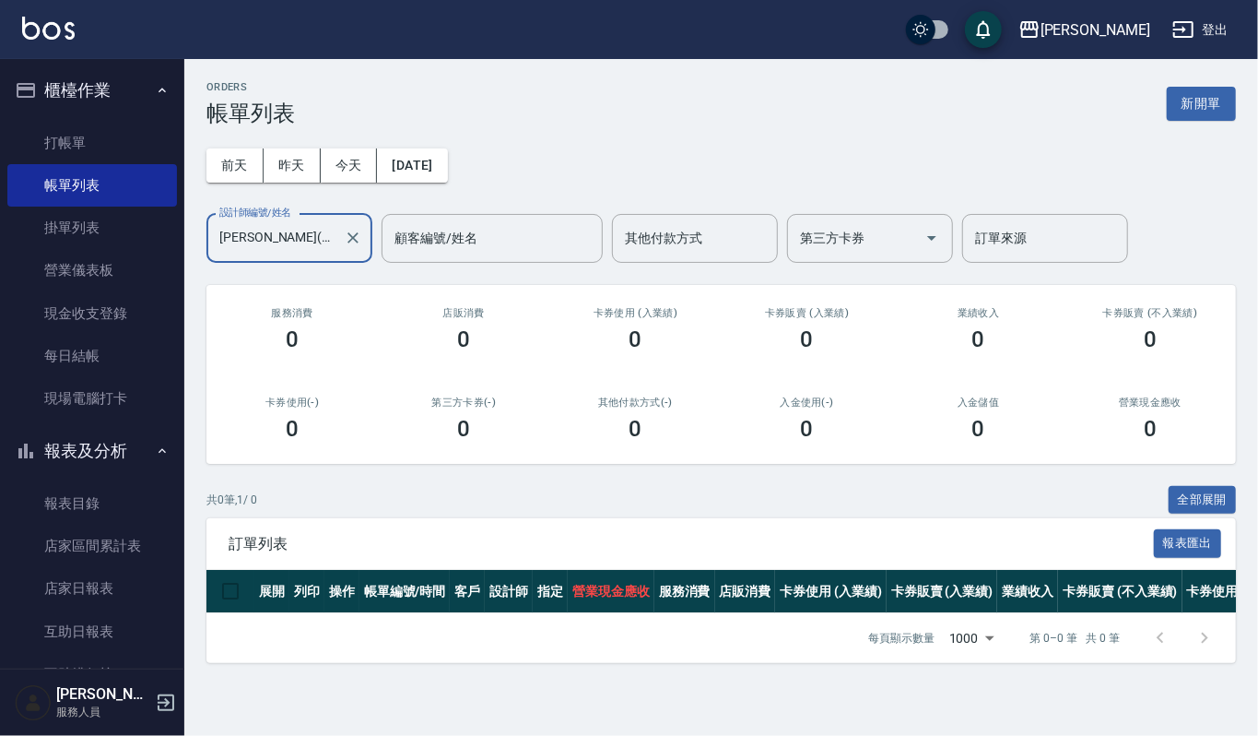
click at [302, 241] on input "[PERSON_NAME](無代號)" at bounding box center [276, 238] width 122 height 32
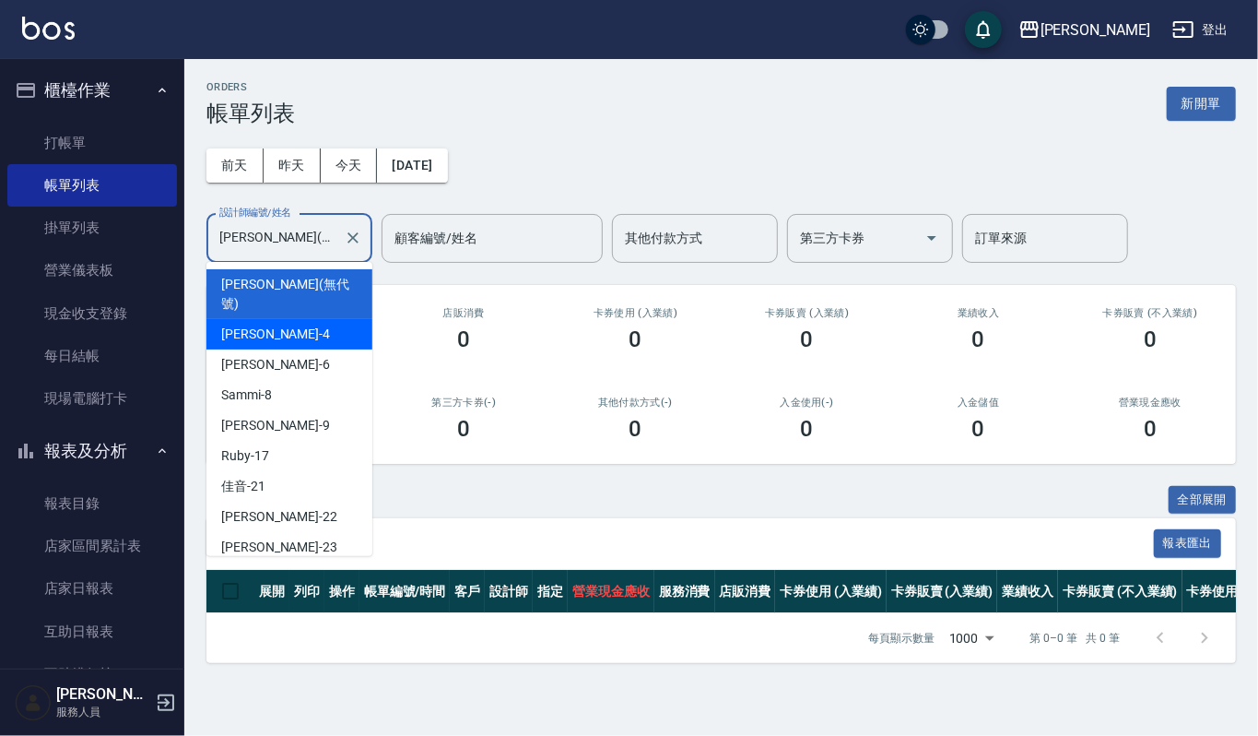
click at [282, 319] on div "[PERSON_NAME] -4" at bounding box center [290, 334] width 166 height 30
type input "[PERSON_NAME]-4"
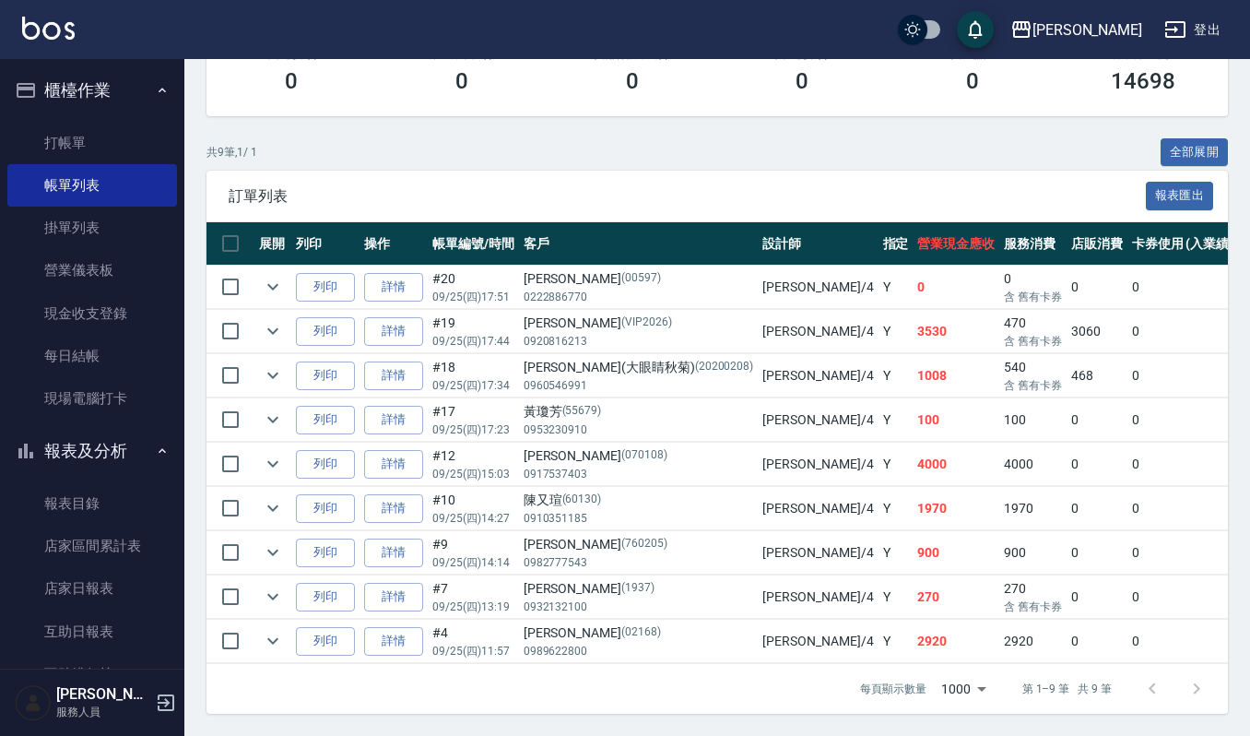
scroll to position [371, 0]
click at [380, 627] on link "詳情" at bounding box center [393, 641] width 59 height 29
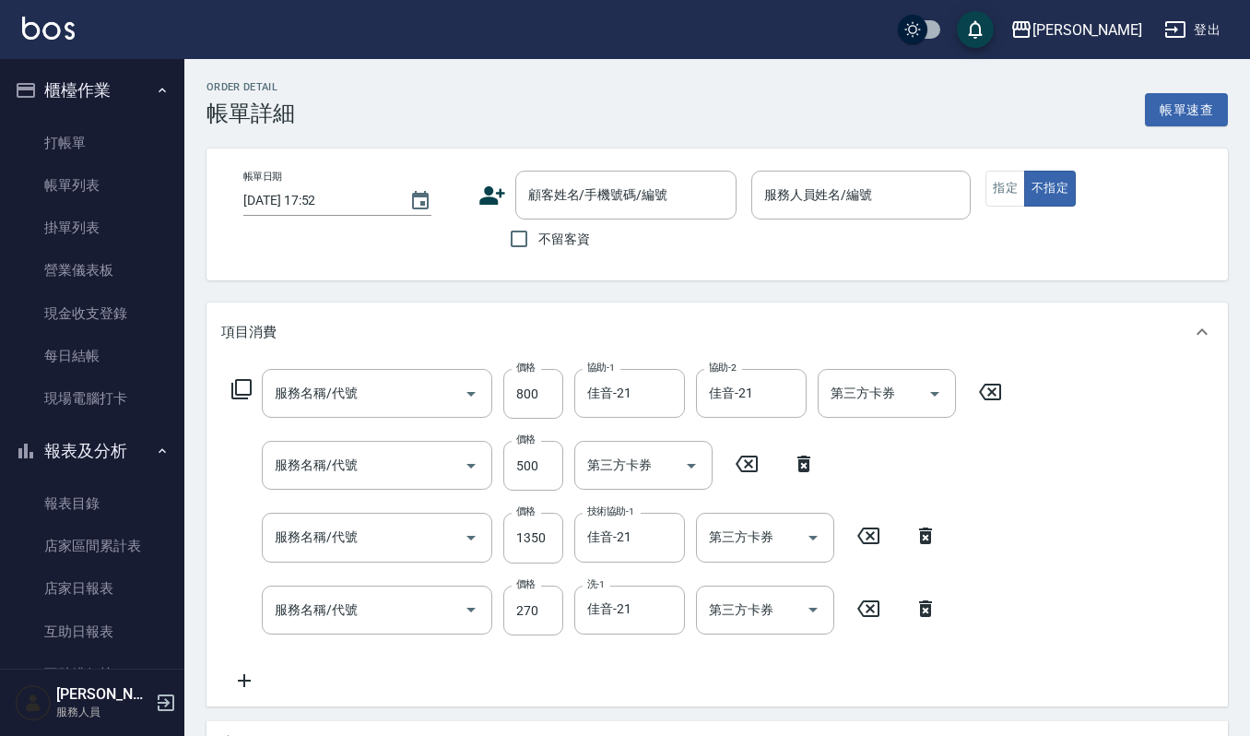
type input "[DATE] 11:57"
type input "[PERSON_NAME]-4"
type input "CMC加購護(701)"
type input "(雲提)燙染前頭皮防護(518)"
type input "補染(407)"
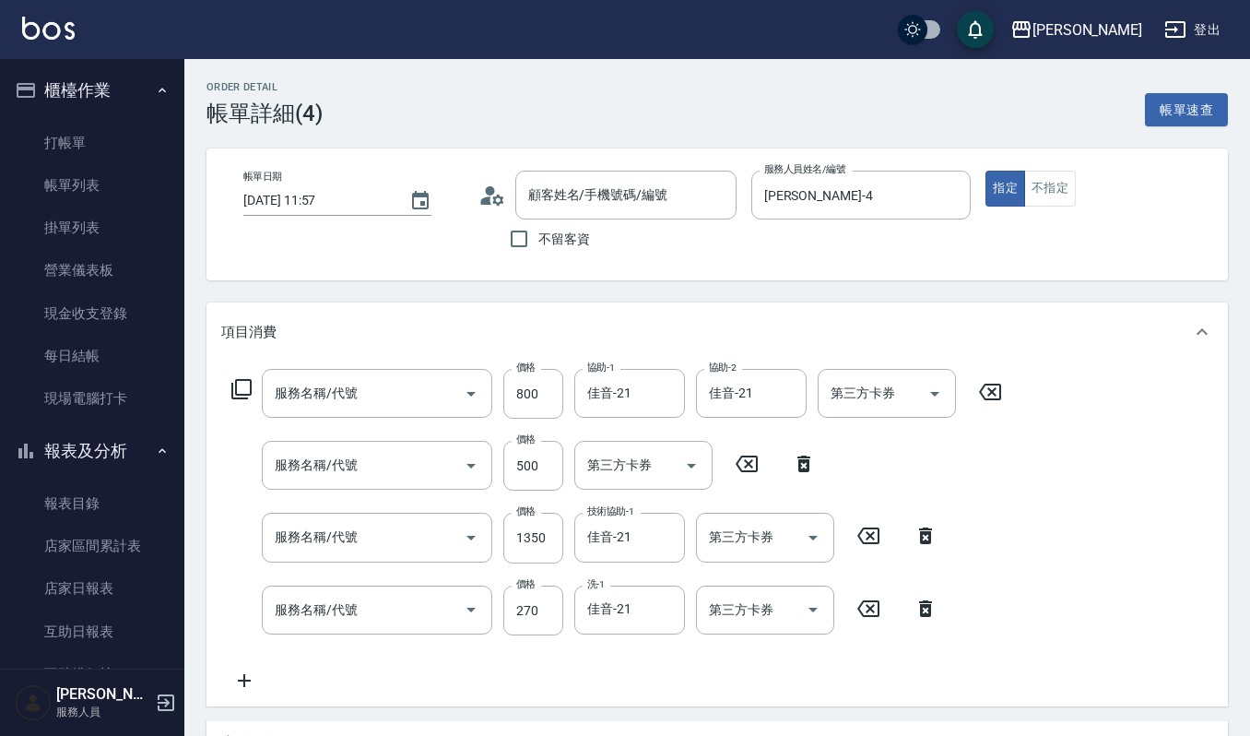
type input "一般洗髮(101)"
type input "[PERSON_NAME]/0989622800/02168"
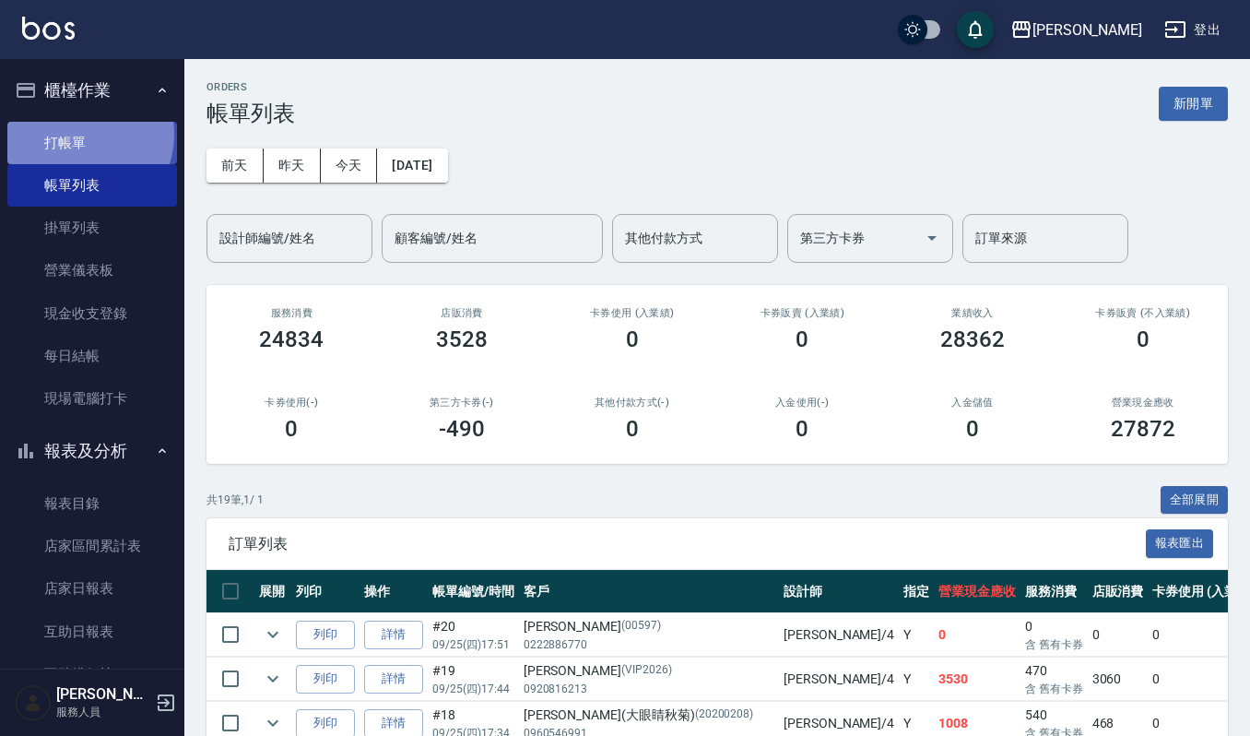
click at [78, 134] on link "打帳單" at bounding box center [92, 143] width 170 height 42
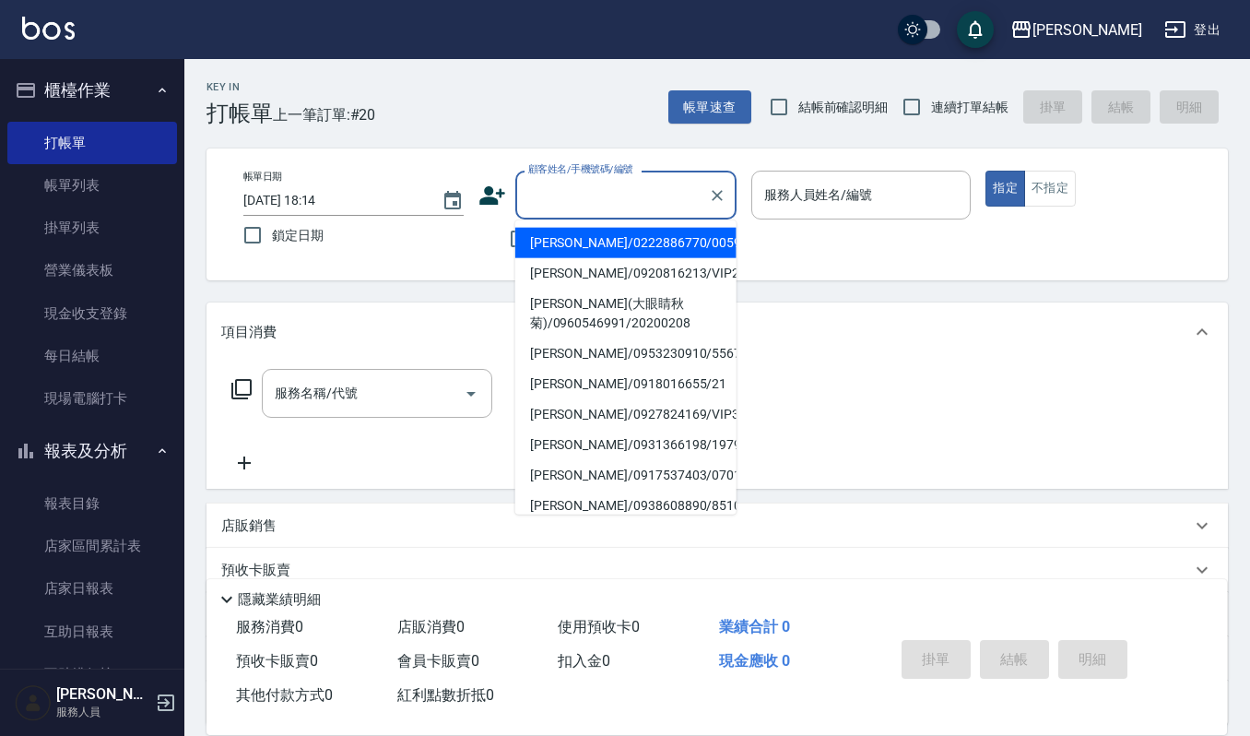
drag, startPoint x: 602, startPoint y: 189, endPoint x: 607, endPoint y: 200, distance: 12.0
click at [602, 190] on input "顧客姓名/手機號碼/編號" at bounding box center [612, 195] width 177 height 32
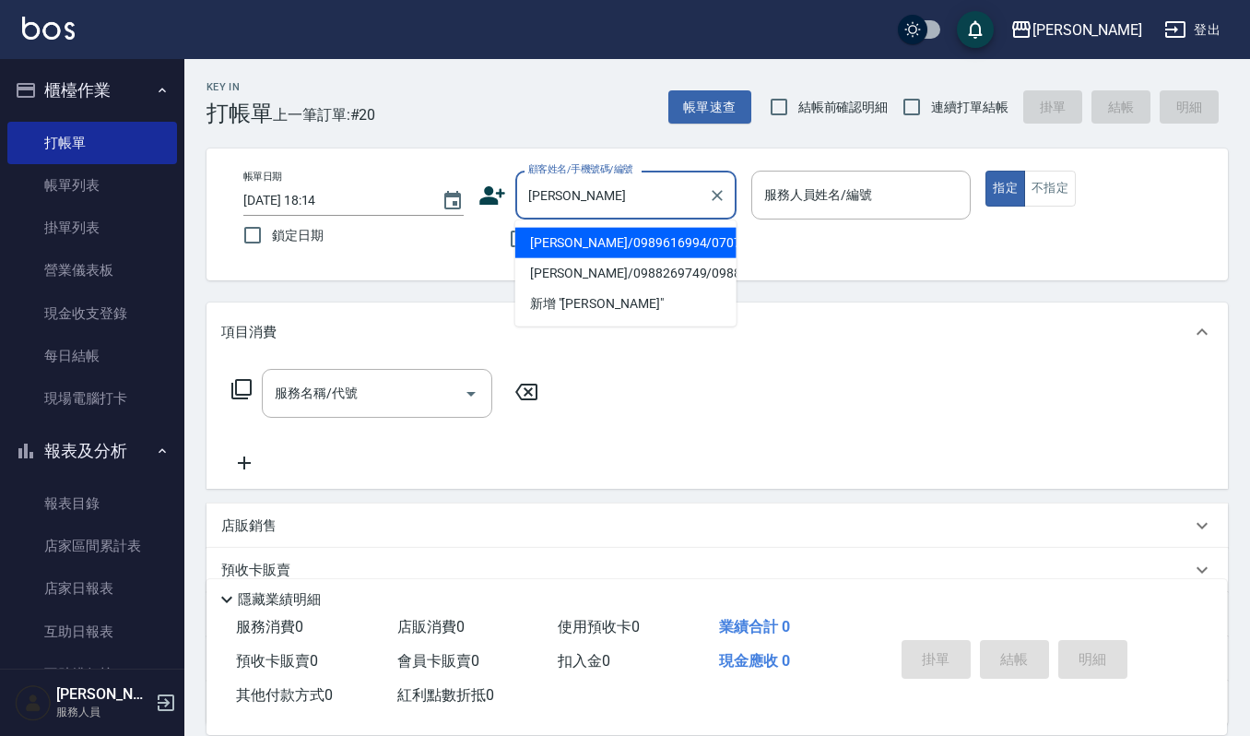
click at [555, 238] on li "[PERSON_NAME]/0989616994/070764" at bounding box center [625, 243] width 221 height 30
type input "[PERSON_NAME]/0989616994/070764"
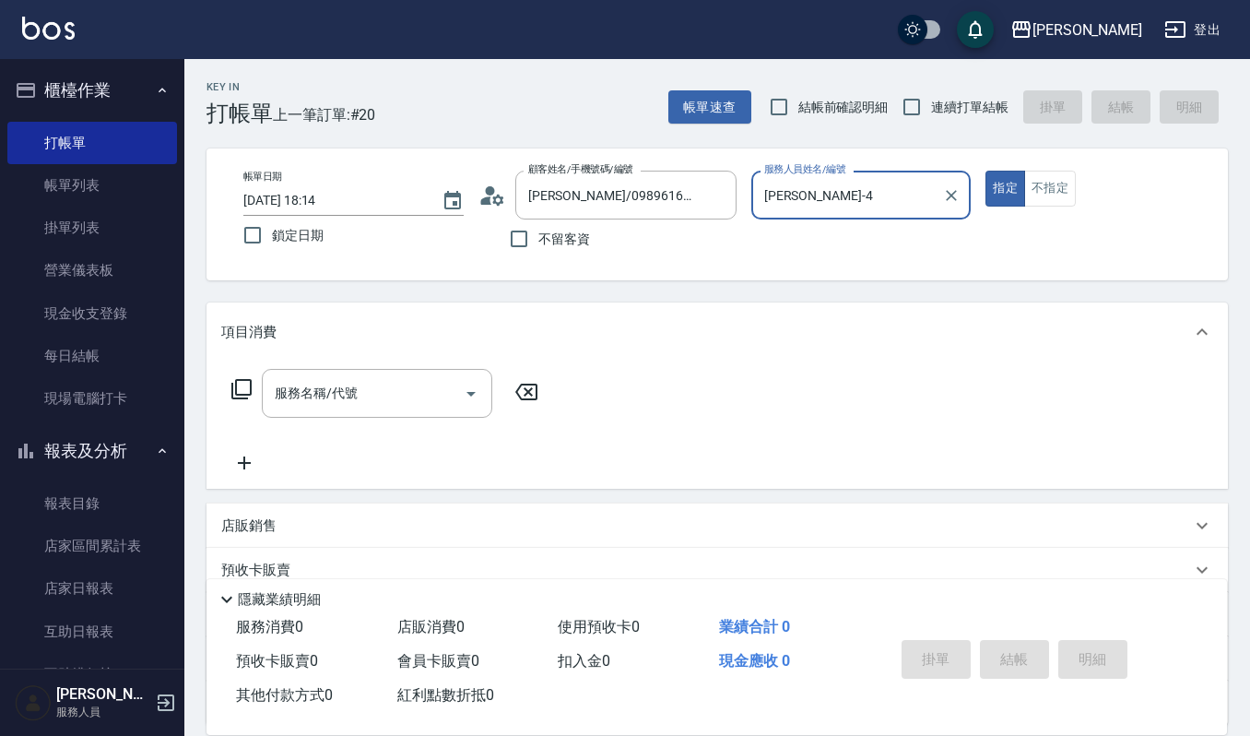
type input "[PERSON_NAME]-4"
click at [323, 396] on input "服務名稱/代號" at bounding box center [363, 393] width 186 height 32
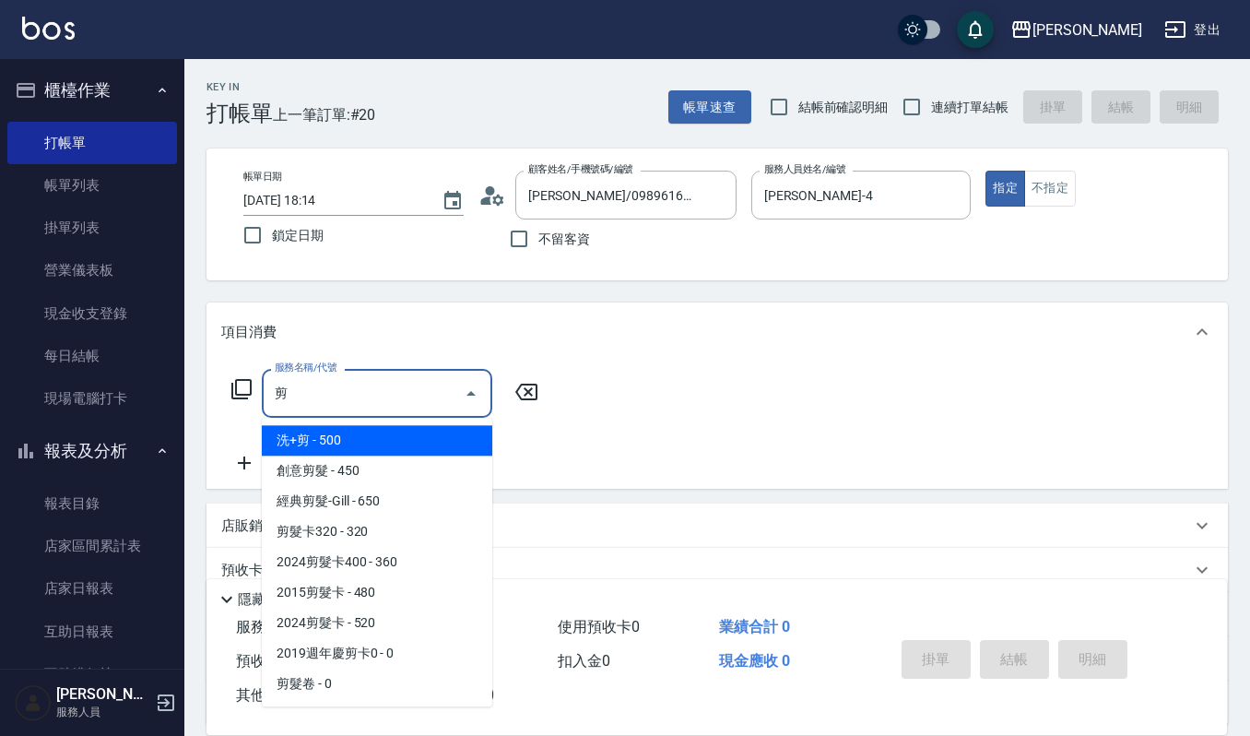
click at [403, 498] on span "經典剪髮-Gill - 650" at bounding box center [377, 501] width 230 height 30
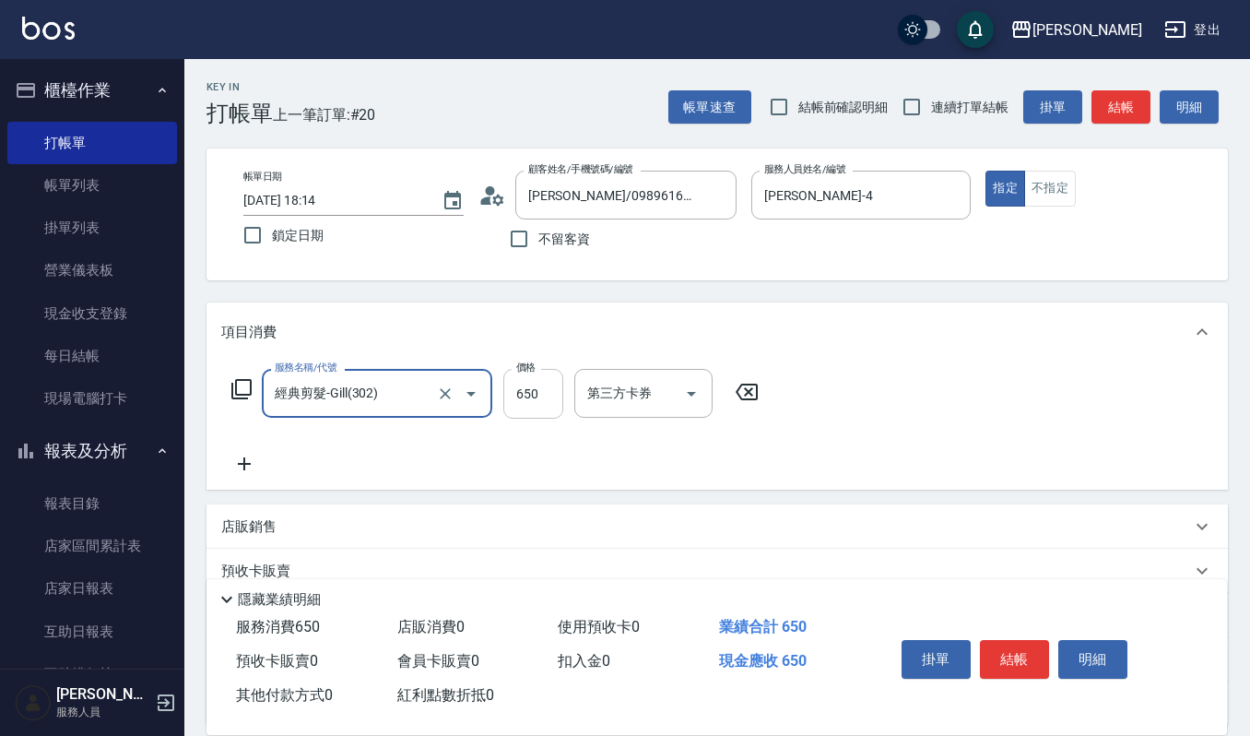
type input "經典剪髮-Gill(302)"
click at [548, 395] on input "650" at bounding box center [533, 394] width 60 height 50
type input "600"
click at [1027, 654] on button "結帳" at bounding box center [1014, 659] width 69 height 39
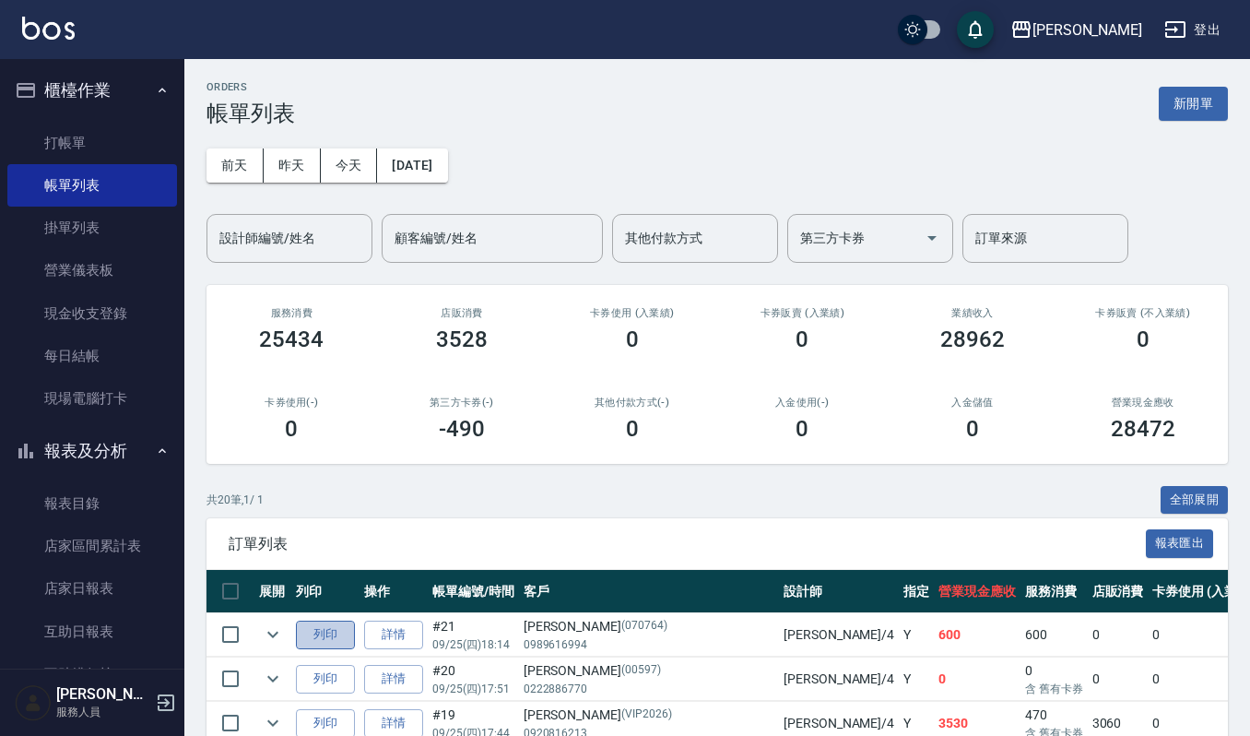
click at [325, 625] on button "列印" at bounding box center [325, 634] width 59 height 29
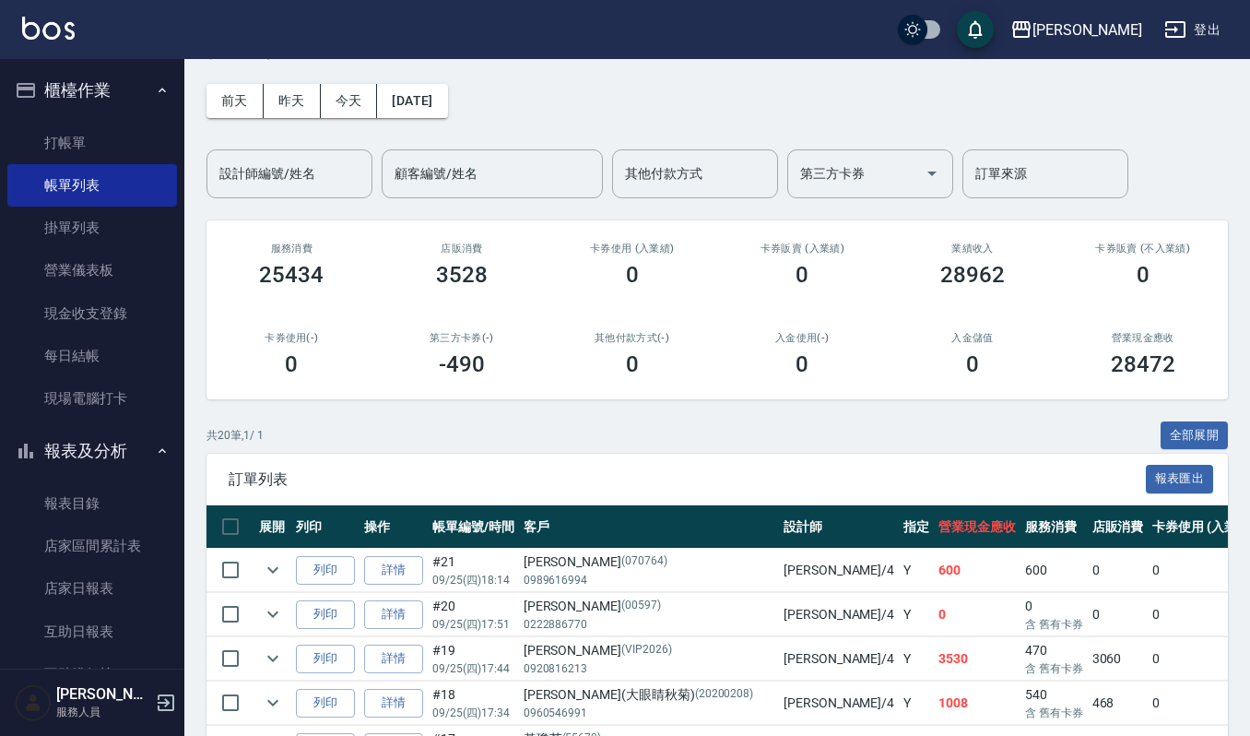
scroll to position [123, 0]
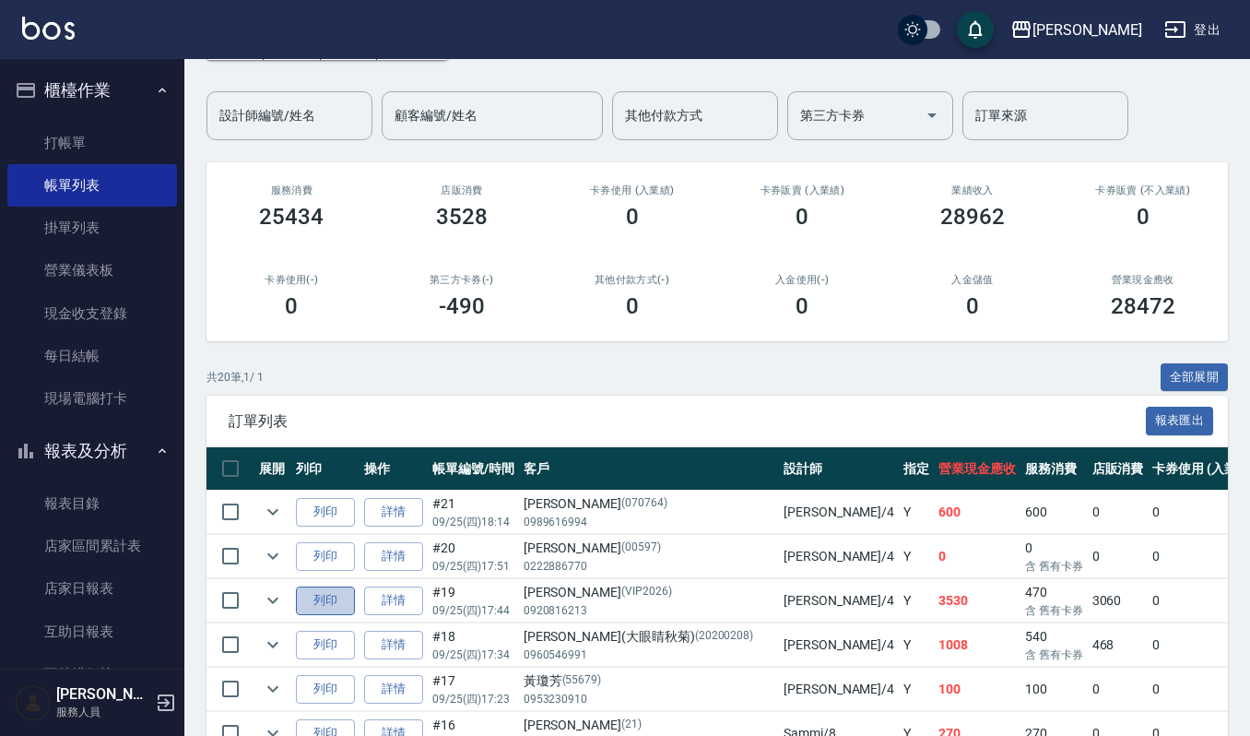
click at [321, 608] on button "列印" at bounding box center [325, 600] width 59 height 29
